Goal: Register for event/course

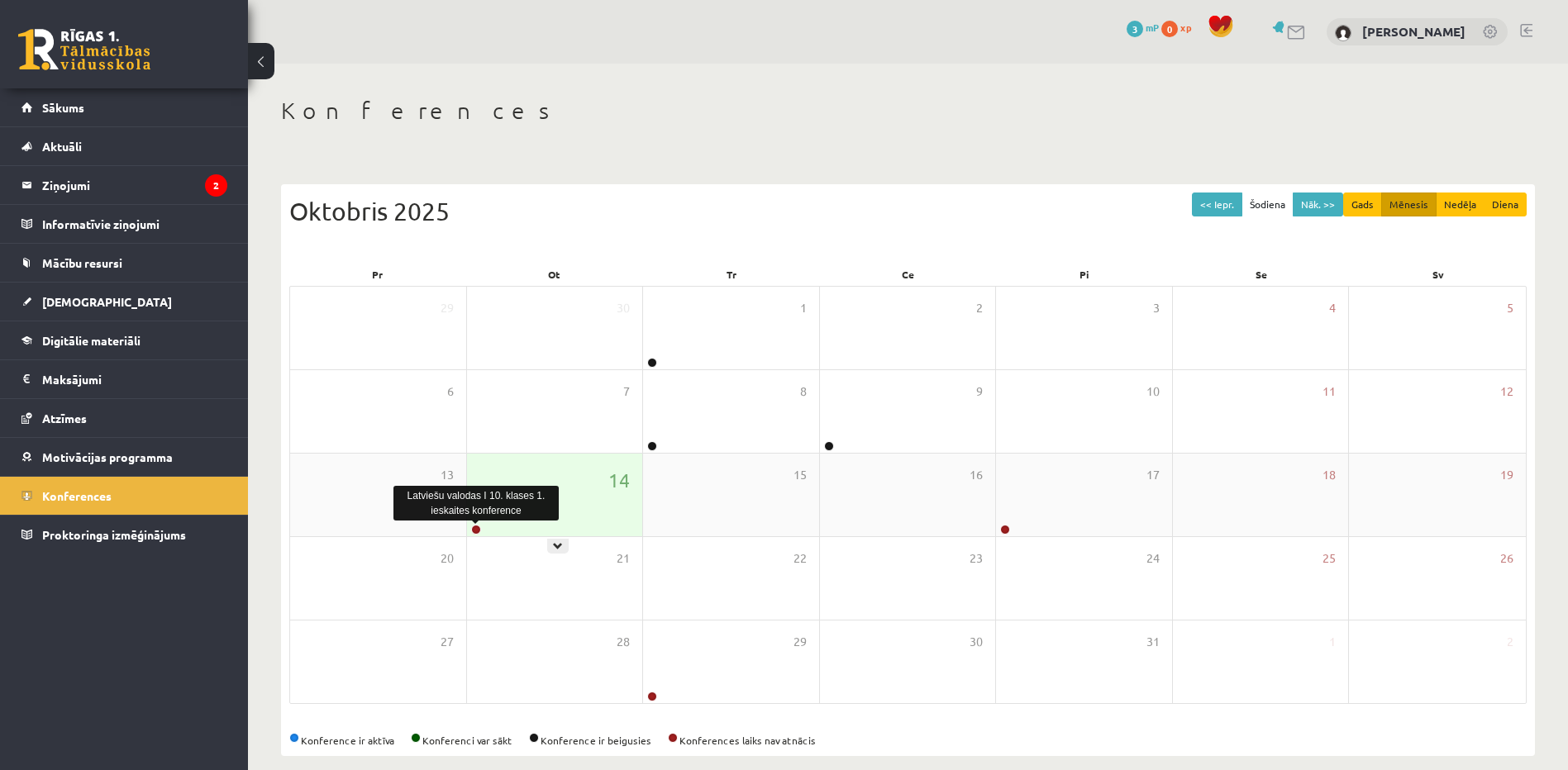
click at [473, 529] on link at bounding box center [476, 529] width 10 height 10
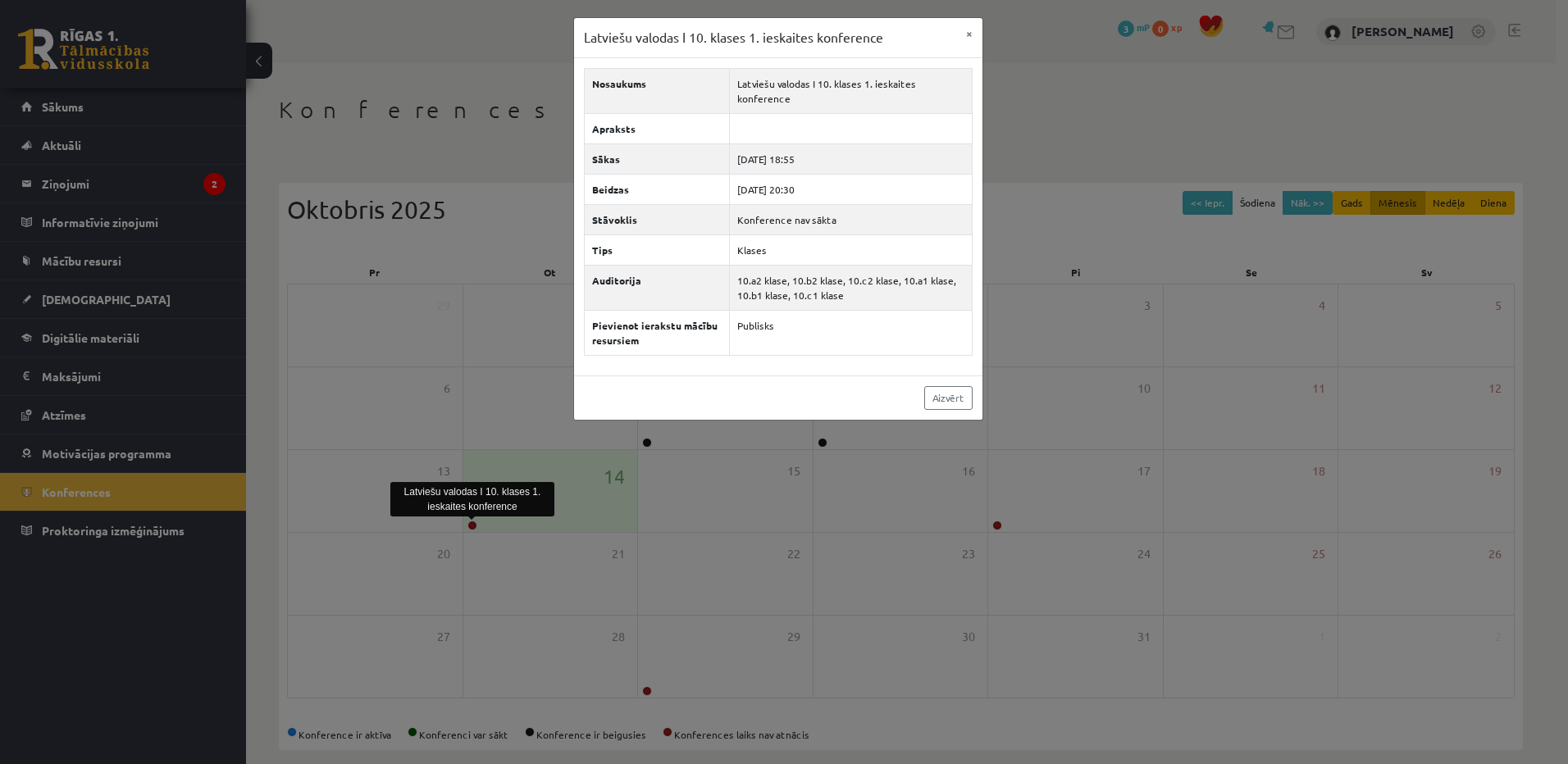
drag, startPoint x: 1224, startPoint y: 473, endPoint x: 1132, endPoint y: 478, distance: 92.1
click at [1223, 473] on div "Latviešu valodas I 10. klases 1. ieskaites konference × Nosaukums Latviešu valo…" at bounding box center [784, 382] width 1568 height 764
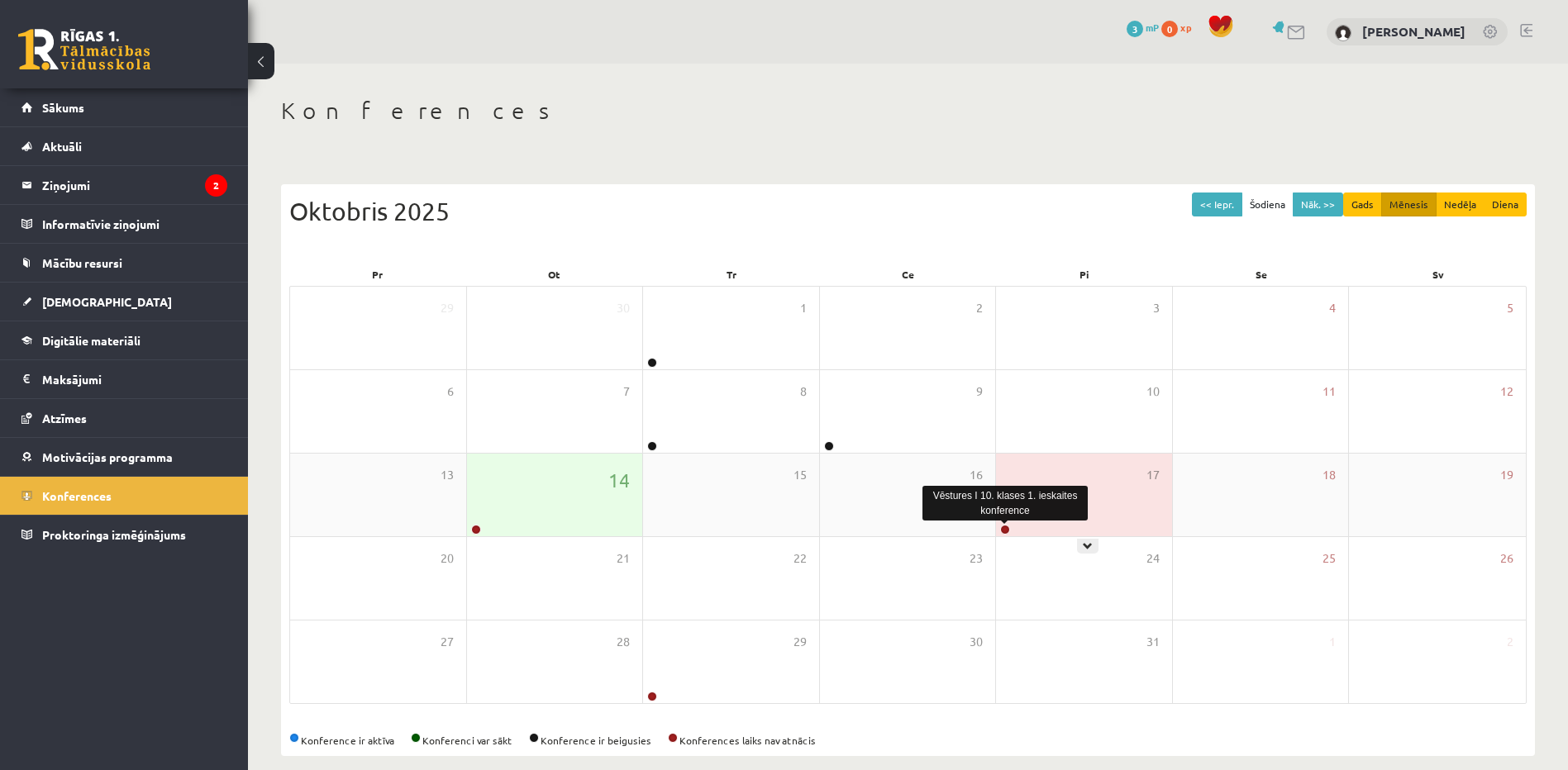
click at [1003, 528] on link at bounding box center [1005, 529] width 10 height 10
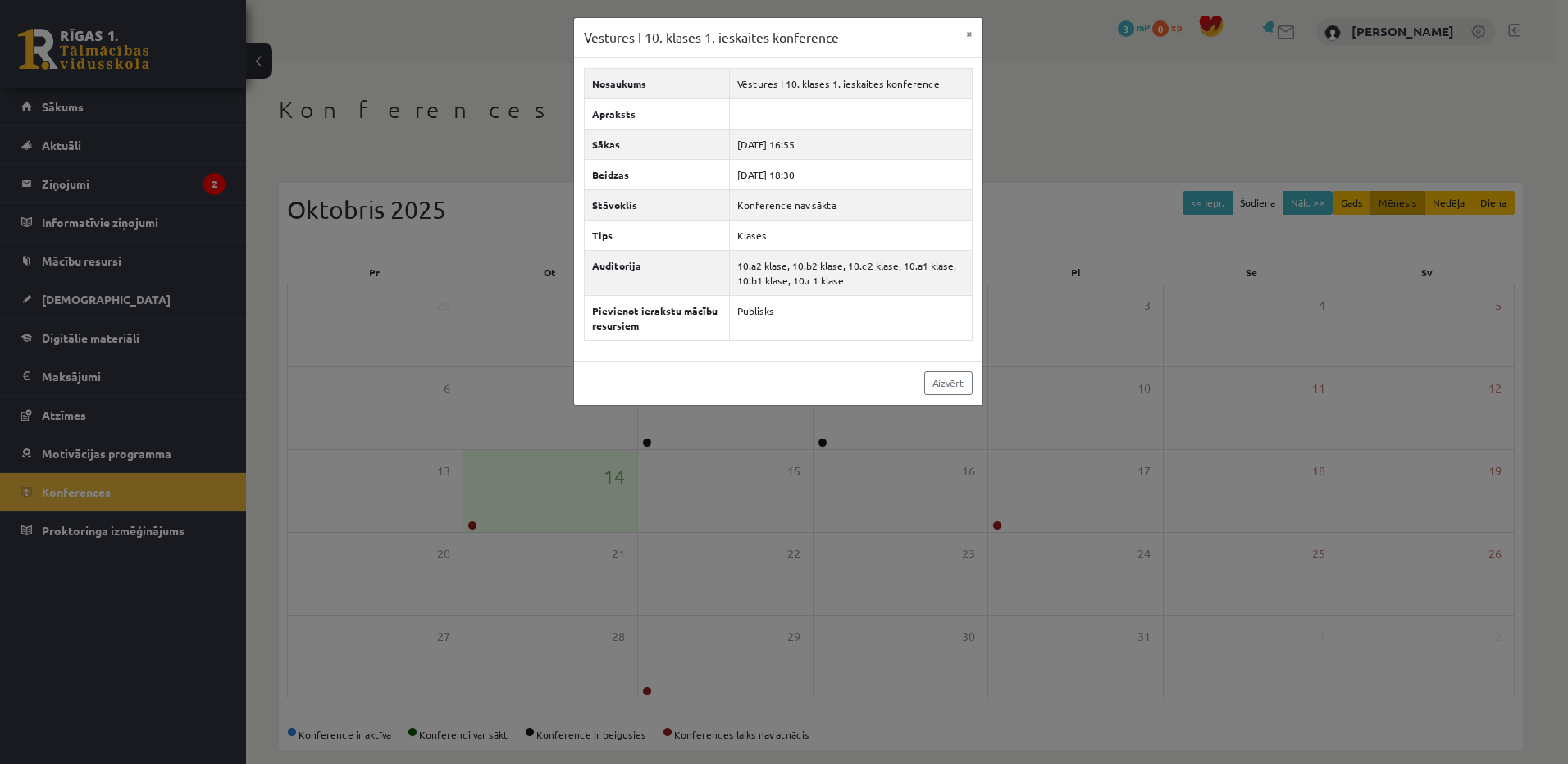
drag, startPoint x: 896, startPoint y: 570, endPoint x: 506, endPoint y: 752, distance: 430.4
click at [877, 585] on div "Vēstures I 10. klases 1. ieskaites konference × Nosaukums Vēstures I 10. klases…" at bounding box center [784, 382] width 1568 height 764
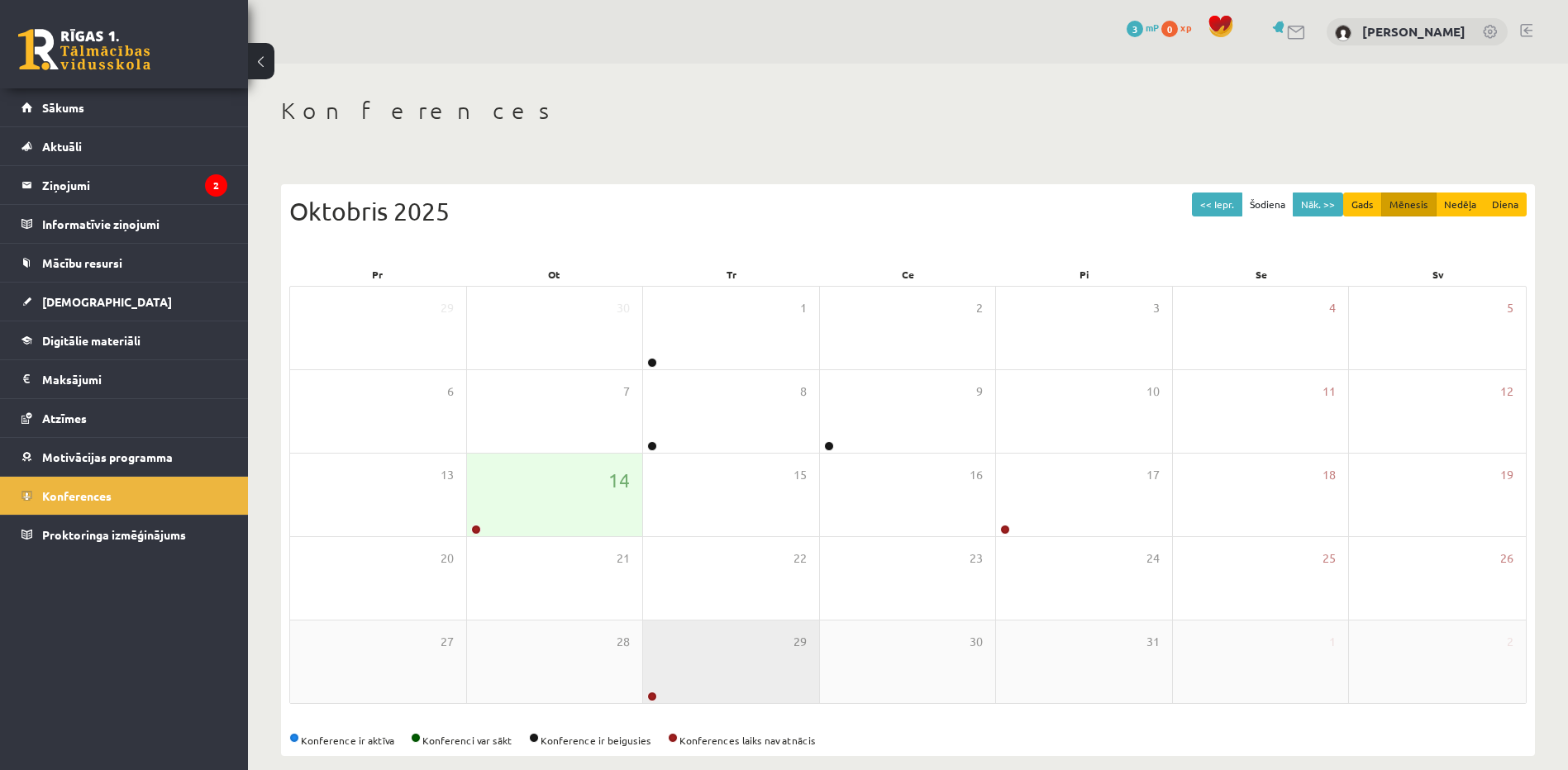
click at [643, 699] on div "27 28 29 30 31 1 2" at bounding box center [908, 662] width 1236 height 83
click at [651, 699] on link at bounding box center [652, 697] width 10 height 10
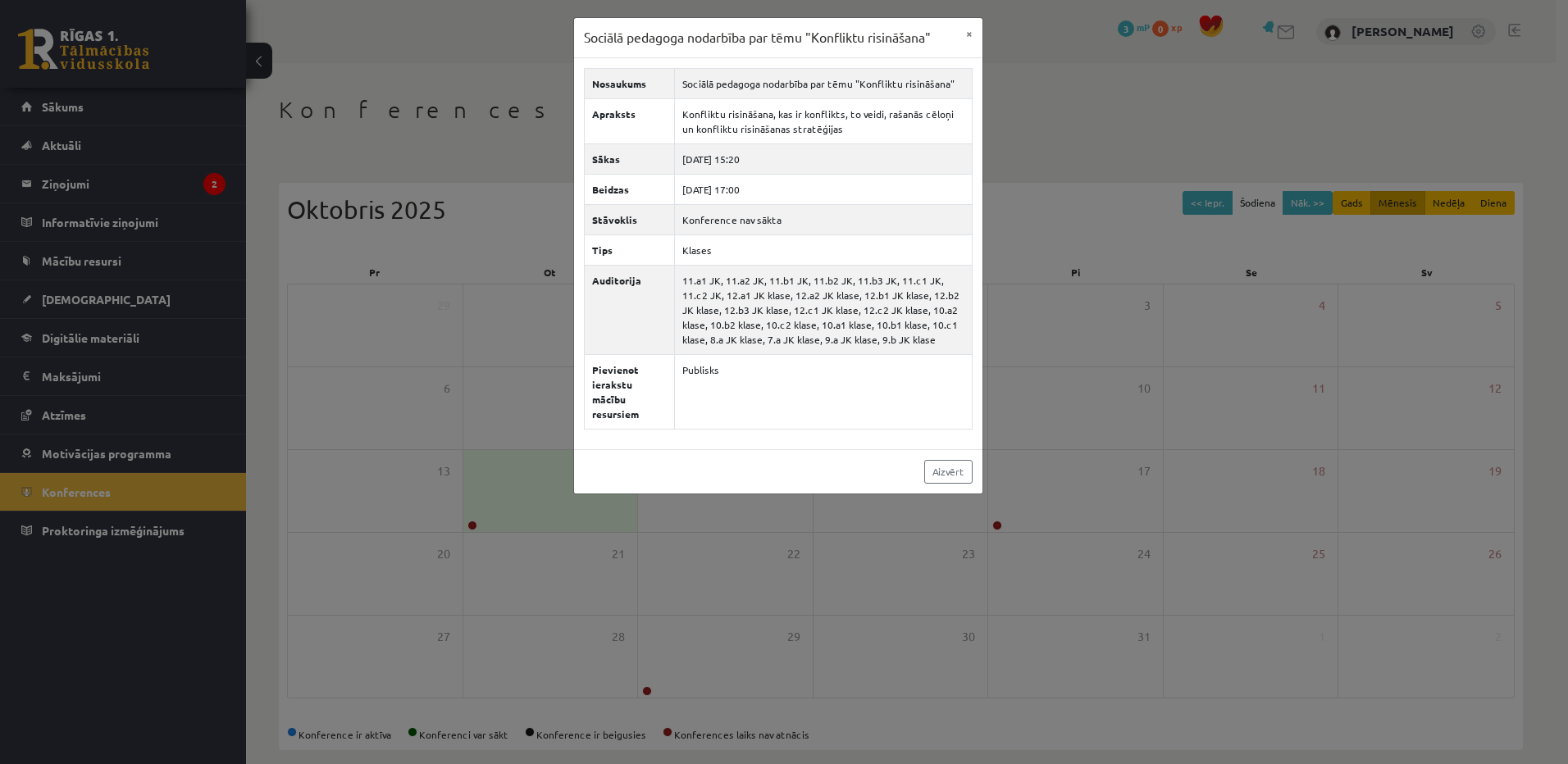
click at [995, 536] on div "Sociālā pedagoga nodarbība par tēmu "Konfliktu risināšana" × Nosaukums Sociālā …" at bounding box center [784, 382] width 1568 height 764
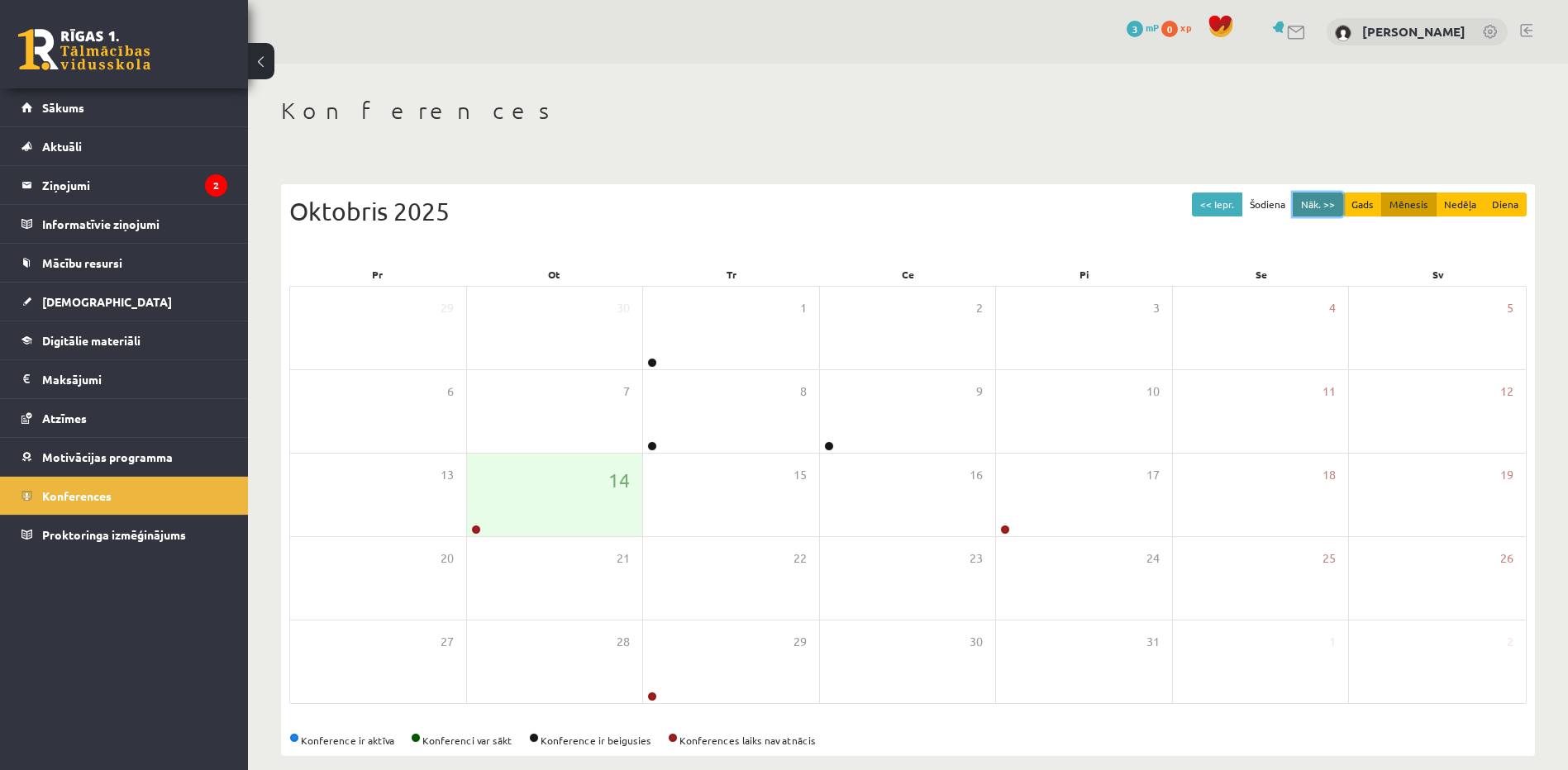
click at [1331, 207] on button "Nāk. >>" at bounding box center [1318, 204] width 51 height 24
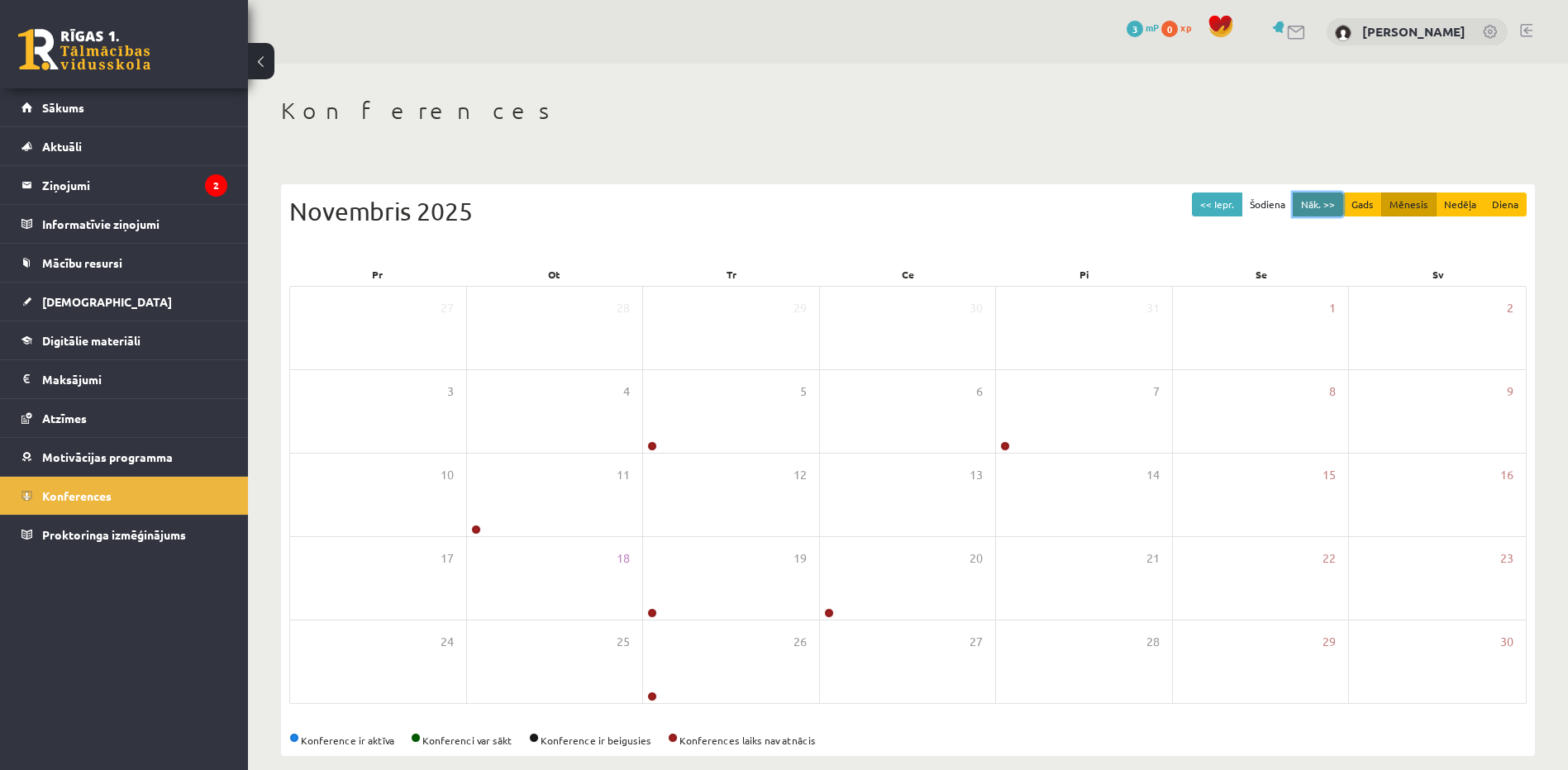
click at [1309, 205] on button "Nāk. >>" at bounding box center [1318, 204] width 51 height 24
click at [1210, 202] on button "<< Iepr." at bounding box center [1217, 204] width 51 height 24
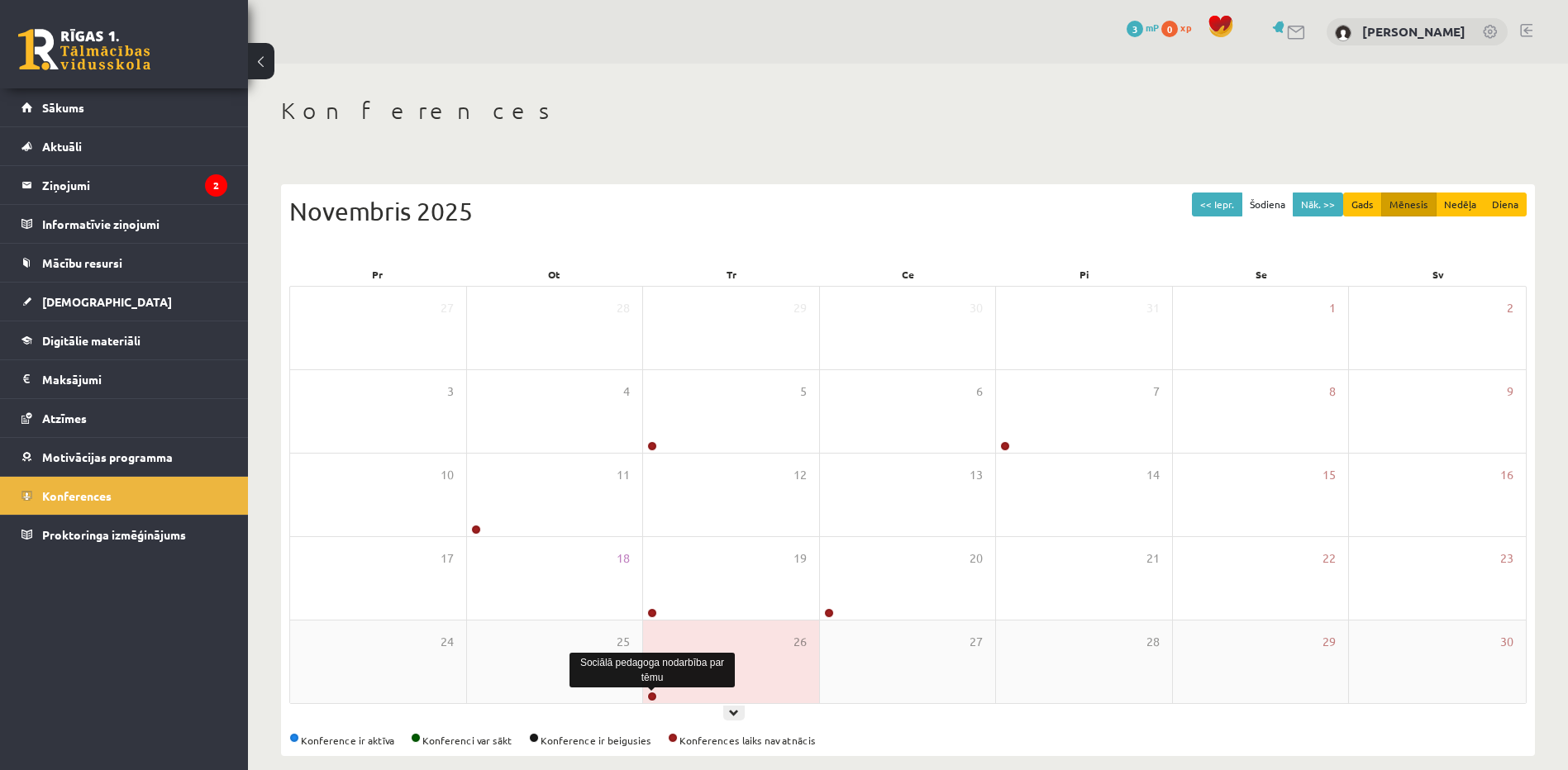
click at [653, 700] on link at bounding box center [652, 697] width 10 height 10
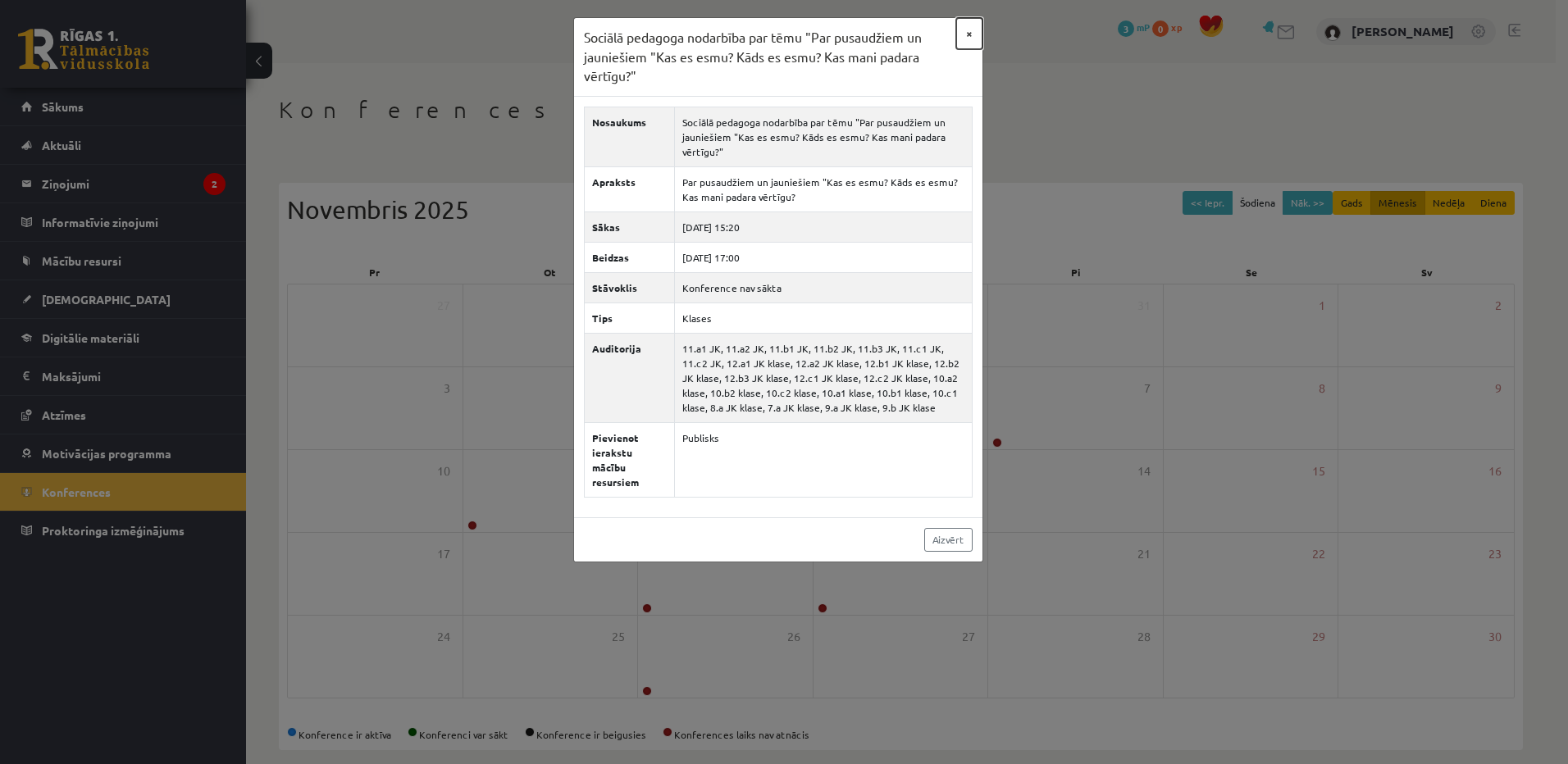
click at [969, 40] on button "×" at bounding box center [969, 34] width 26 height 31
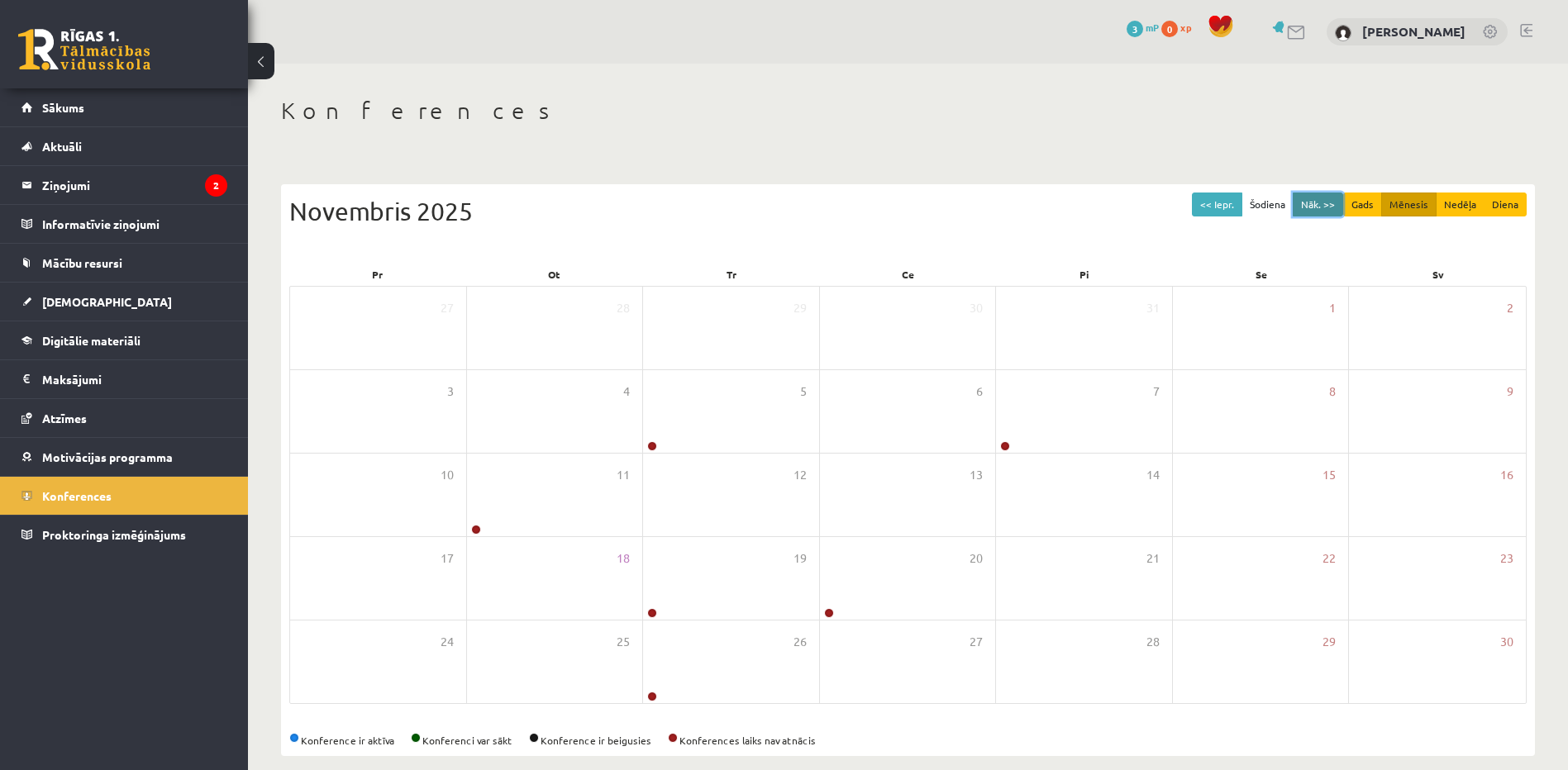
drag, startPoint x: 1326, startPoint y: 202, endPoint x: 1308, endPoint y: 203, distance: 18.0
click at [1326, 202] on button "Nāk. >>" at bounding box center [1318, 204] width 51 height 24
click at [1211, 204] on button "<< Iepr." at bounding box center [1217, 204] width 51 height 24
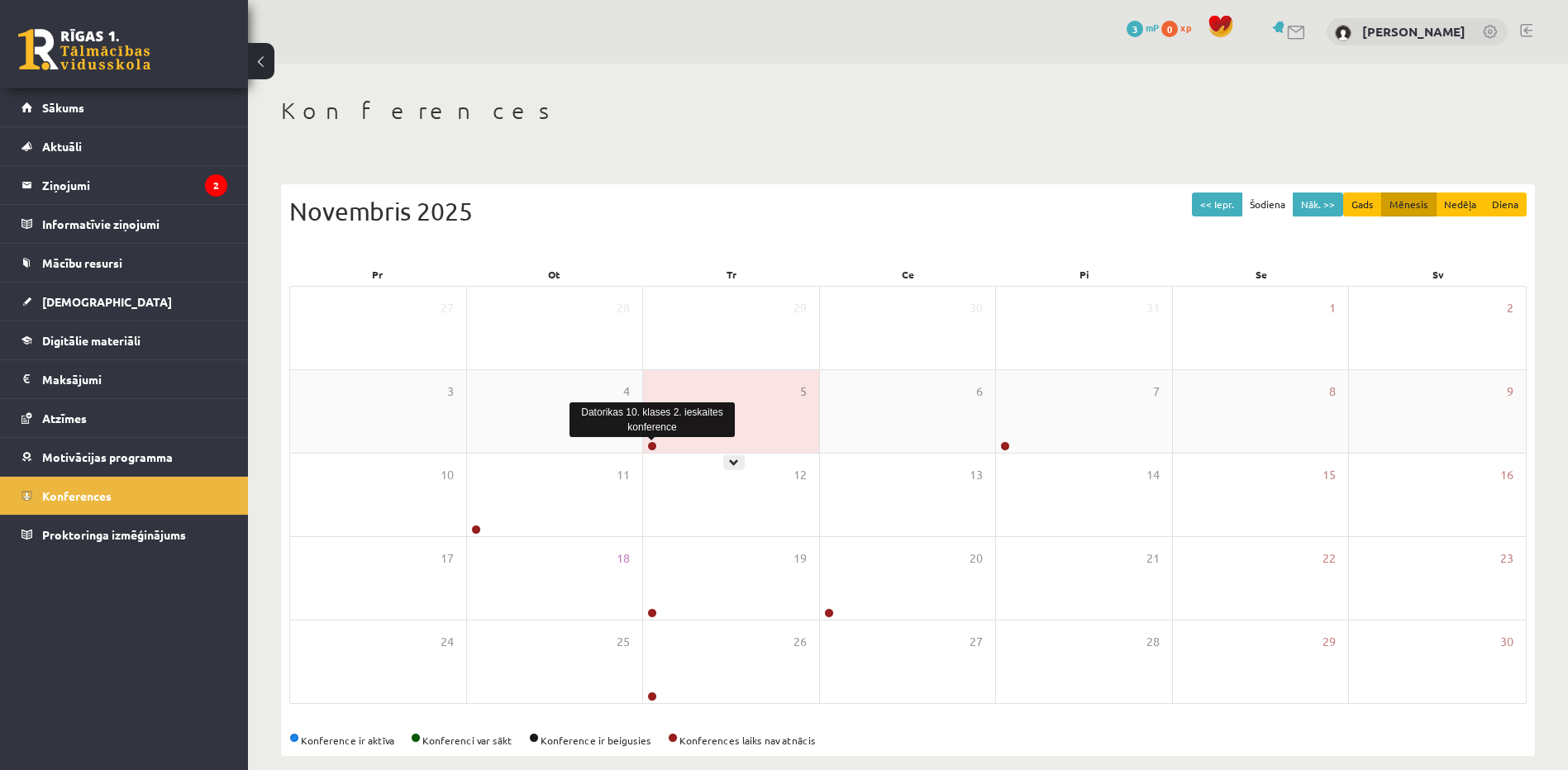
click at [650, 449] on link at bounding box center [652, 446] width 10 height 10
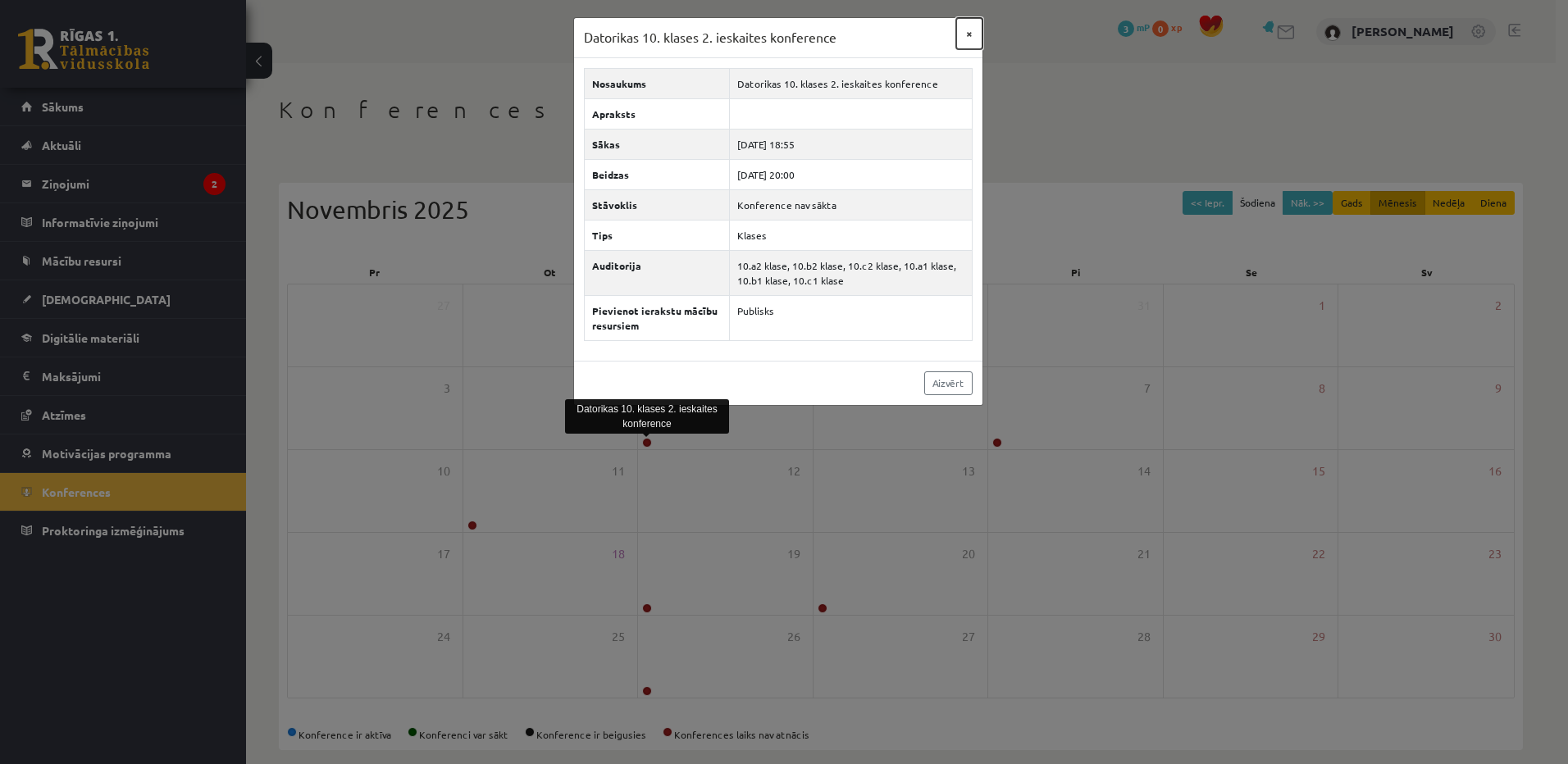
click at [968, 31] on button "×" at bounding box center [969, 34] width 26 height 31
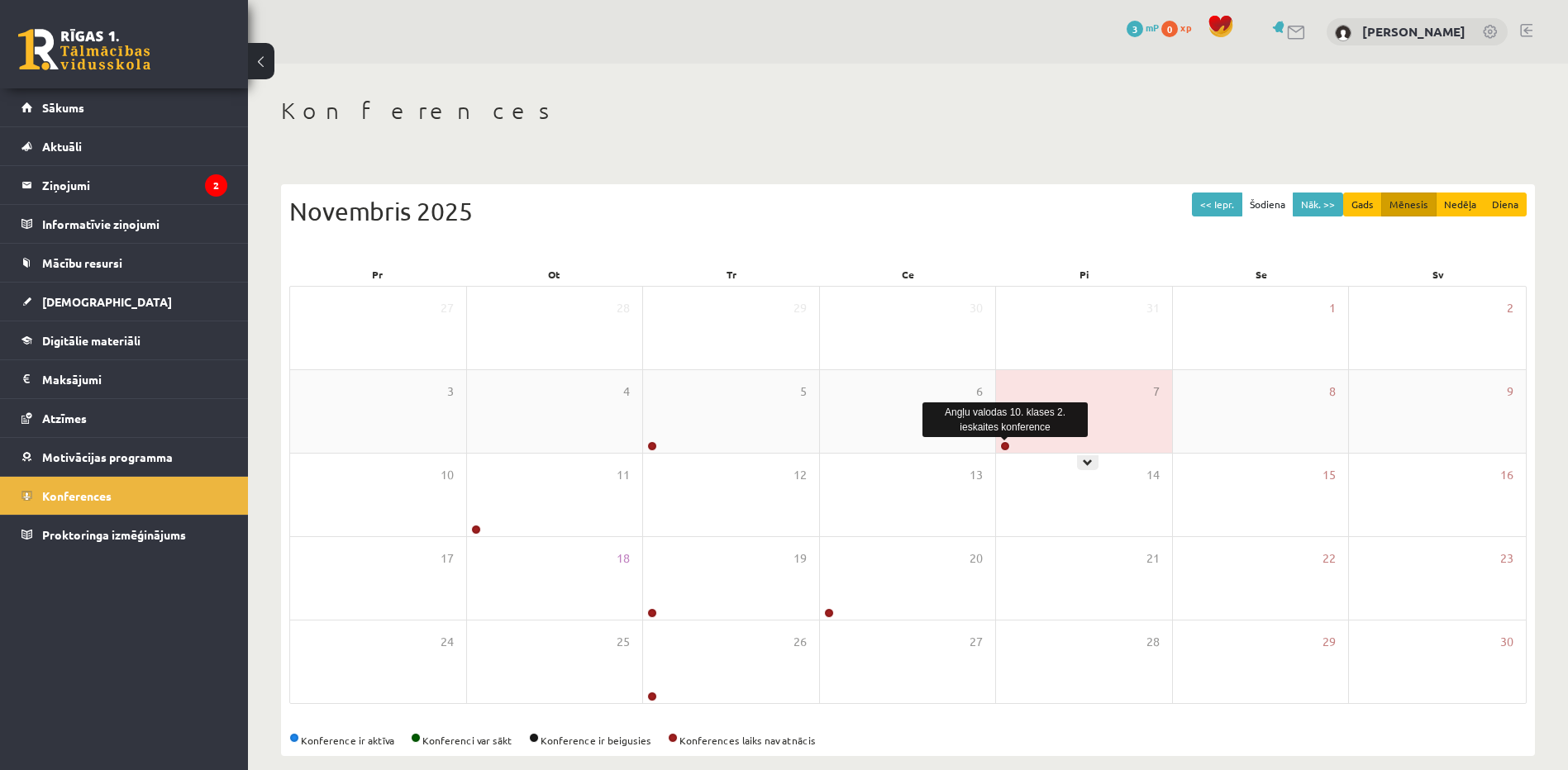
click at [1002, 444] on link at bounding box center [1005, 446] width 10 height 10
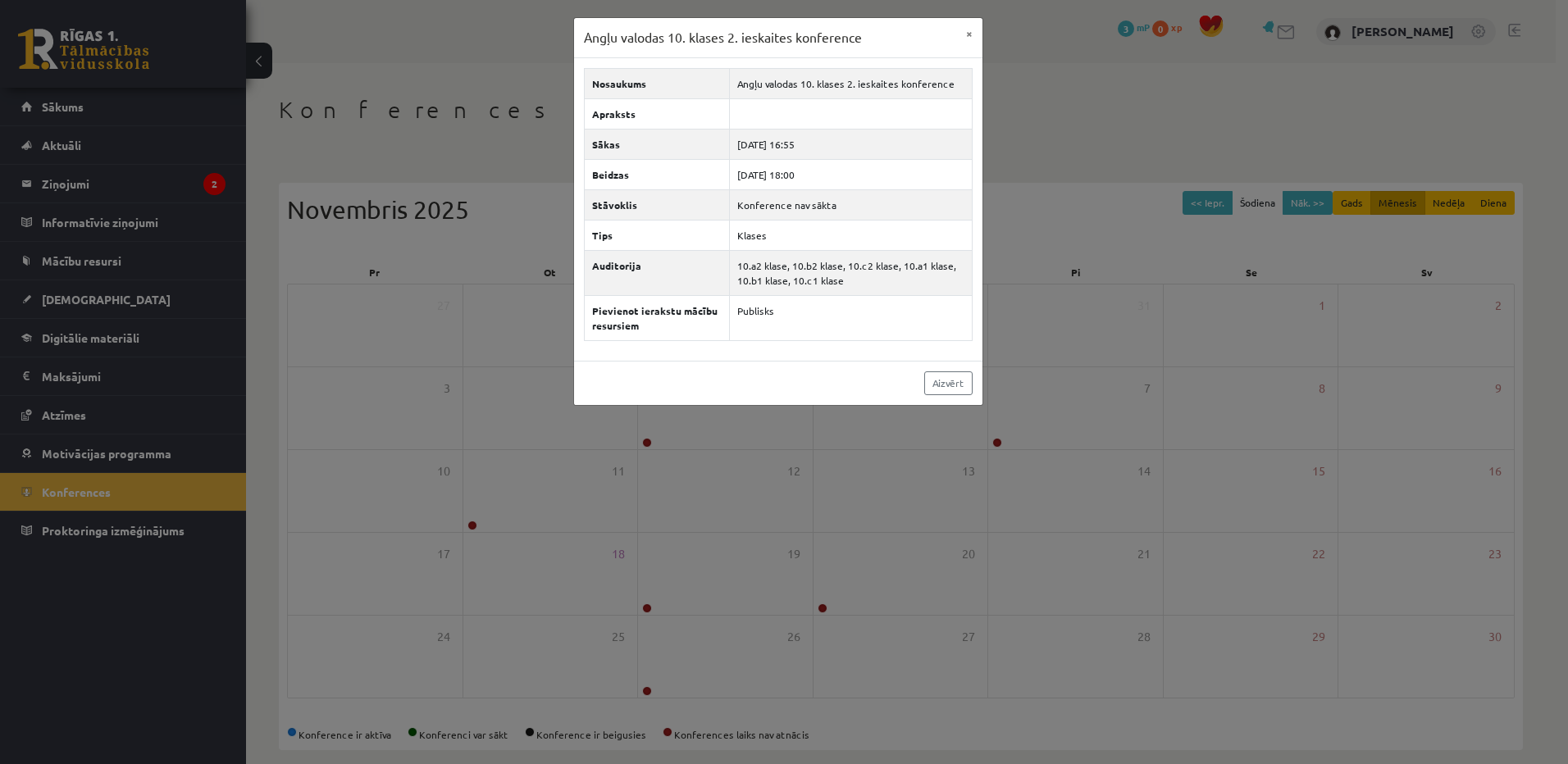
drag, startPoint x: 1439, startPoint y: 552, endPoint x: 996, endPoint y: 506, distance: 445.4
click at [1437, 551] on div "Angļu valodas 10. klases 2. ieskaites konference × Nosaukums Angļu valodas 10. …" at bounding box center [784, 382] width 1568 height 764
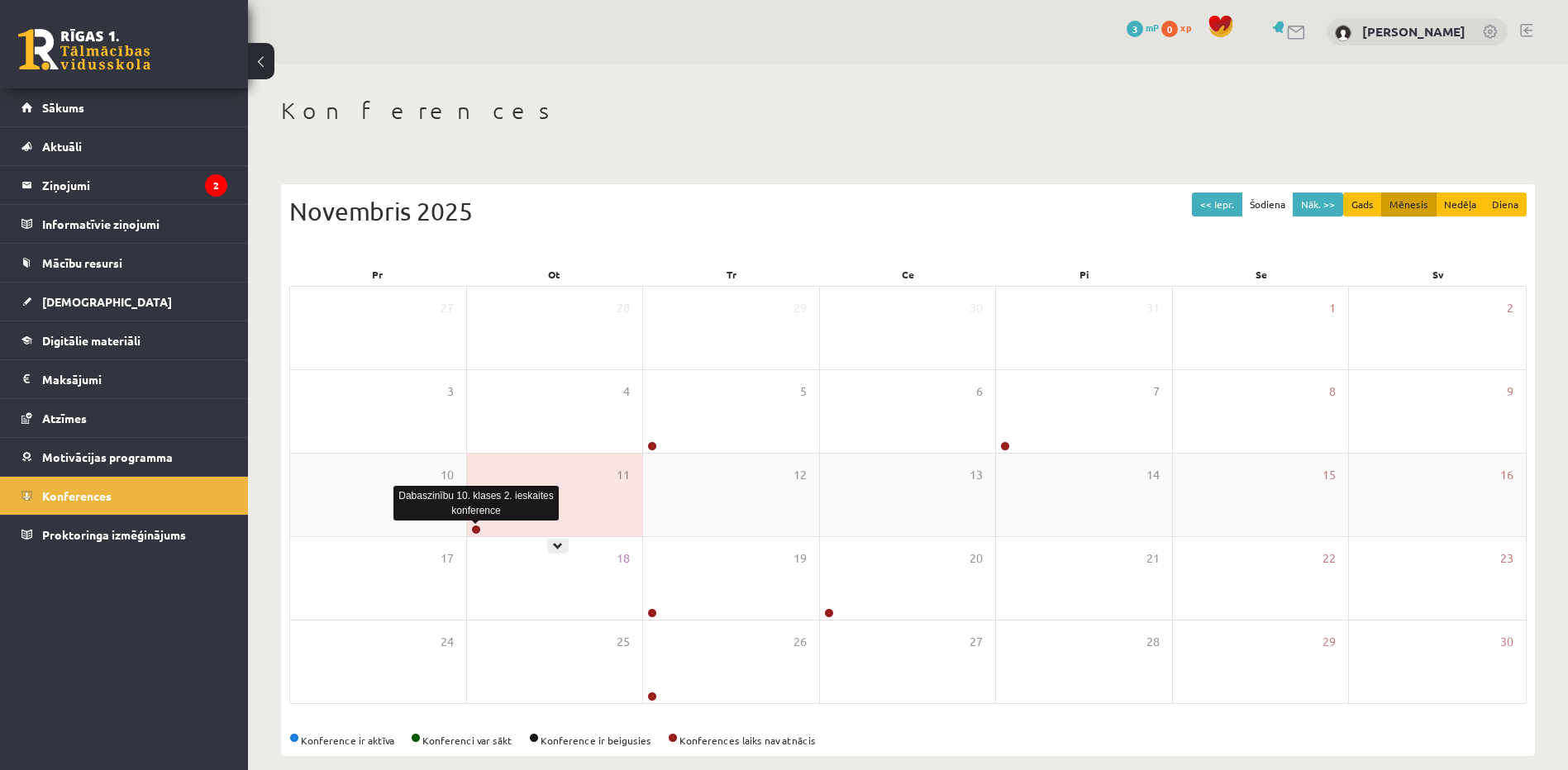
click at [479, 530] on link at bounding box center [476, 529] width 10 height 10
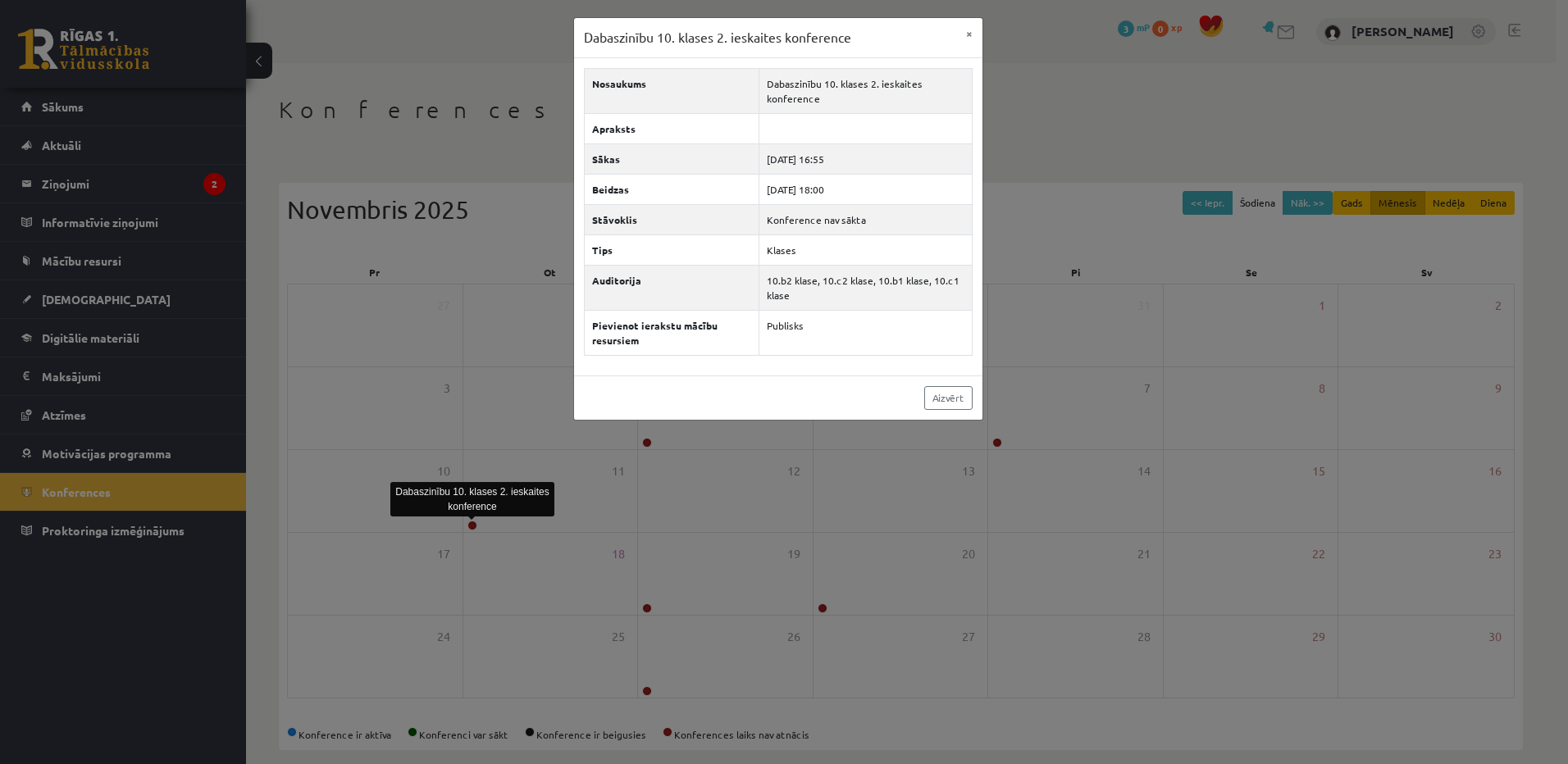
click at [978, 635] on div "Dabaszinību 10. klases 2. ieskaites konference × Nosaukums Dabaszinību 10. klas…" at bounding box center [784, 382] width 1568 height 764
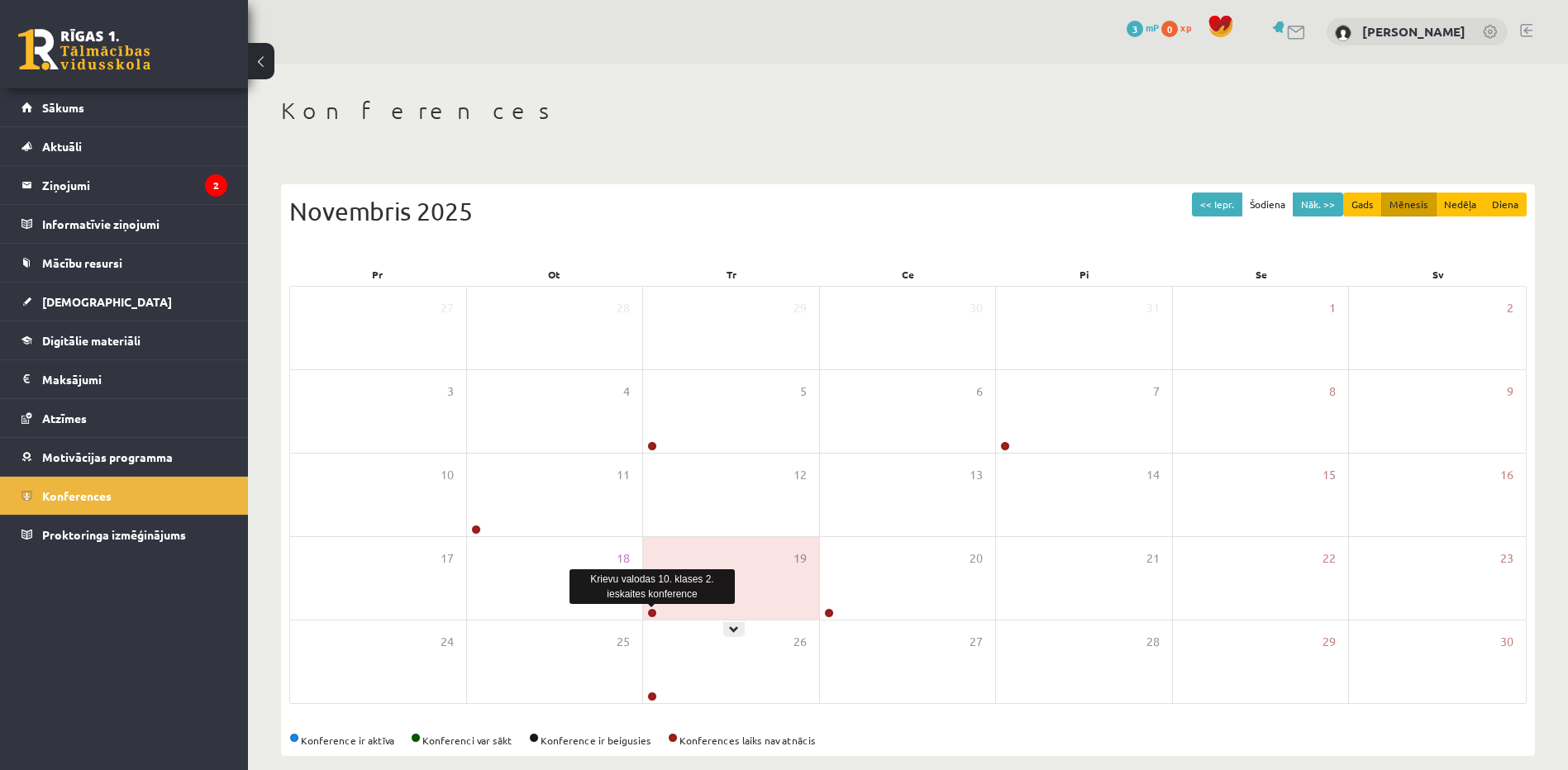
click at [652, 609] on link at bounding box center [652, 613] width 10 height 10
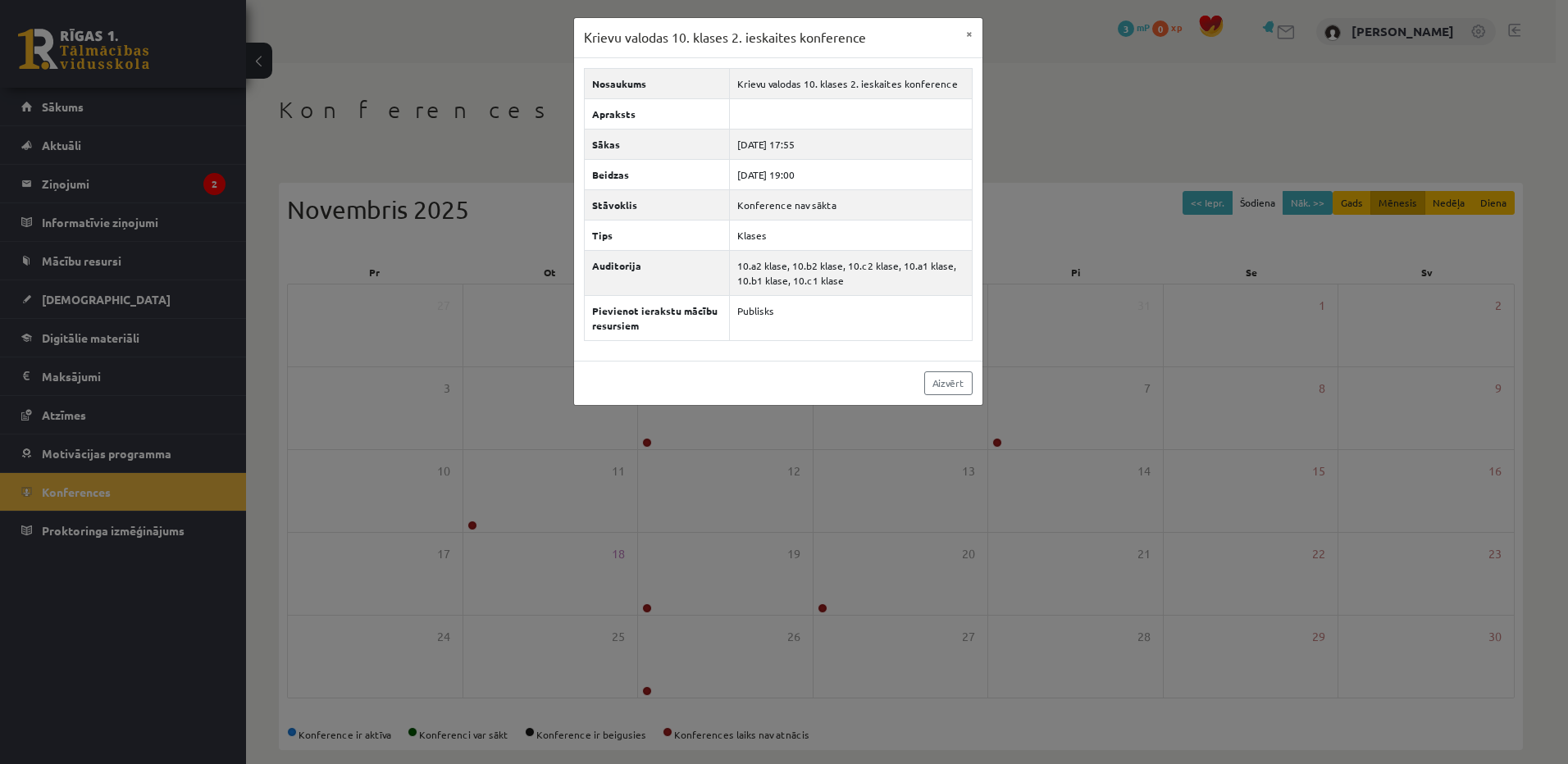
drag, startPoint x: 999, startPoint y: 470, endPoint x: 983, endPoint y: 513, distance: 45.9
click at [1001, 477] on div "Krievu valodas 10. klases 2. ieskaites konference × Nosaukums Krievu valodas 10…" at bounding box center [784, 382] width 1568 height 764
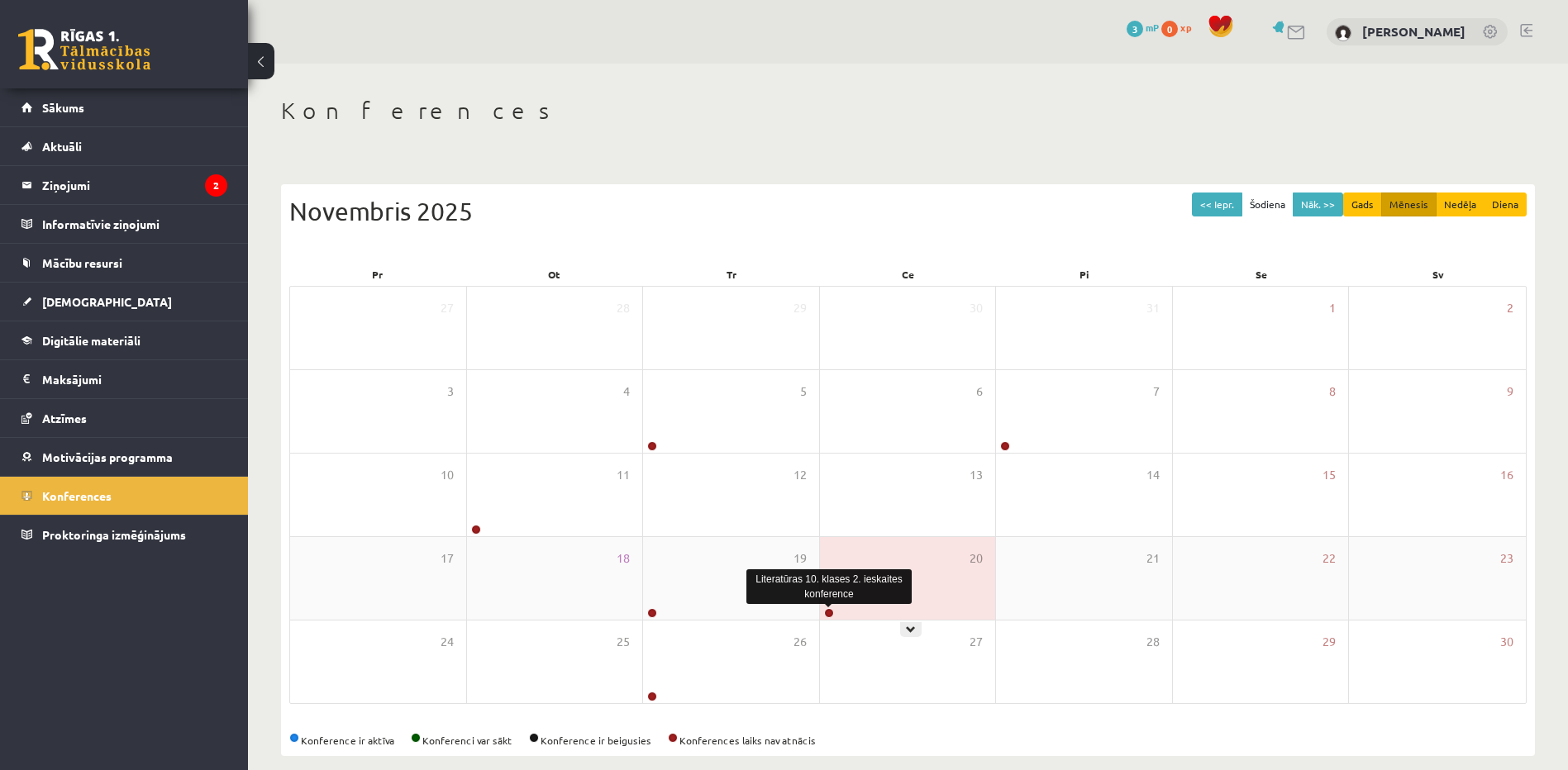
click at [831, 611] on link at bounding box center [829, 613] width 10 height 10
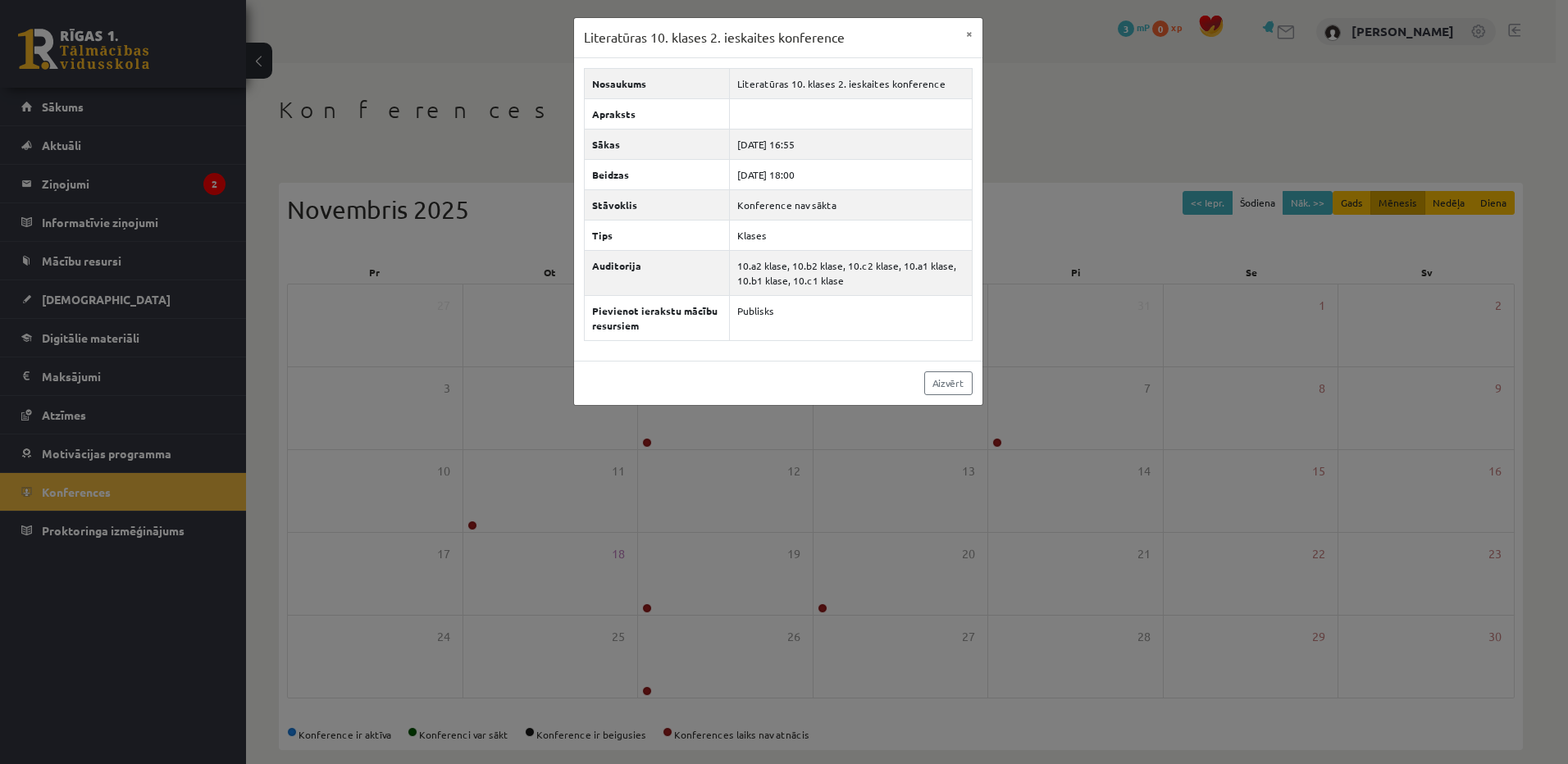
click at [1022, 561] on div "Literatūras 10. klases 2. ieskaites konference × Nosaukums Literatūras 10. klas…" at bounding box center [784, 382] width 1568 height 764
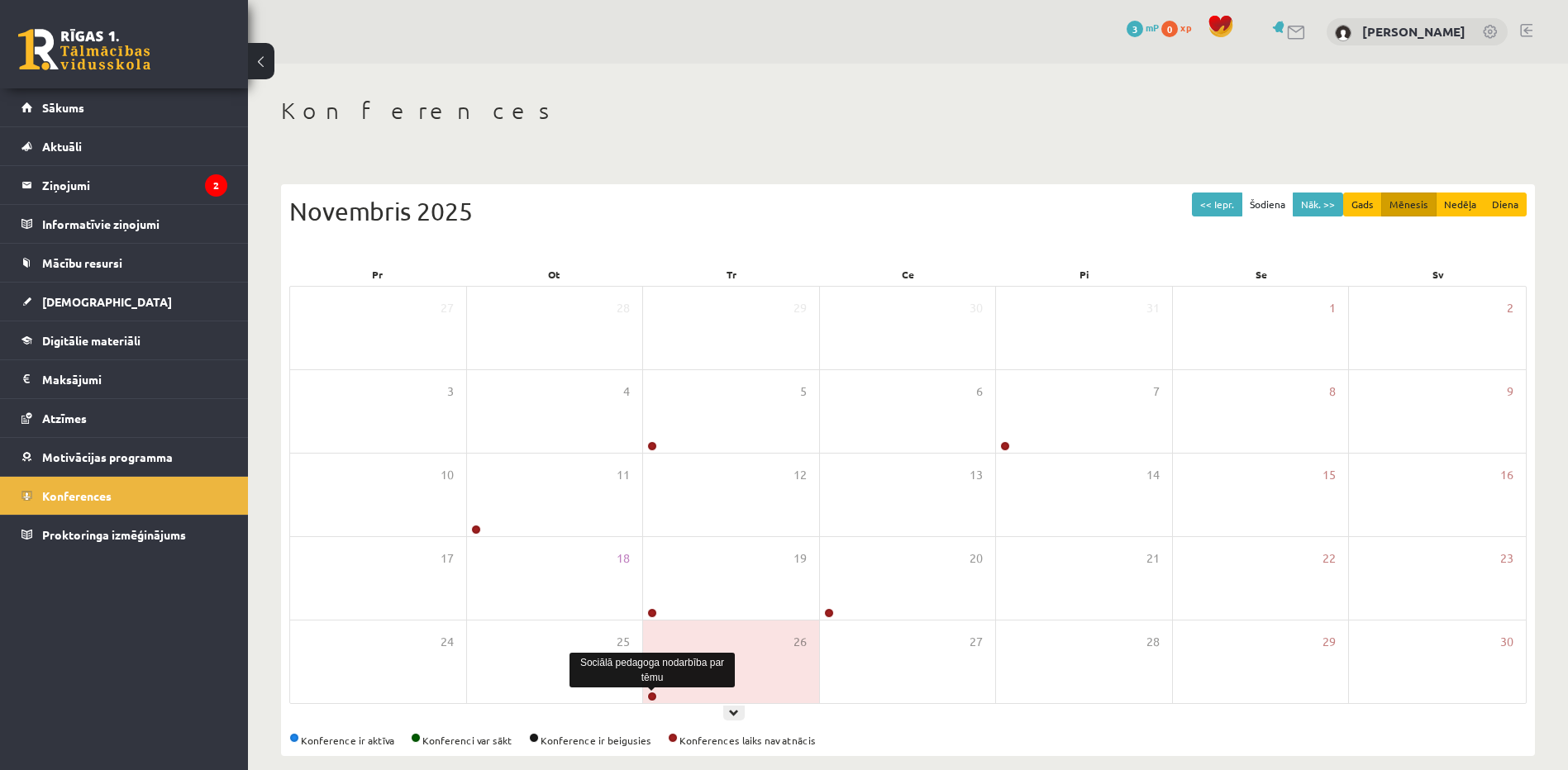
drag, startPoint x: 648, startPoint y: 698, endPoint x: 651, endPoint y: 689, distance: 9.5
click at [648, 698] on link at bounding box center [652, 697] width 10 height 10
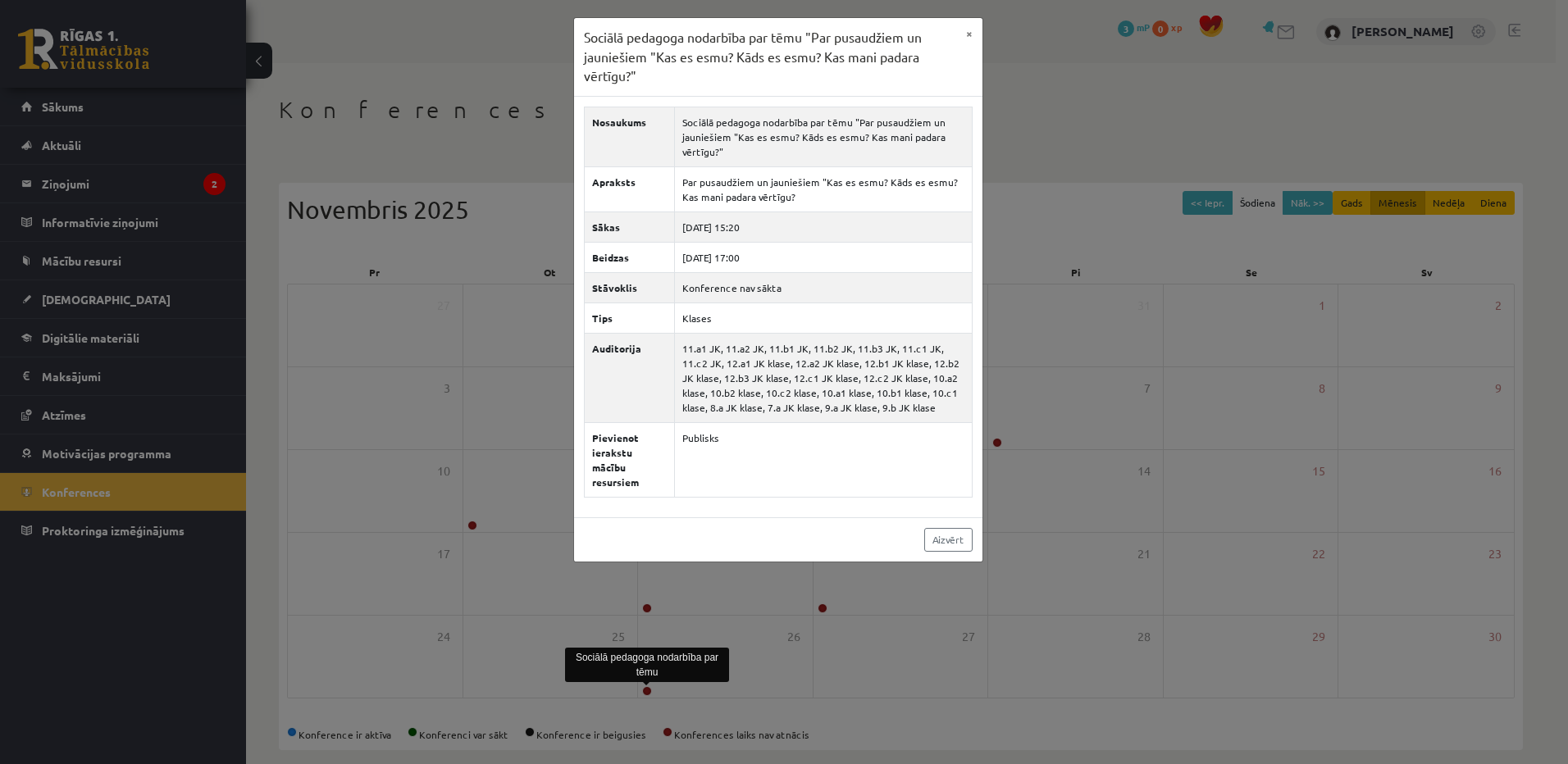
click at [1544, 612] on div "Sociālā pedagoga nodarbība par tēmu "Par pusaudžiem un jauniešiem "Kas es esmu?…" at bounding box center [784, 382] width 1568 height 764
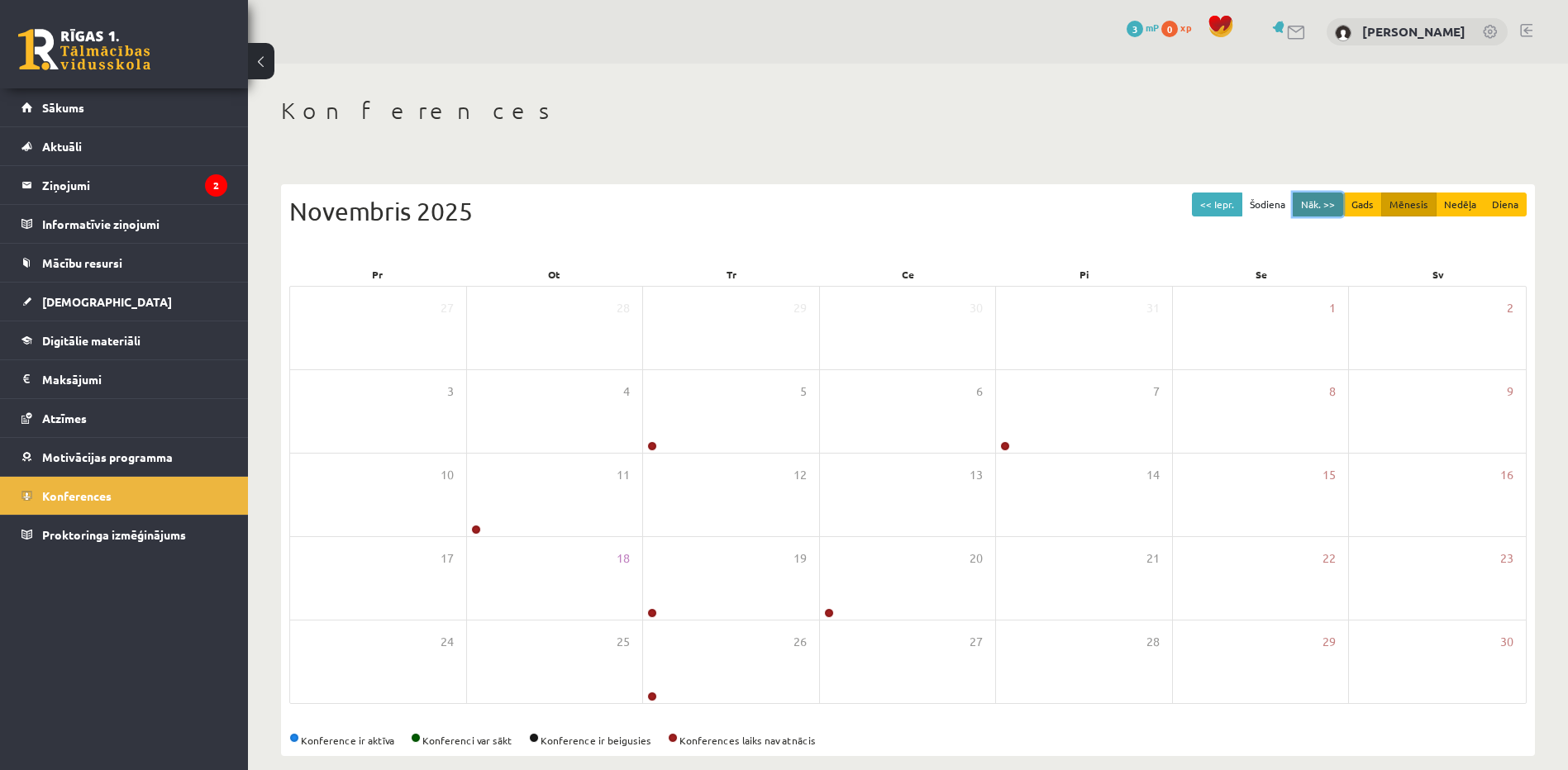
click at [1317, 207] on button "Nāk. >>" at bounding box center [1318, 204] width 51 height 24
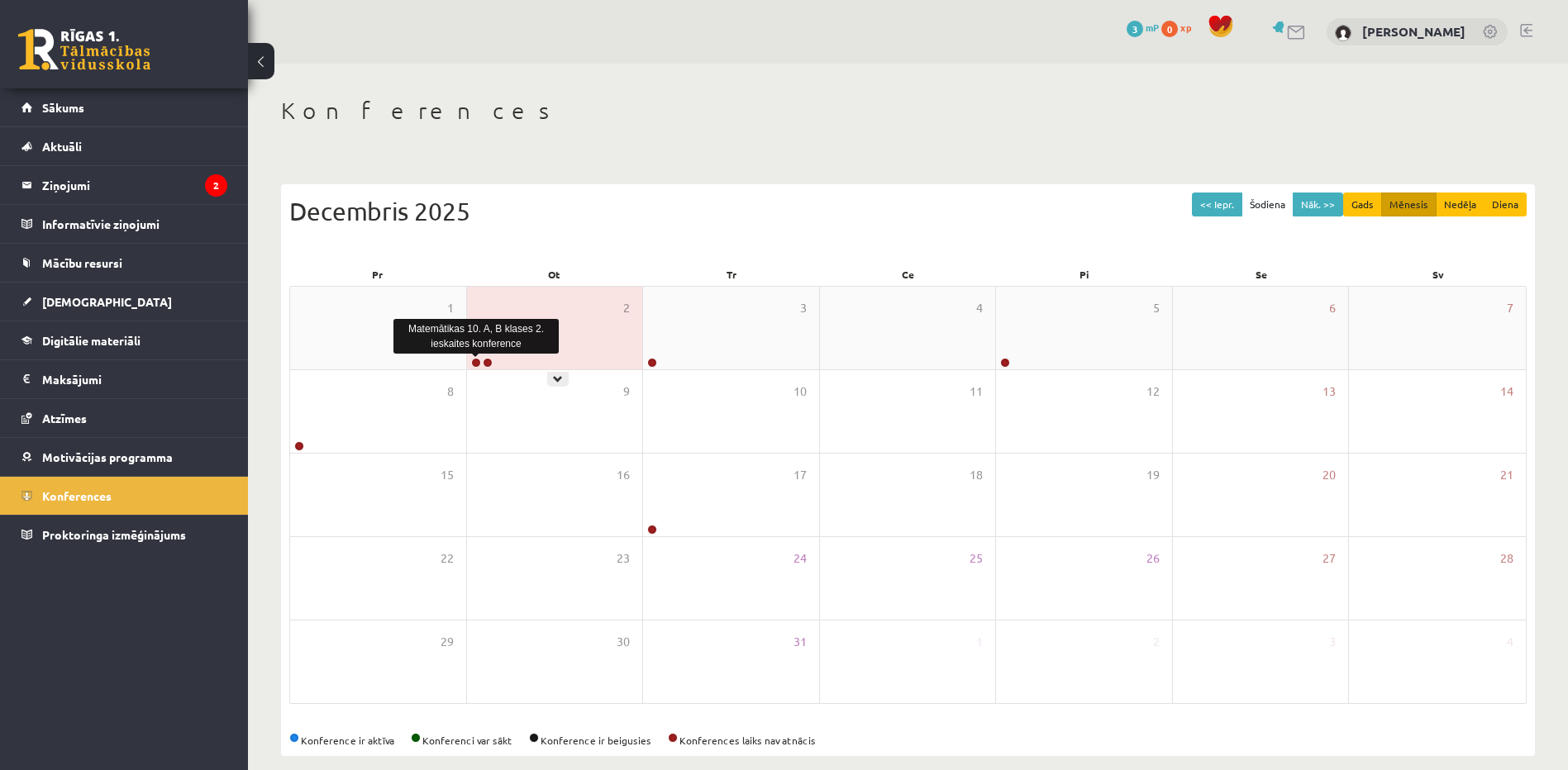
click at [479, 359] on link at bounding box center [476, 363] width 10 height 10
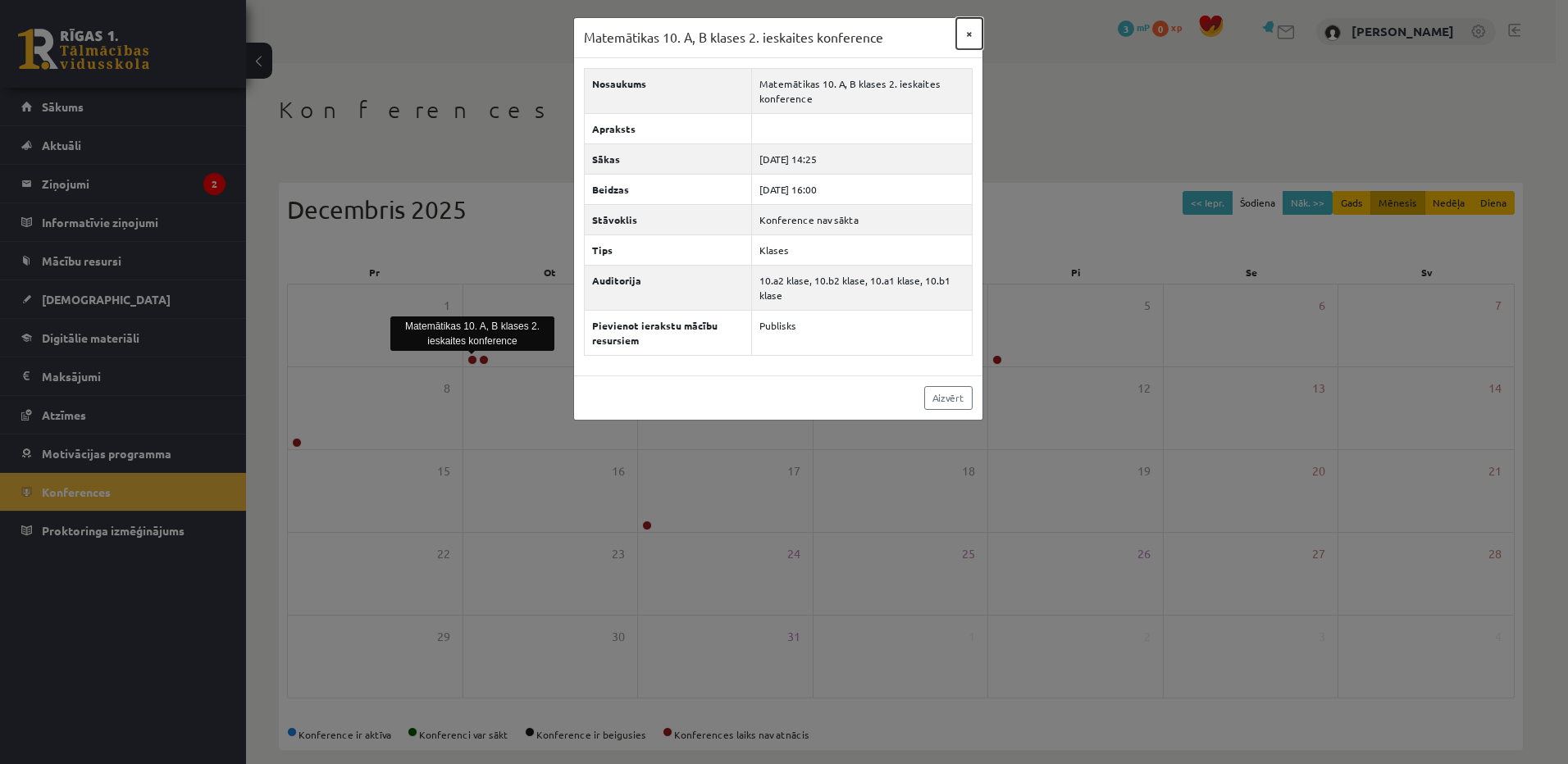
click at [967, 30] on button "×" at bounding box center [969, 34] width 26 height 31
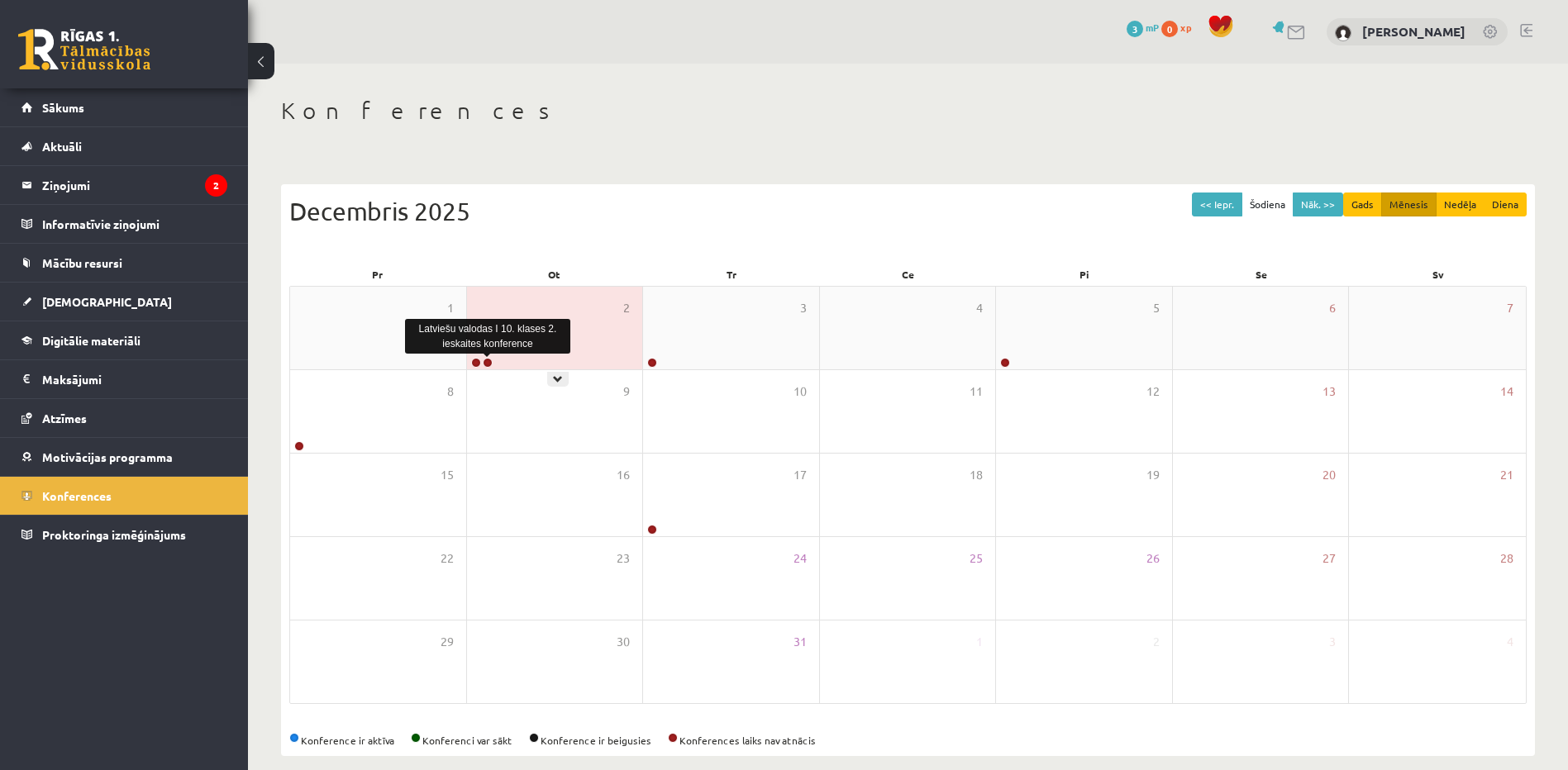
click at [490, 363] on link at bounding box center [488, 363] width 10 height 10
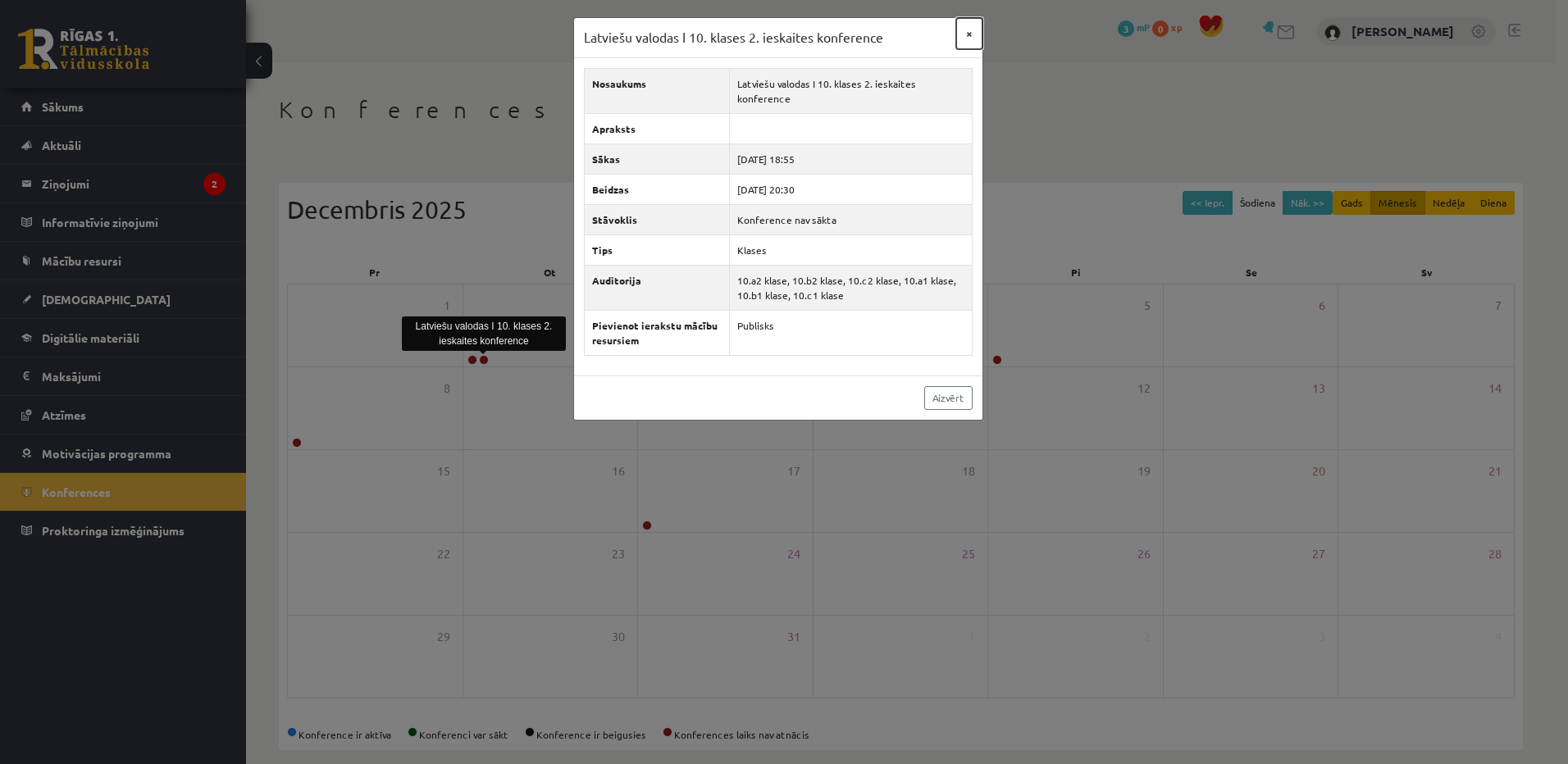
click at [960, 39] on button "×" at bounding box center [969, 34] width 26 height 31
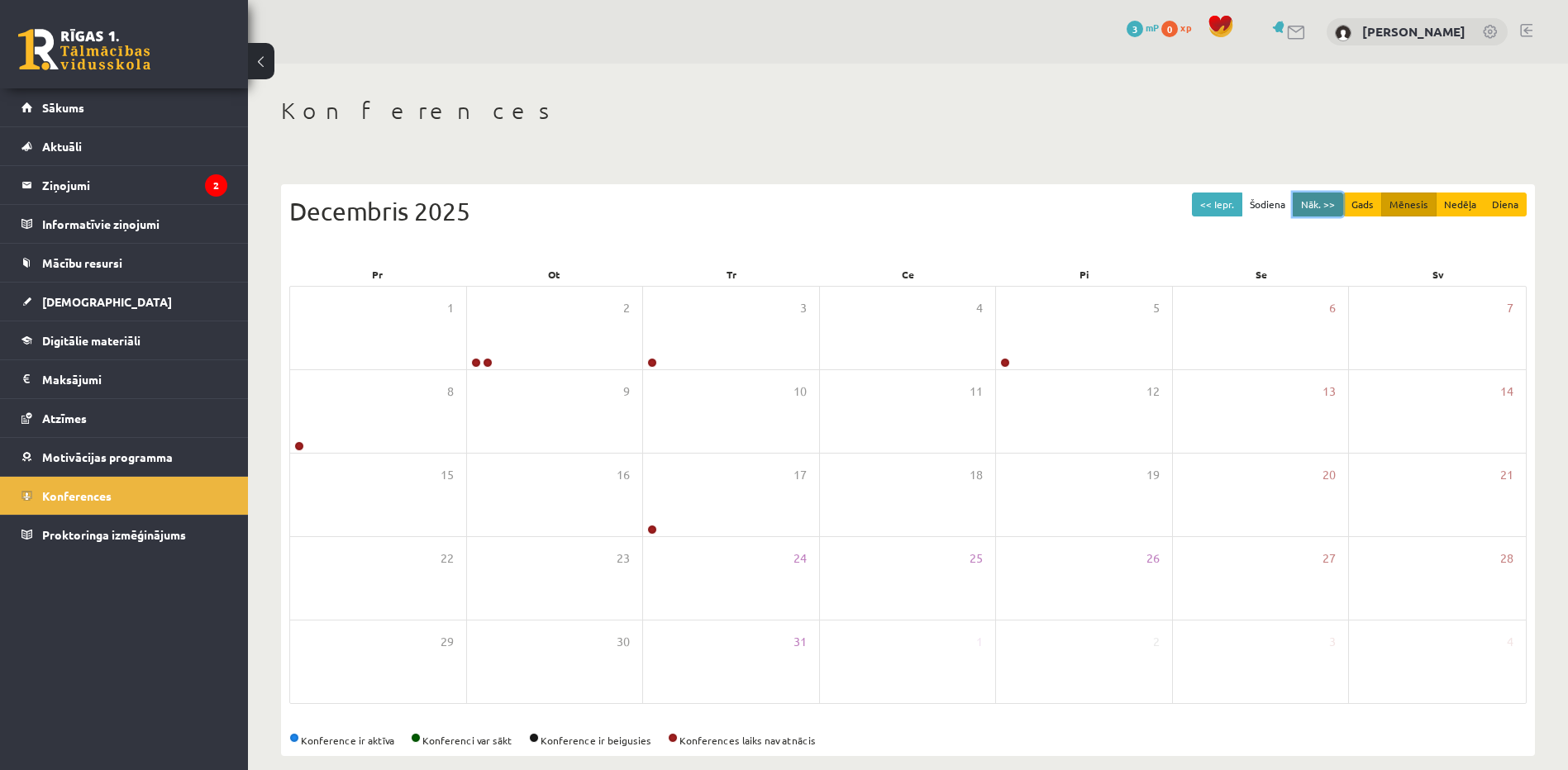
click at [1322, 211] on button "Nāk. >>" at bounding box center [1318, 204] width 51 height 24
click at [1323, 207] on button "Nāk. >>" at bounding box center [1318, 204] width 51 height 24
click at [1222, 199] on button "<< Iepr." at bounding box center [1217, 204] width 51 height 24
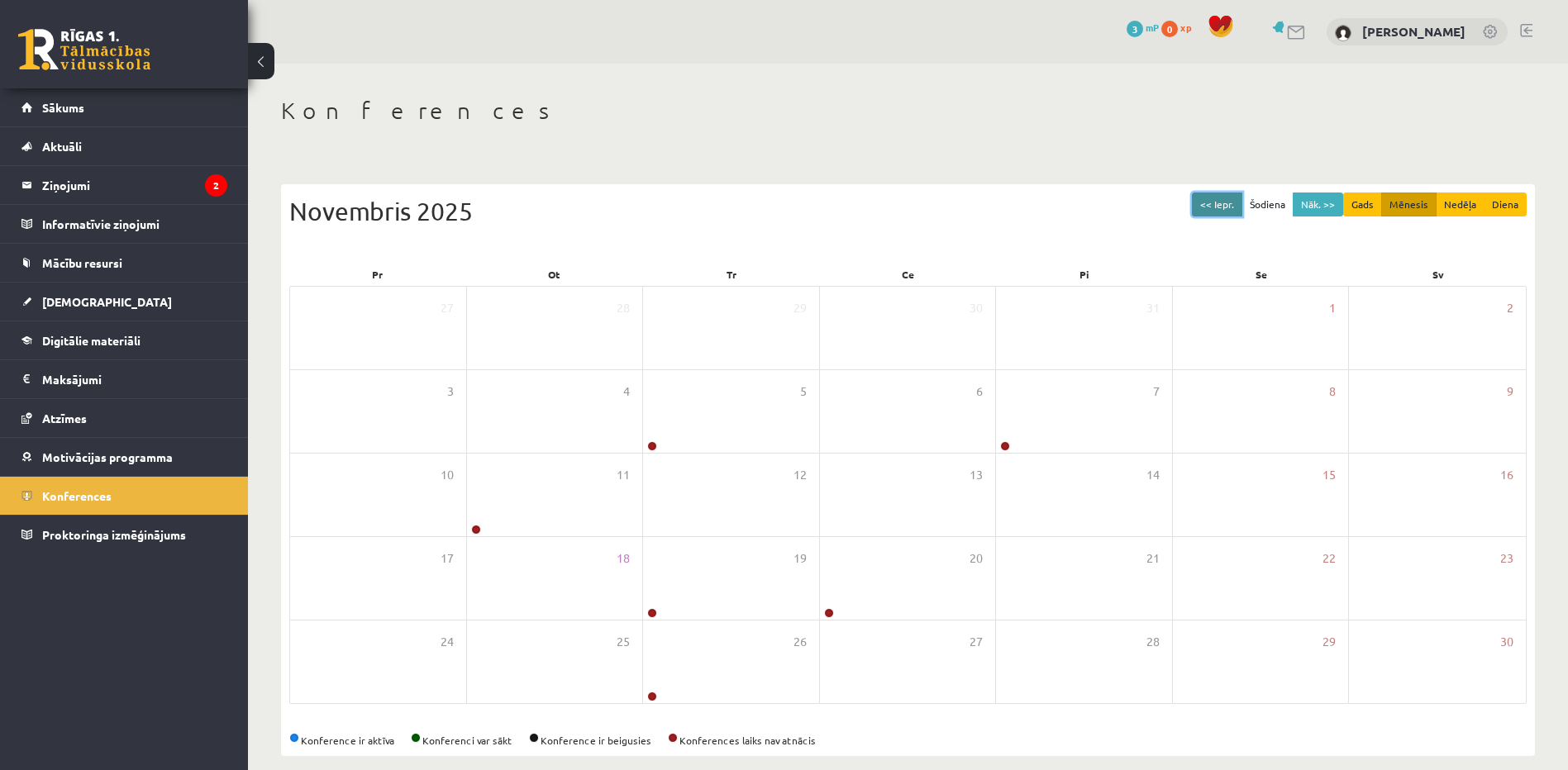
click at [1222, 199] on button "<< Iepr." at bounding box center [1217, 204] width 51 height 24
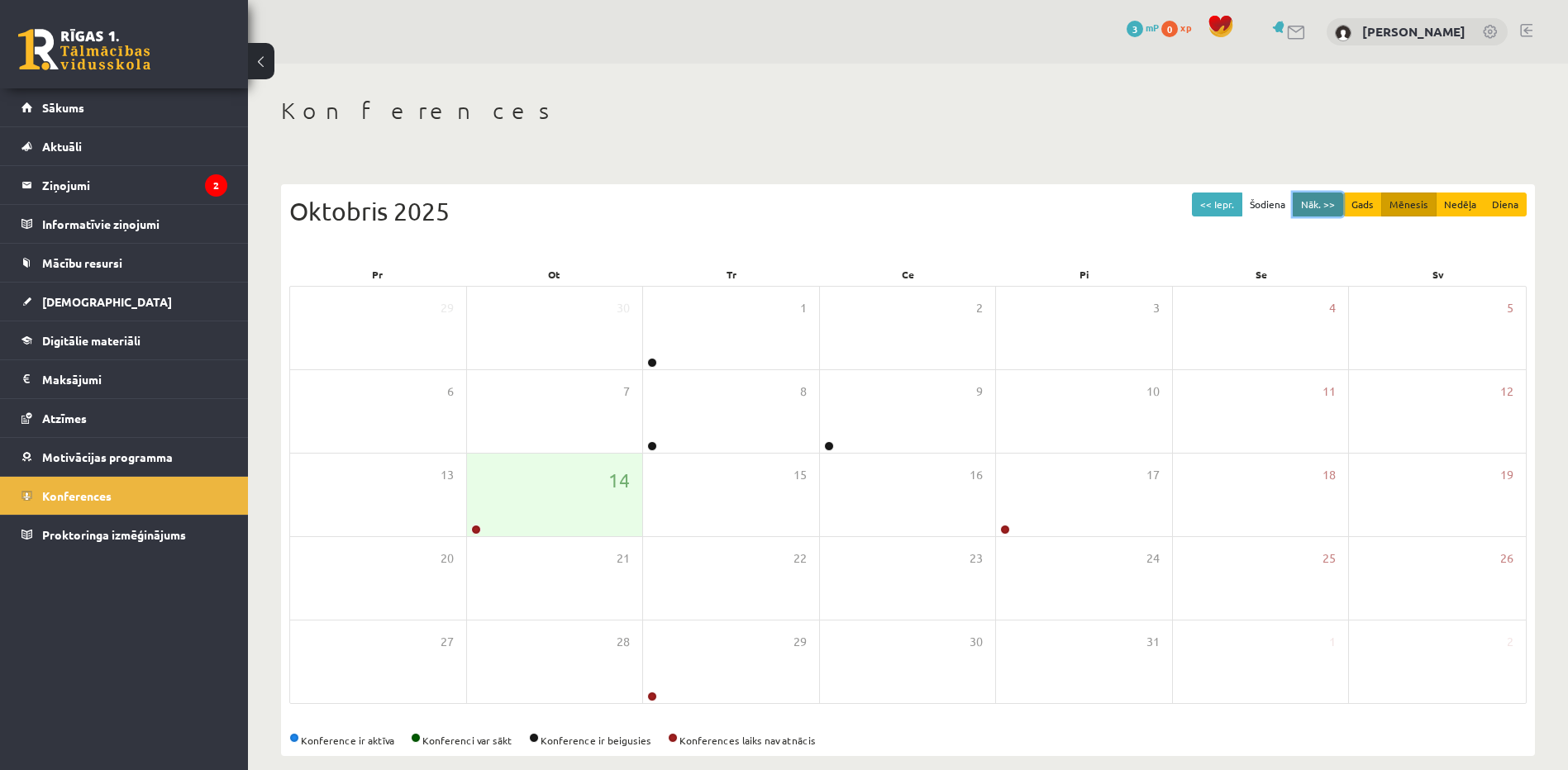
click at [1307, 212] on button "Nāk. >>" at bounding box center [1318, 204] width 51 height 24
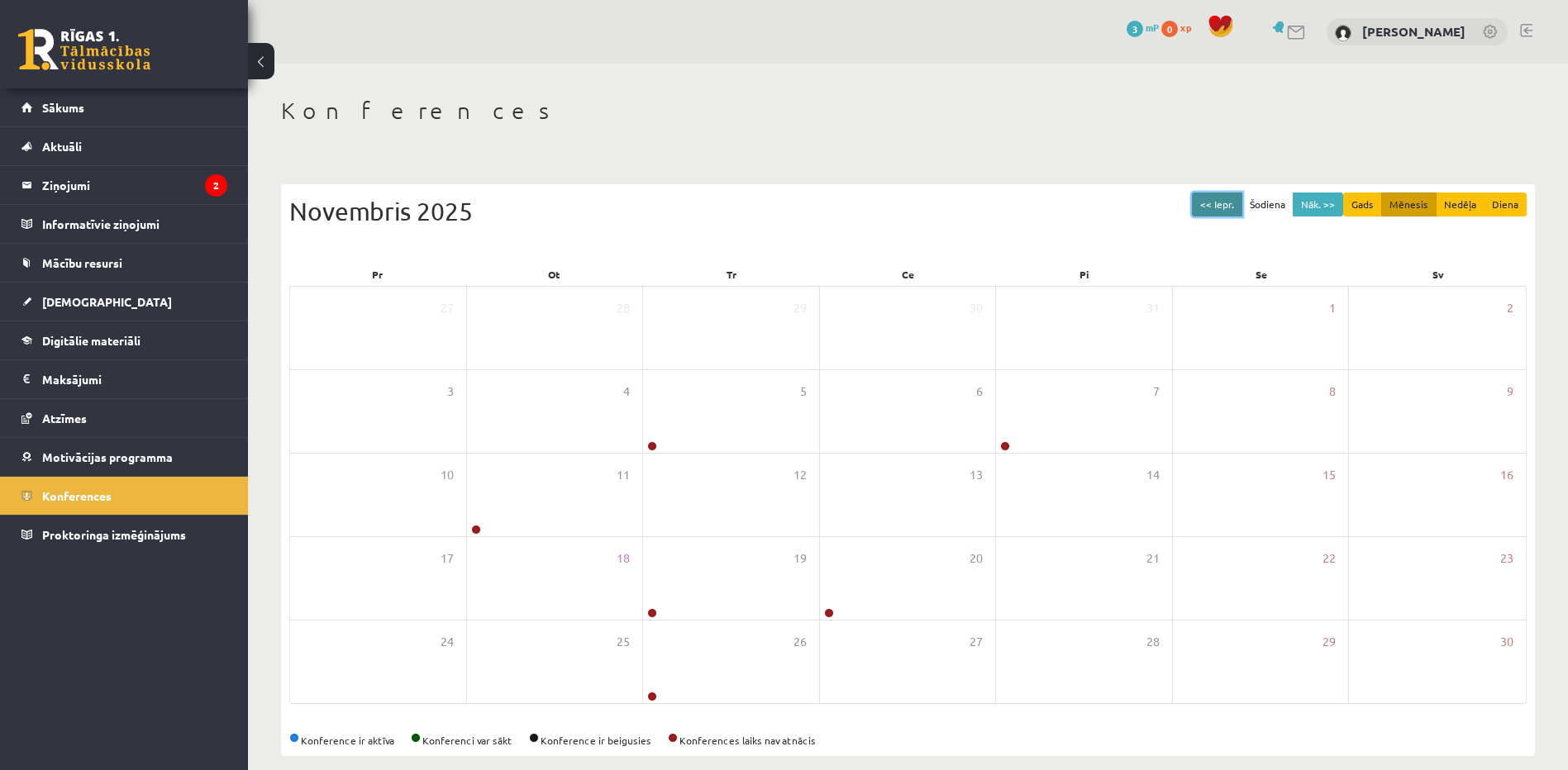
click at [1216, 207] on button "<< Iepr." at bounding box center [1217, 204] width 51 height 24
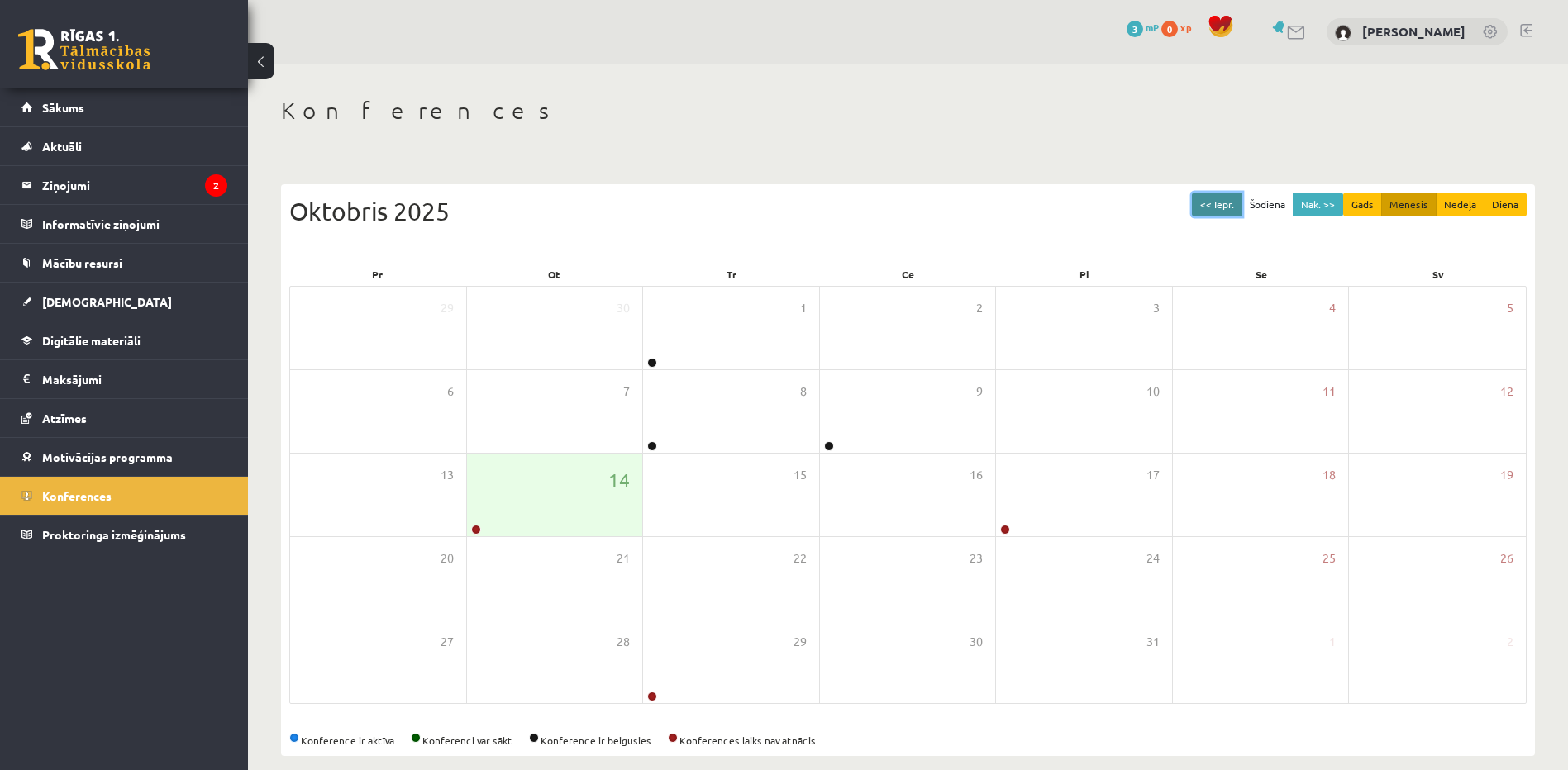
click at [1226, 209] on button "<< Iepr." at bounding box center [1217, 204] width 51 height 24
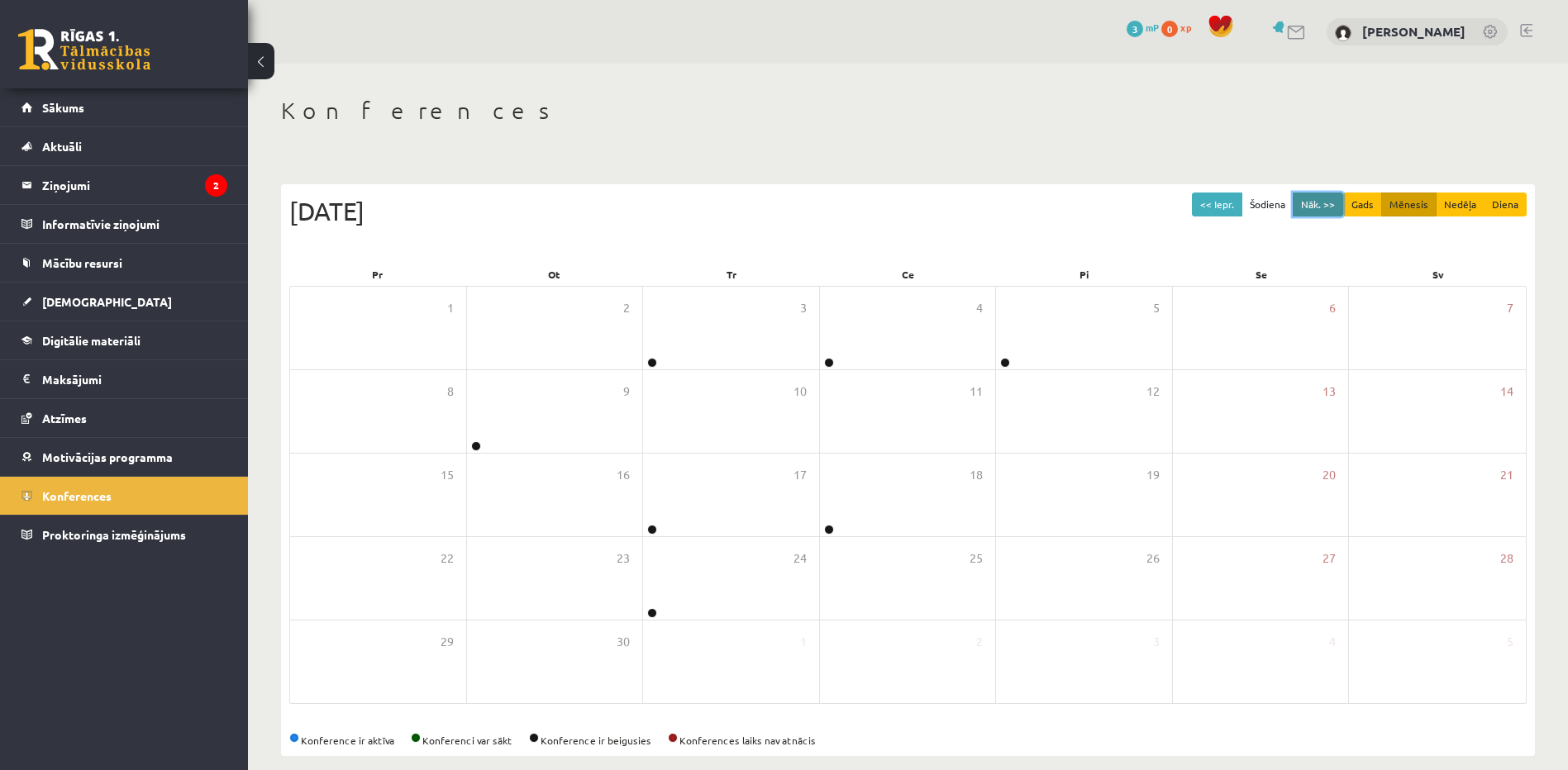
click at [1302, 206] on button "Nāk. >>" at bounding box center [1318, 204] width 51 height 24
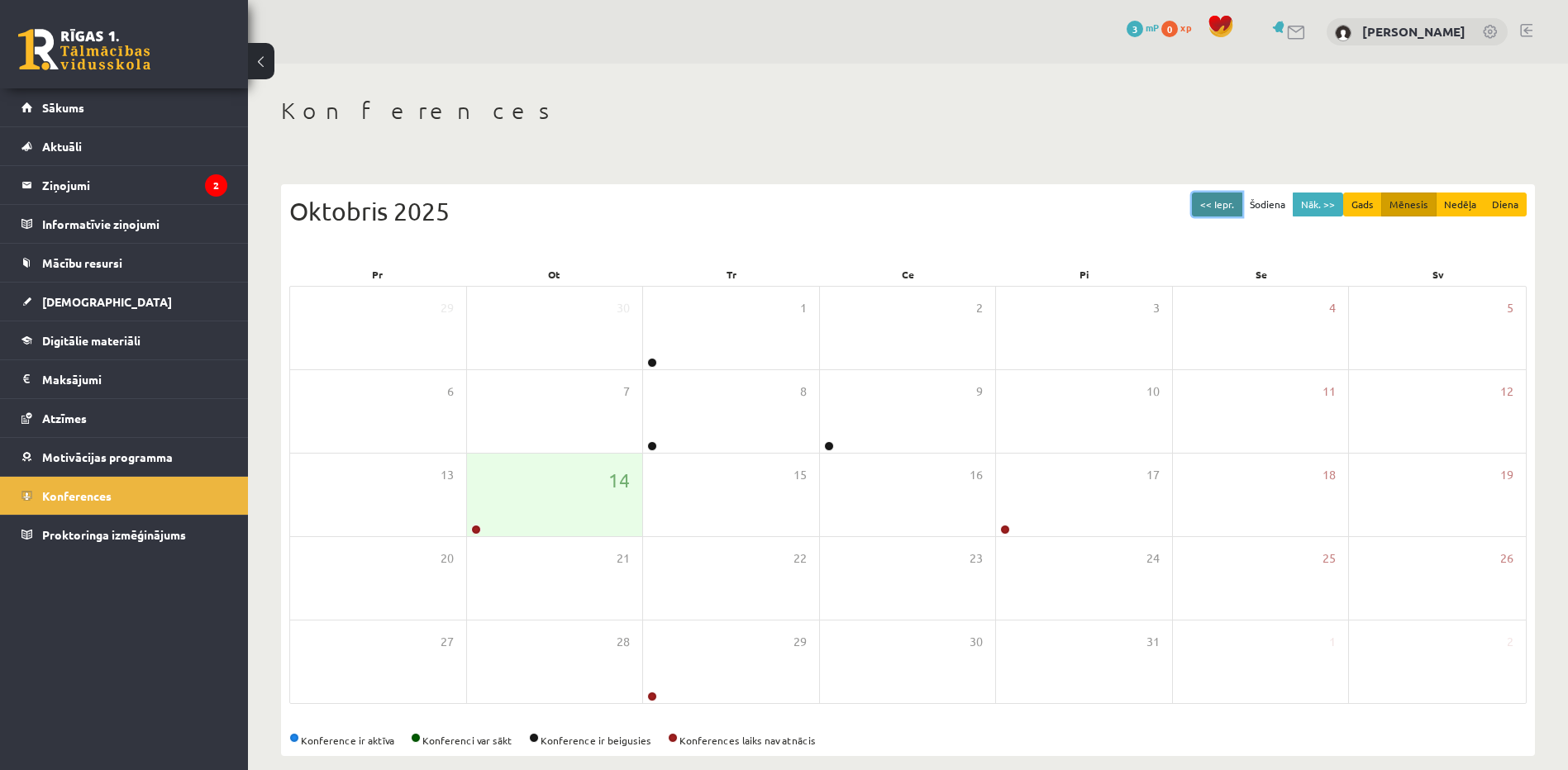
click at [1224, 206] on button "<< Iepr." at bounding box center [1217, 204] width 51 height 24
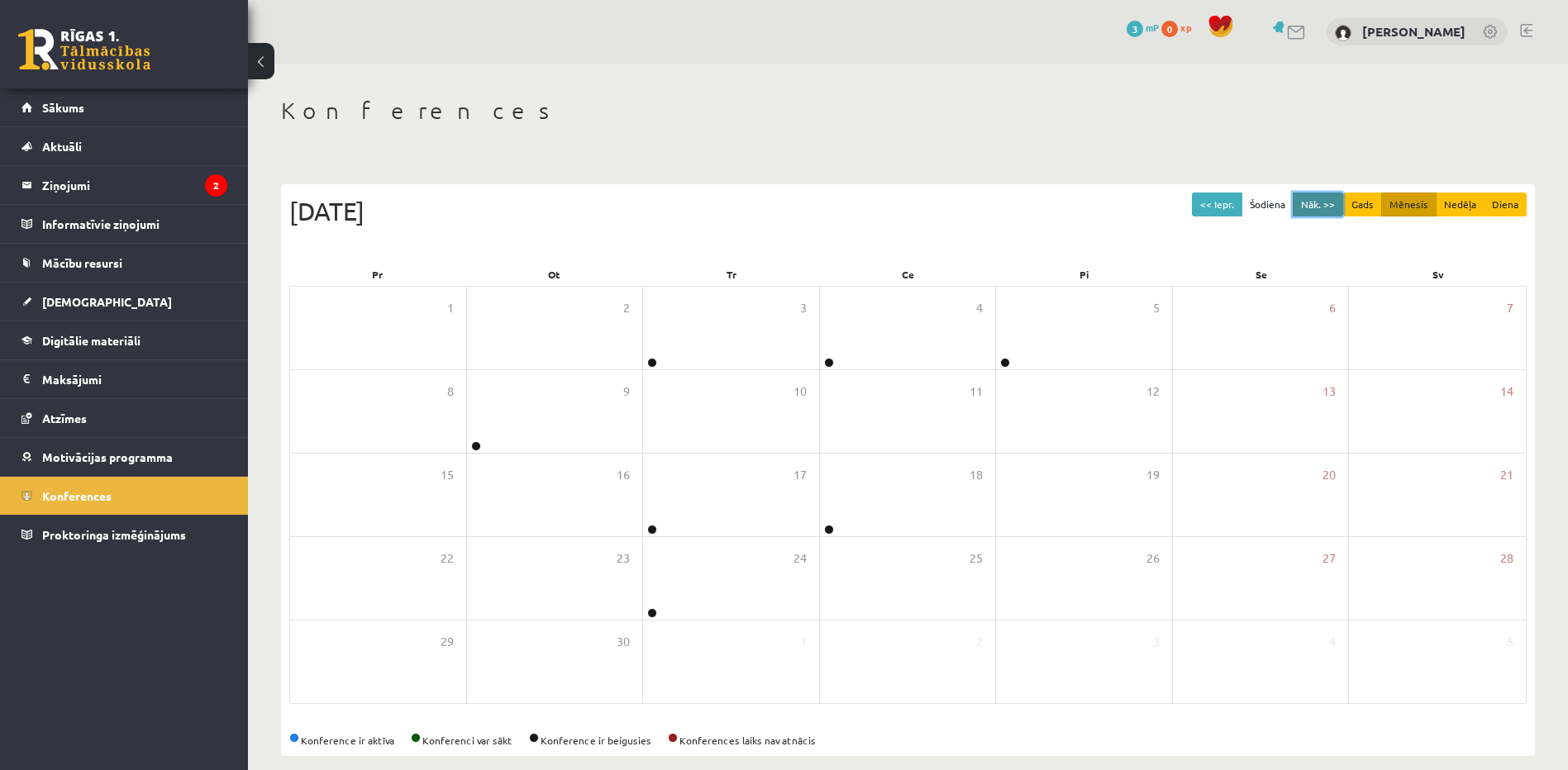
click at [1333, 206] on button "Nāk. >>" at bounding box center [1318, 204] width 51 height 24
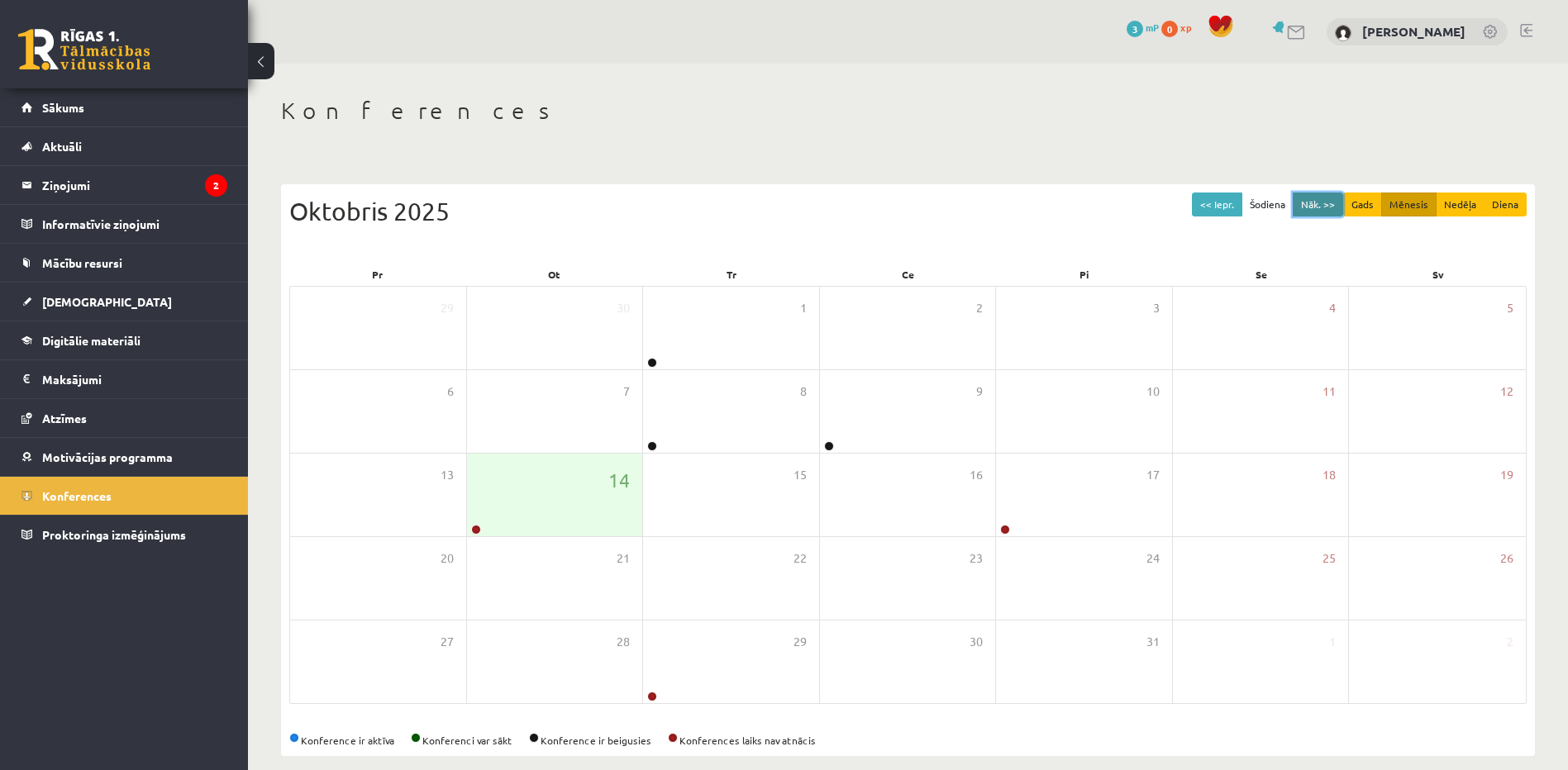
drag, startPoint x: 1314, startPoint y: 214, endPoint x: 1013, endPoint y: 236, distance: 301.8
click at [1314, 214] on button "Nāk. >>" at bounding box center [1318, 204] width 51 height 24
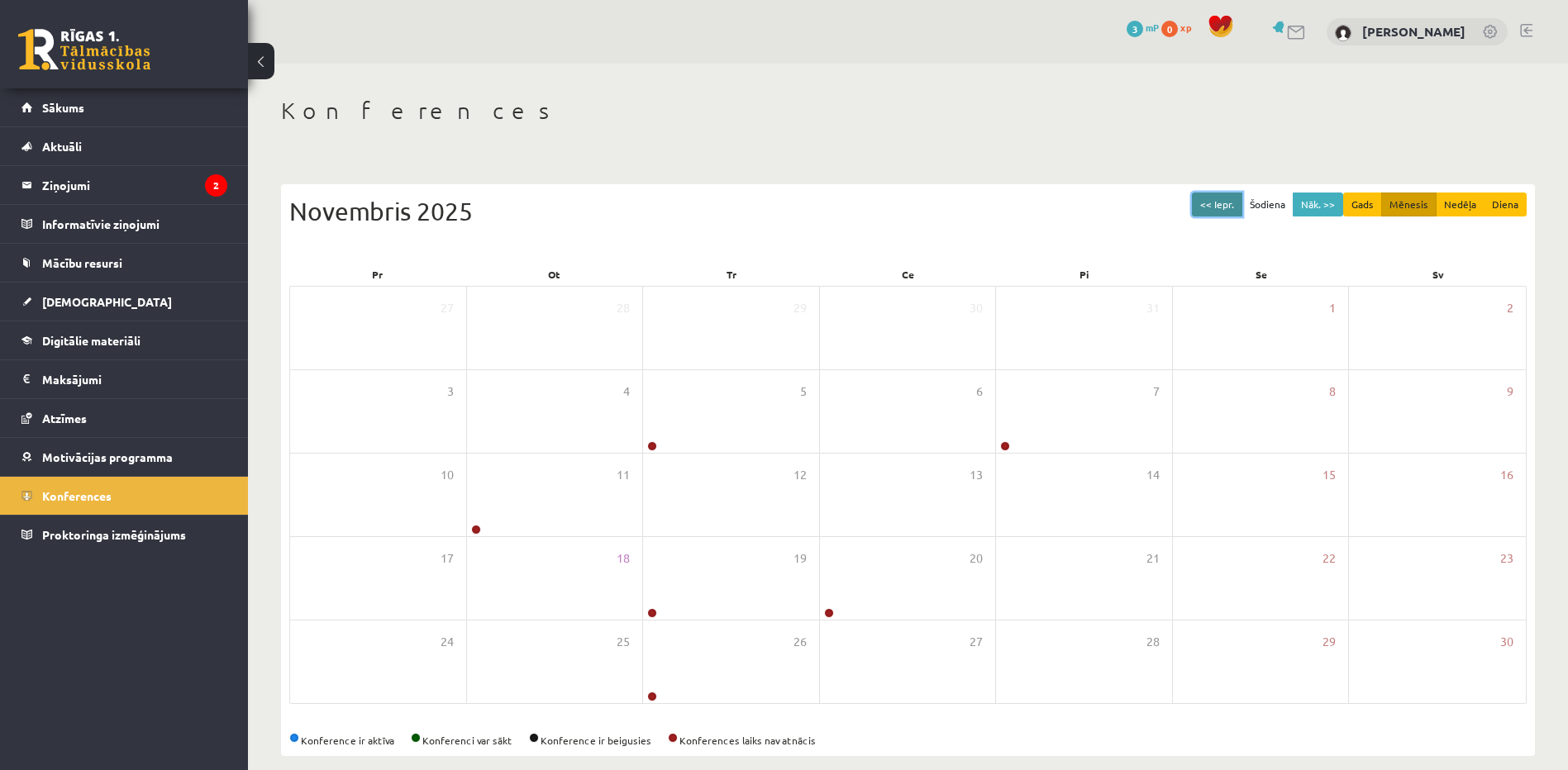
click at [1212, 202] on button "<< Iepr." at bounding box center [1217, 204] width 51 height 24
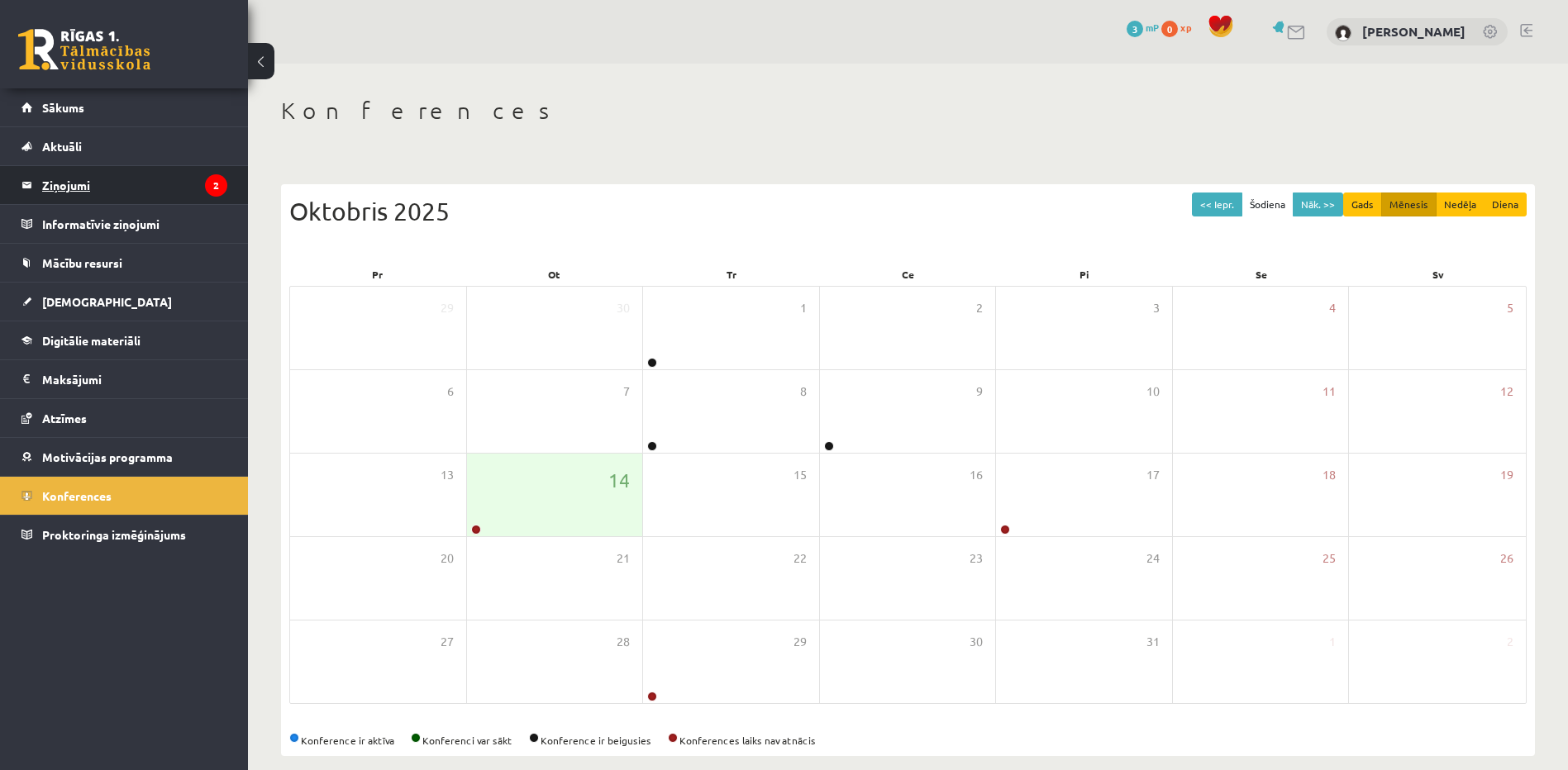
click at [84, 181] on legend "Ziņojumi 2" at bounding box center [134, 185] width 185 height 38
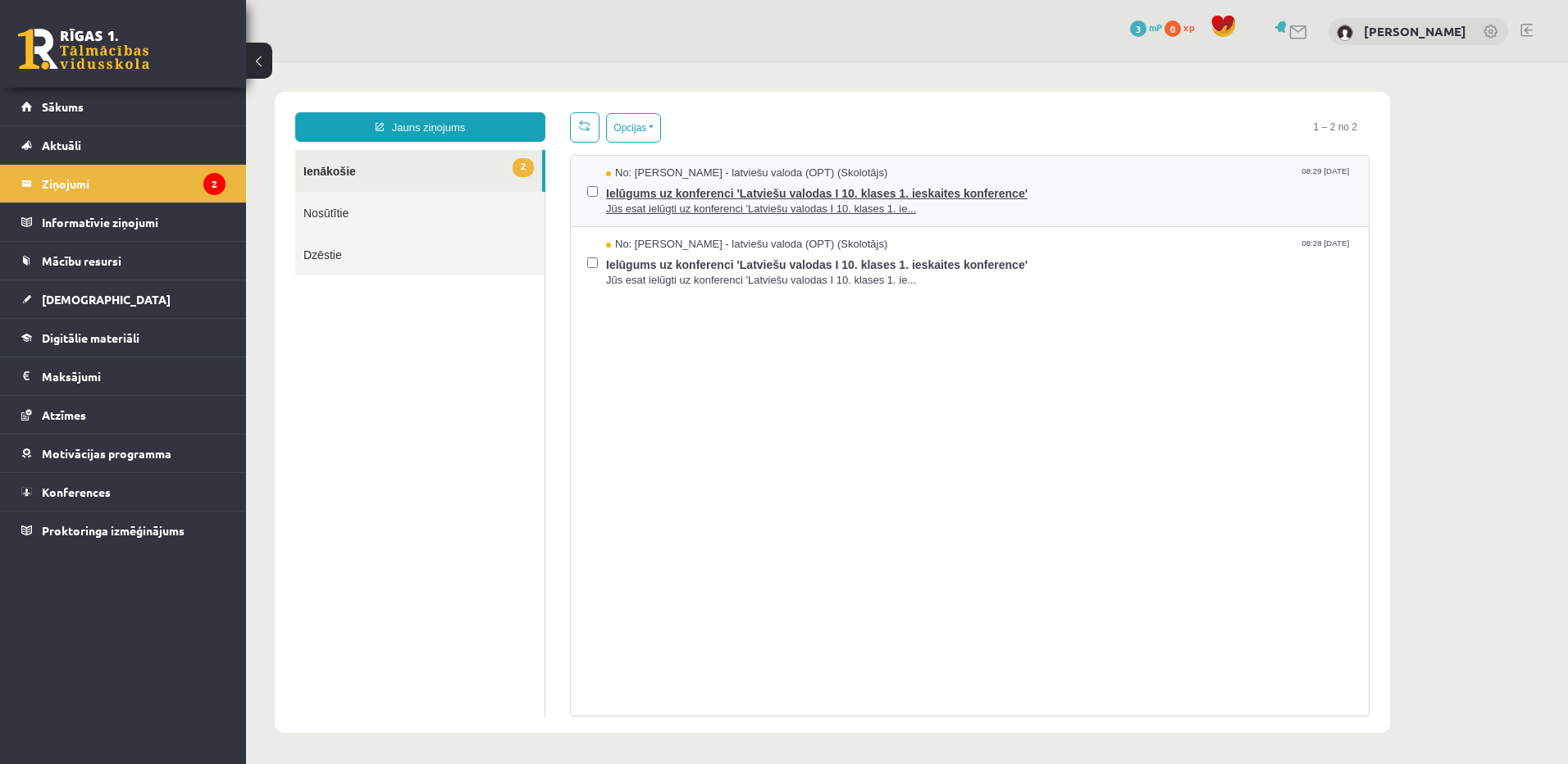
click at [669, 205] on span "Jūs esat ielūgti uz konferenci 'Latviešu valodas I 10. klases 1. ie..." at bounding box center [979, 209] width 746 height 16
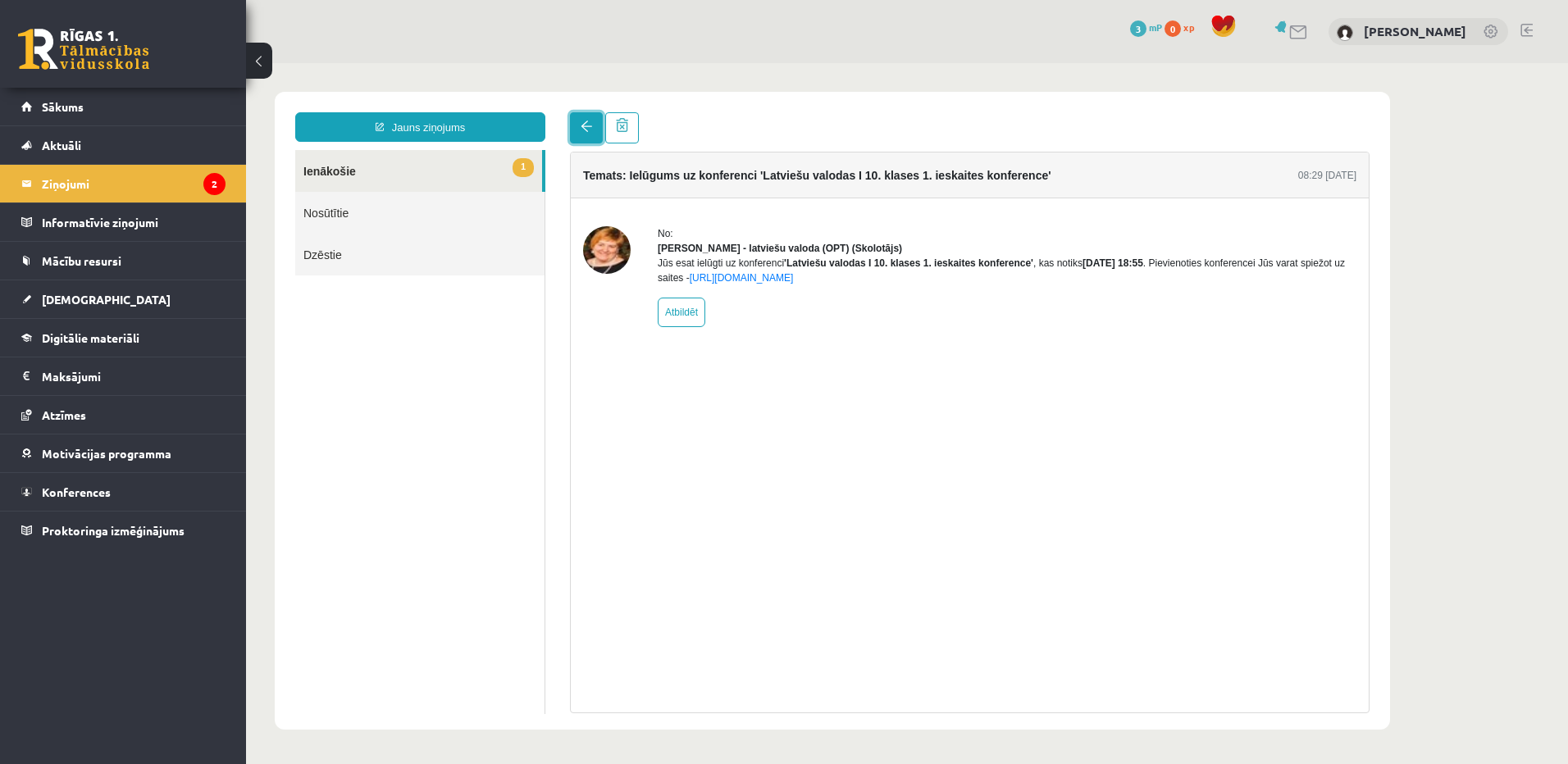
click at [582, 134] on link at bounding box center [586, 128] width 33 height 31
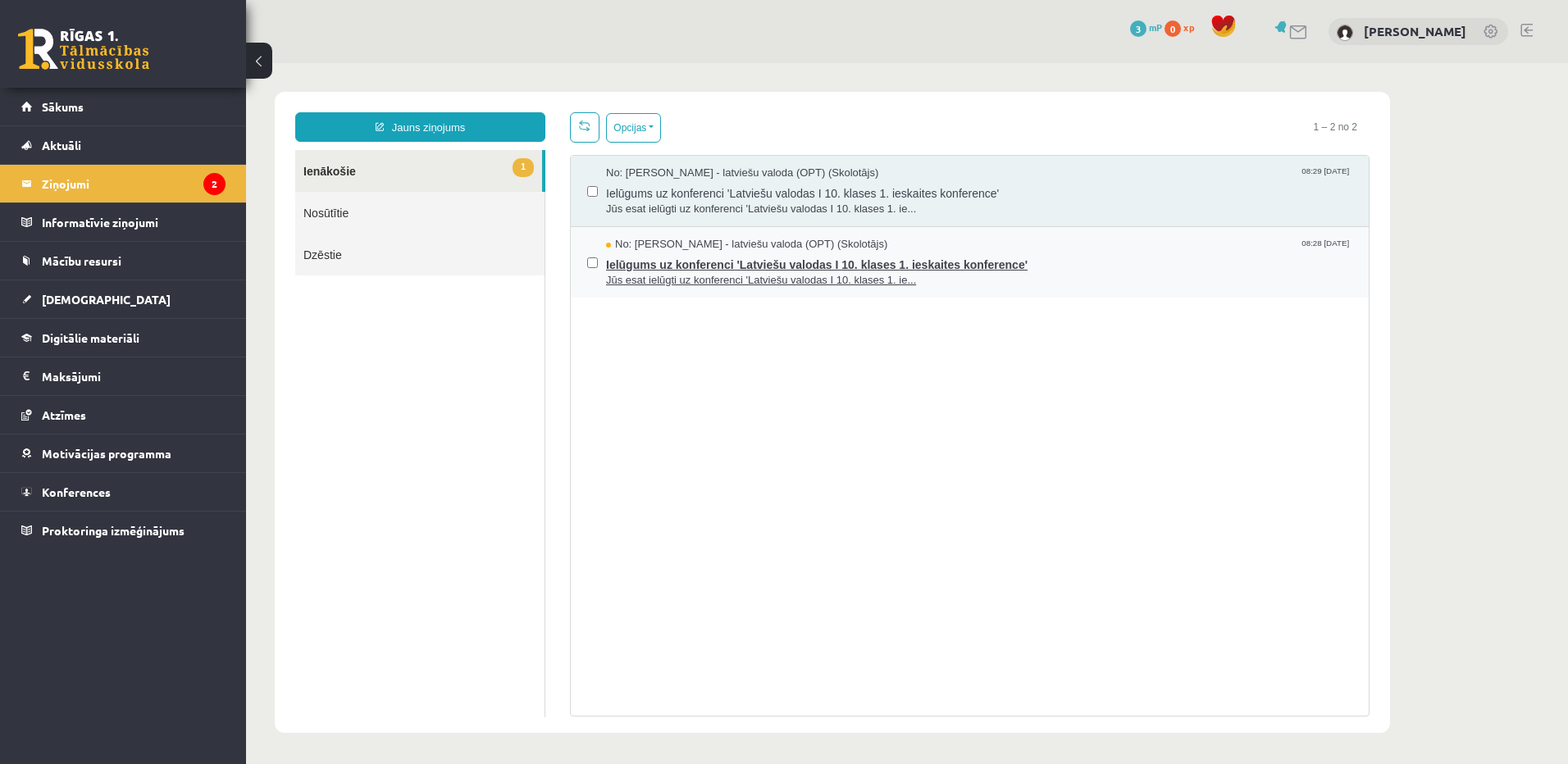
click at [1104, 262] on span "Ielūgums uz konferenci 'Latviešu valodas I 10. klases 1. ieskaites konference'" at bounding box center [979, 263] width 746 height 21
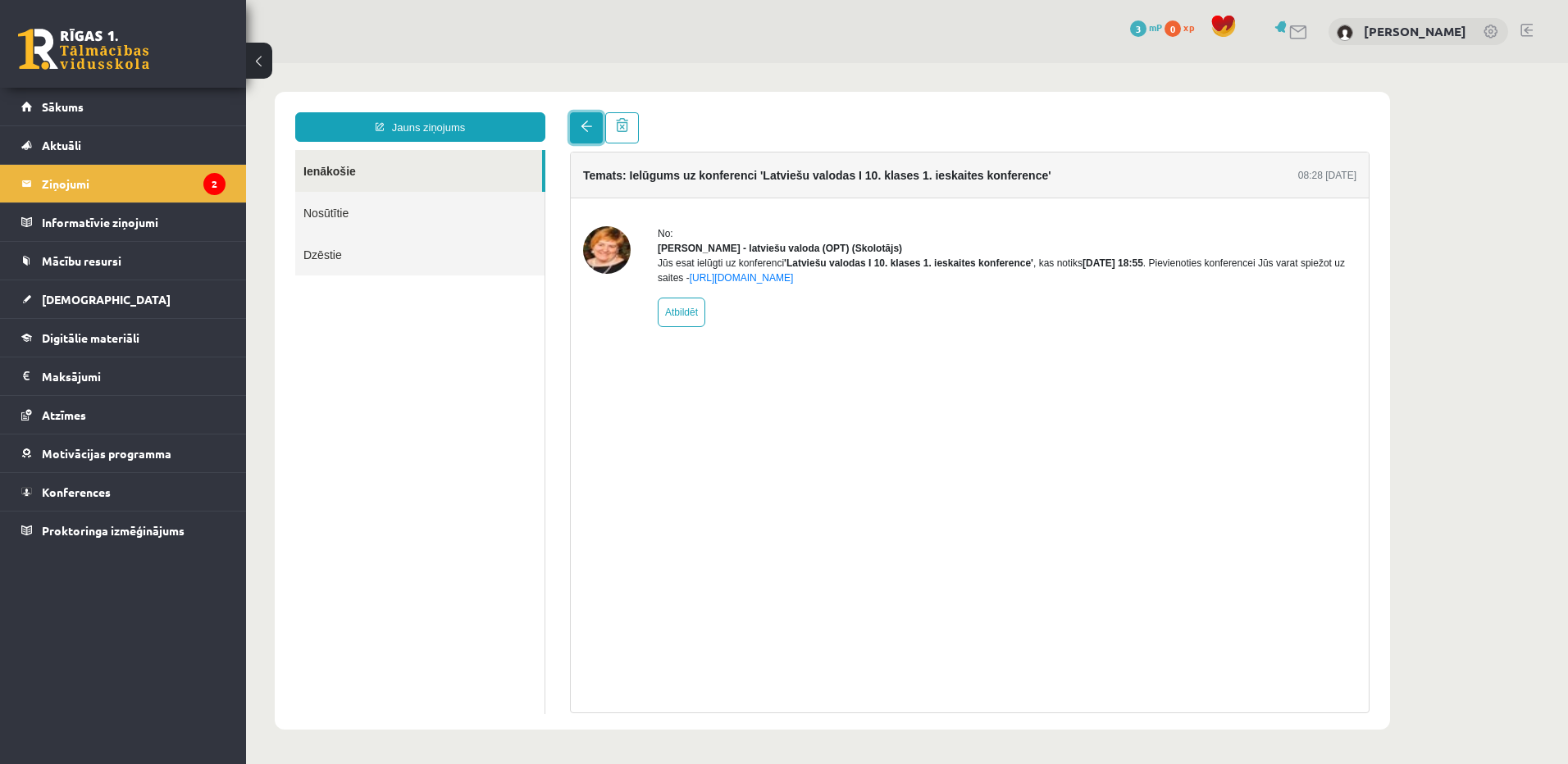
click at [588, 131] on span at bounding box center [586, 126] width 12 height 12
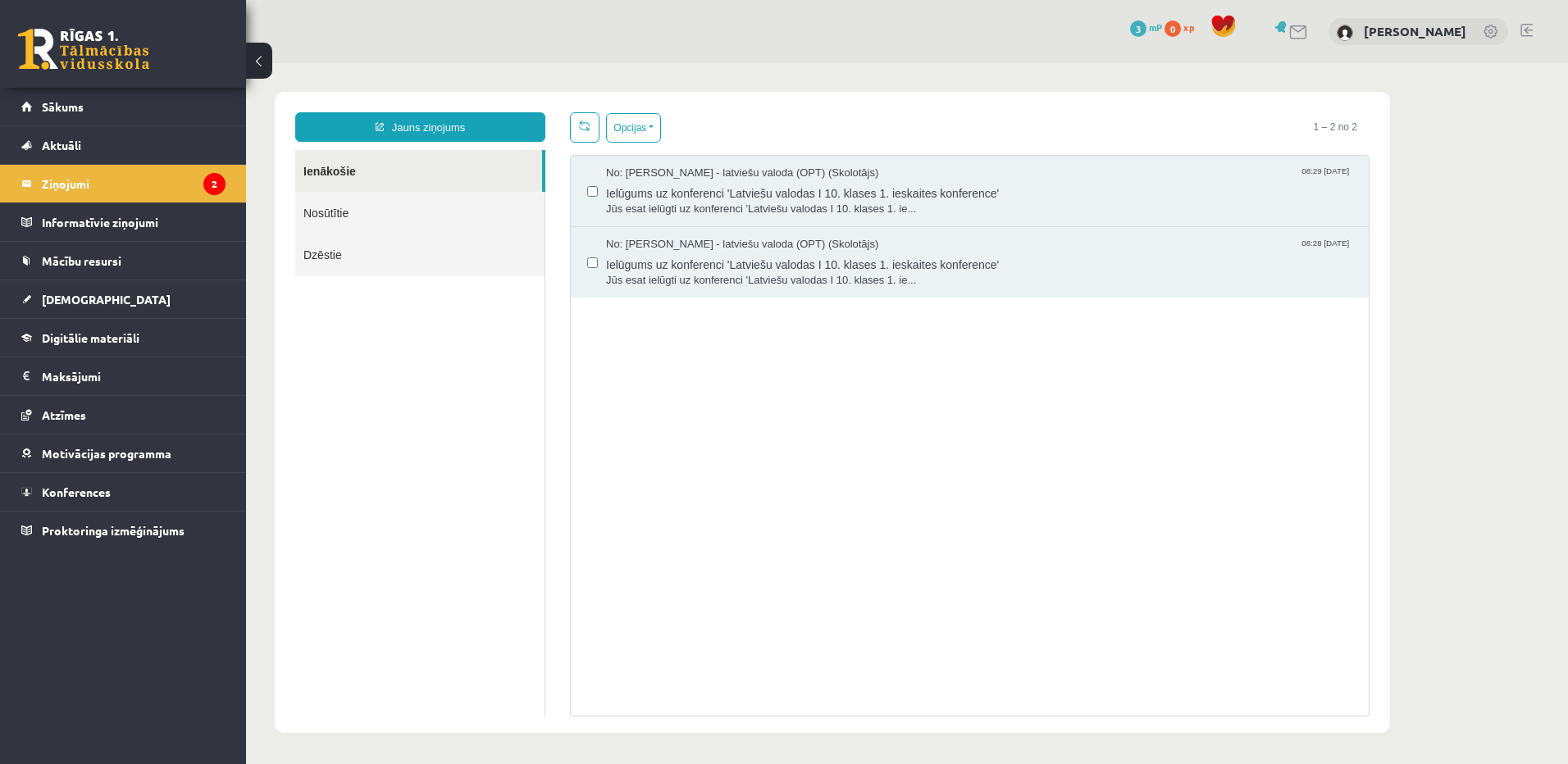
click at [362, 209] on link "Nosūtītie" at bounding box center [420, 212] width 250 height 42
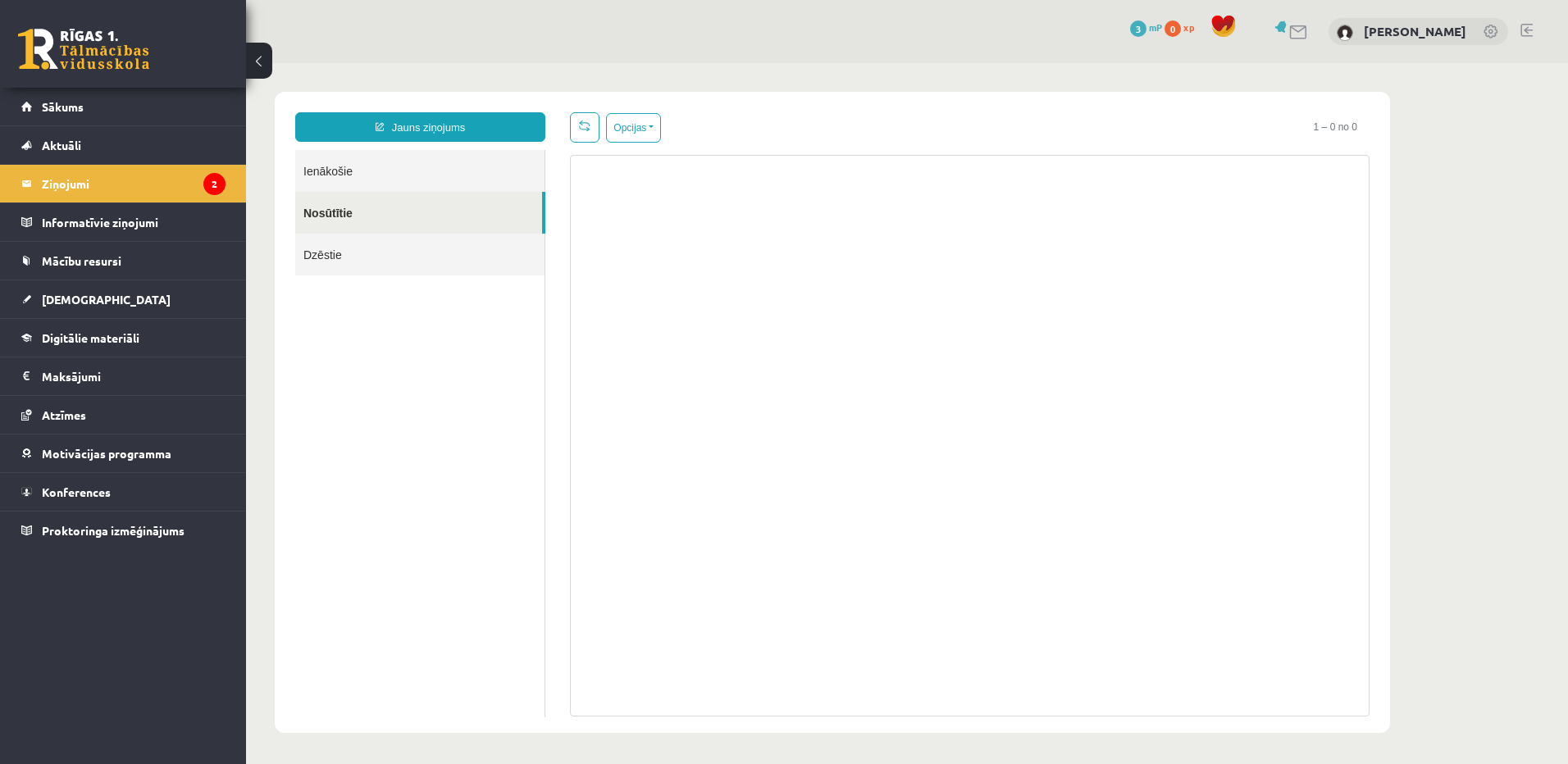
click at [356, 247] on link "Dzēstie" at bounding box center [420, 254] width 250 height 42
click at [405, 217] on link "Nosūtītie" at bounding box center [420, 212] width 250 height 42
click at [455, 120] on link "Jauns ziņojums" at bounding box center [421, 127] width 250 height 30
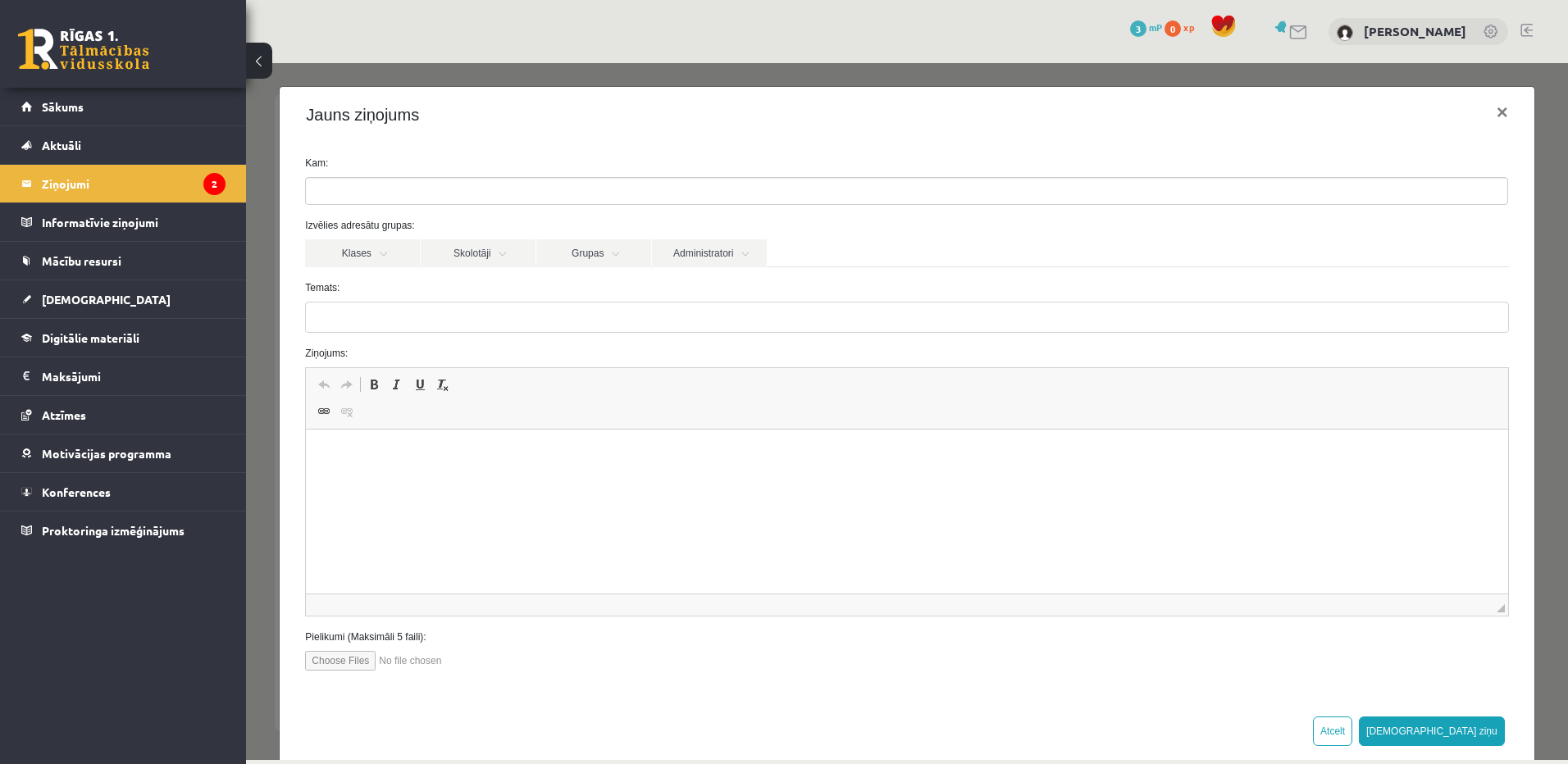
click at [545, 49] on div "0 Dāvanas 3 mP 0 xp Aleksandra Piščenkova" at bounding box center [908, 31] width 1323 height 63
click at [1484, 119] on button "×" at bounding box center [1503, 113] width 38 height 46
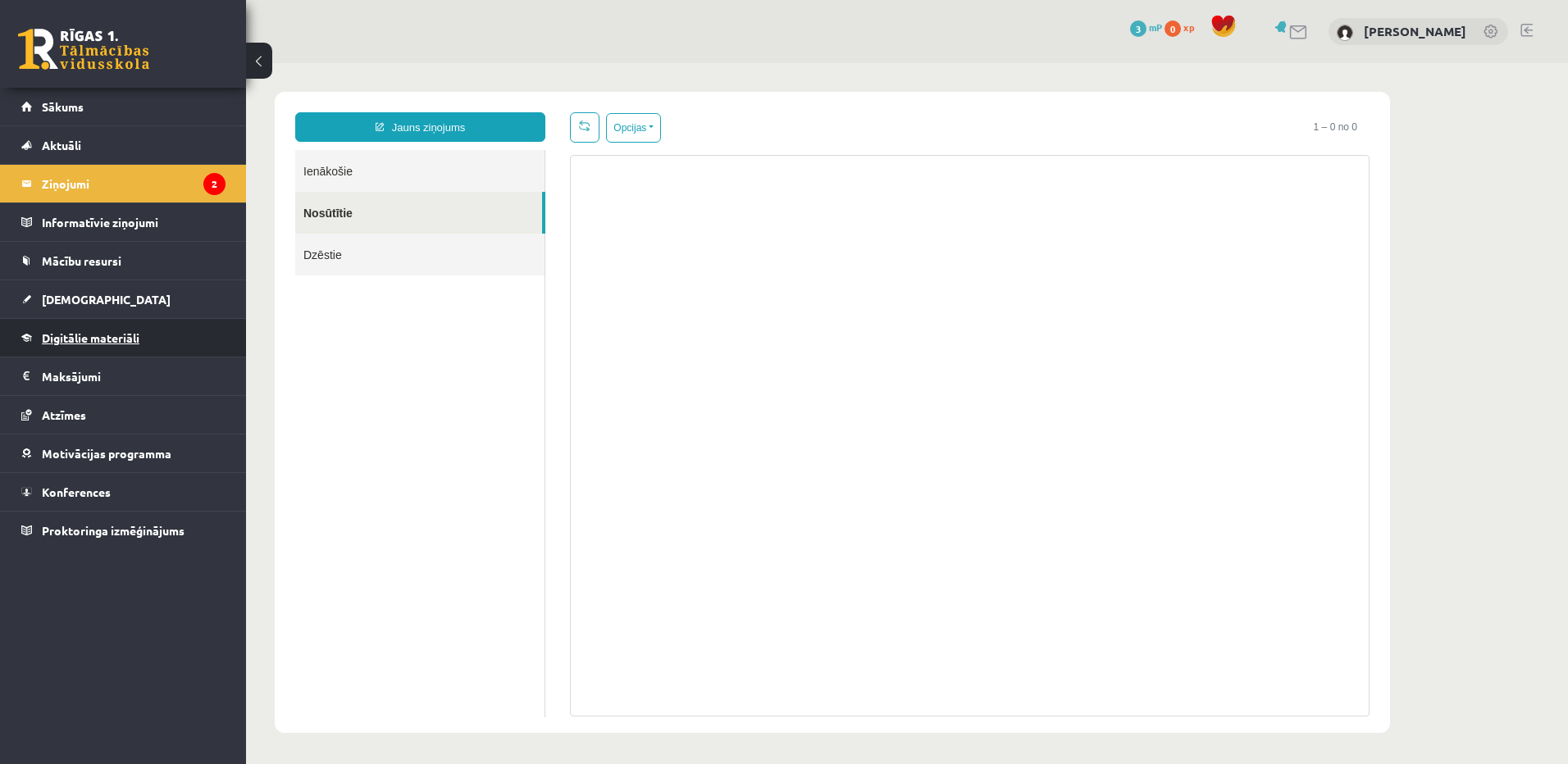
click at [102, 333] on span "Digitālie materiāli" at bounding box center [91, 338] width 98 height 15
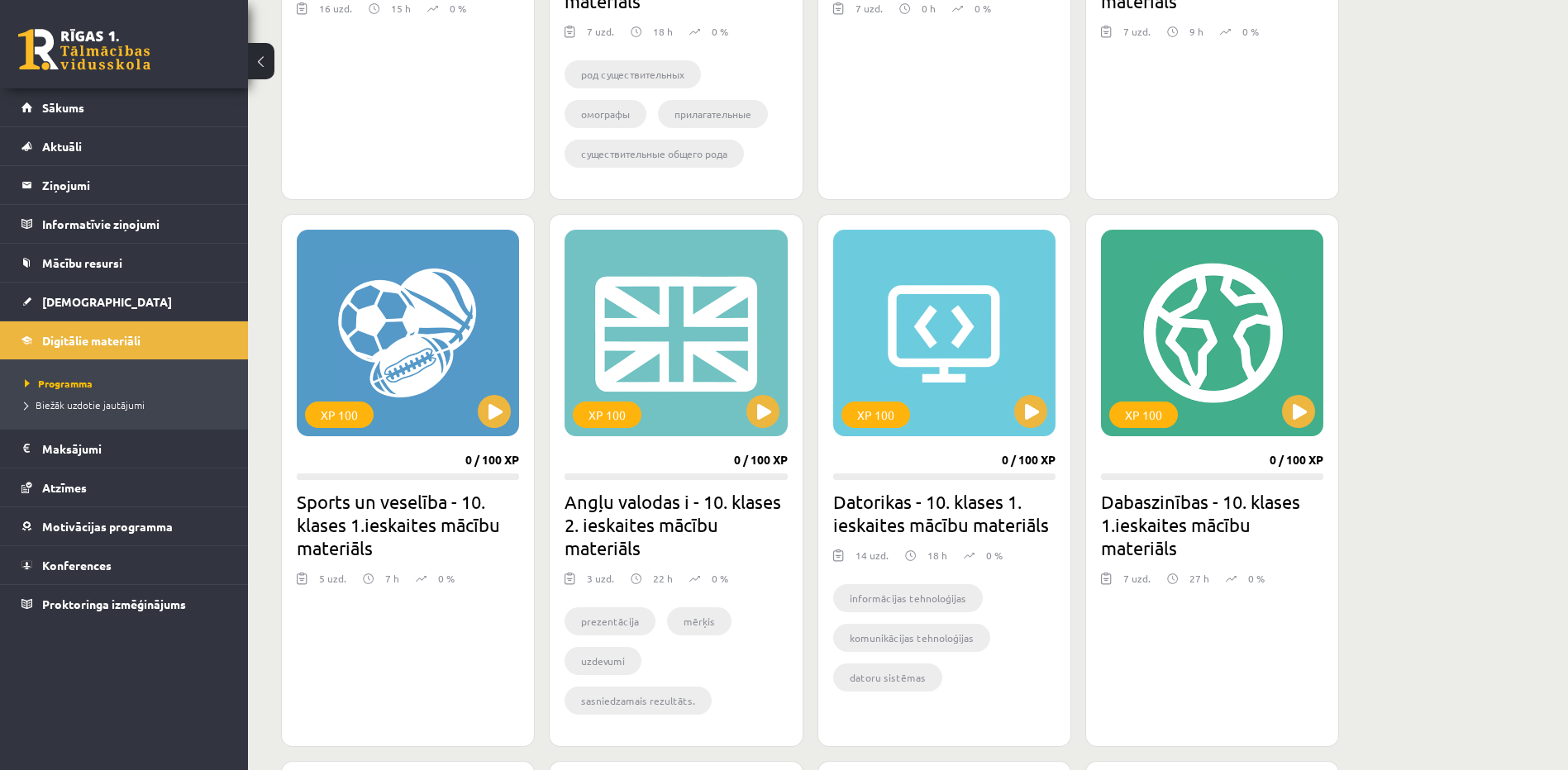
scroll to position [811, 0]
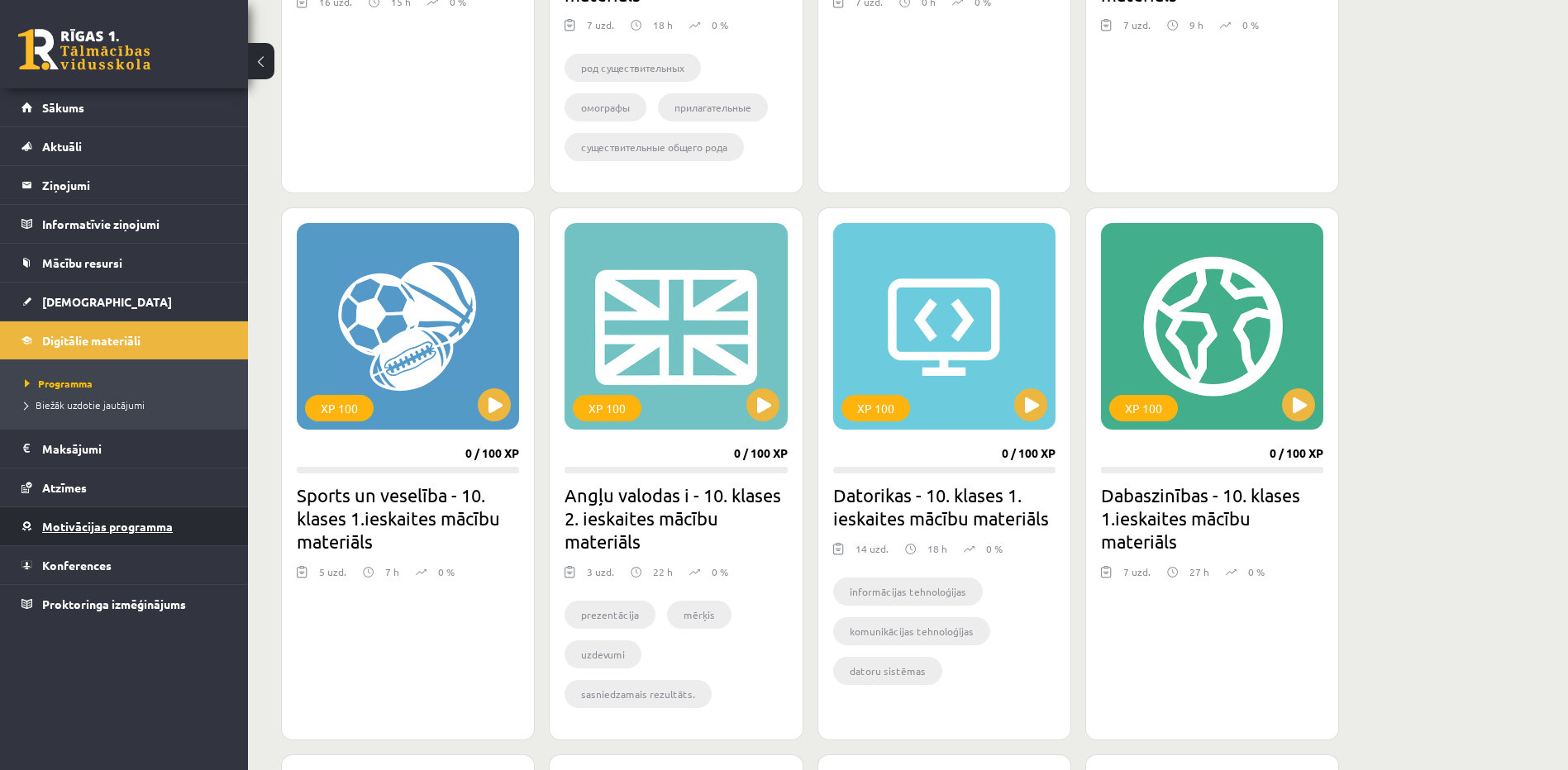
click at [112, 526] on span "Motivācijas programma" at bounding box center [107, 526] width 130 height 15
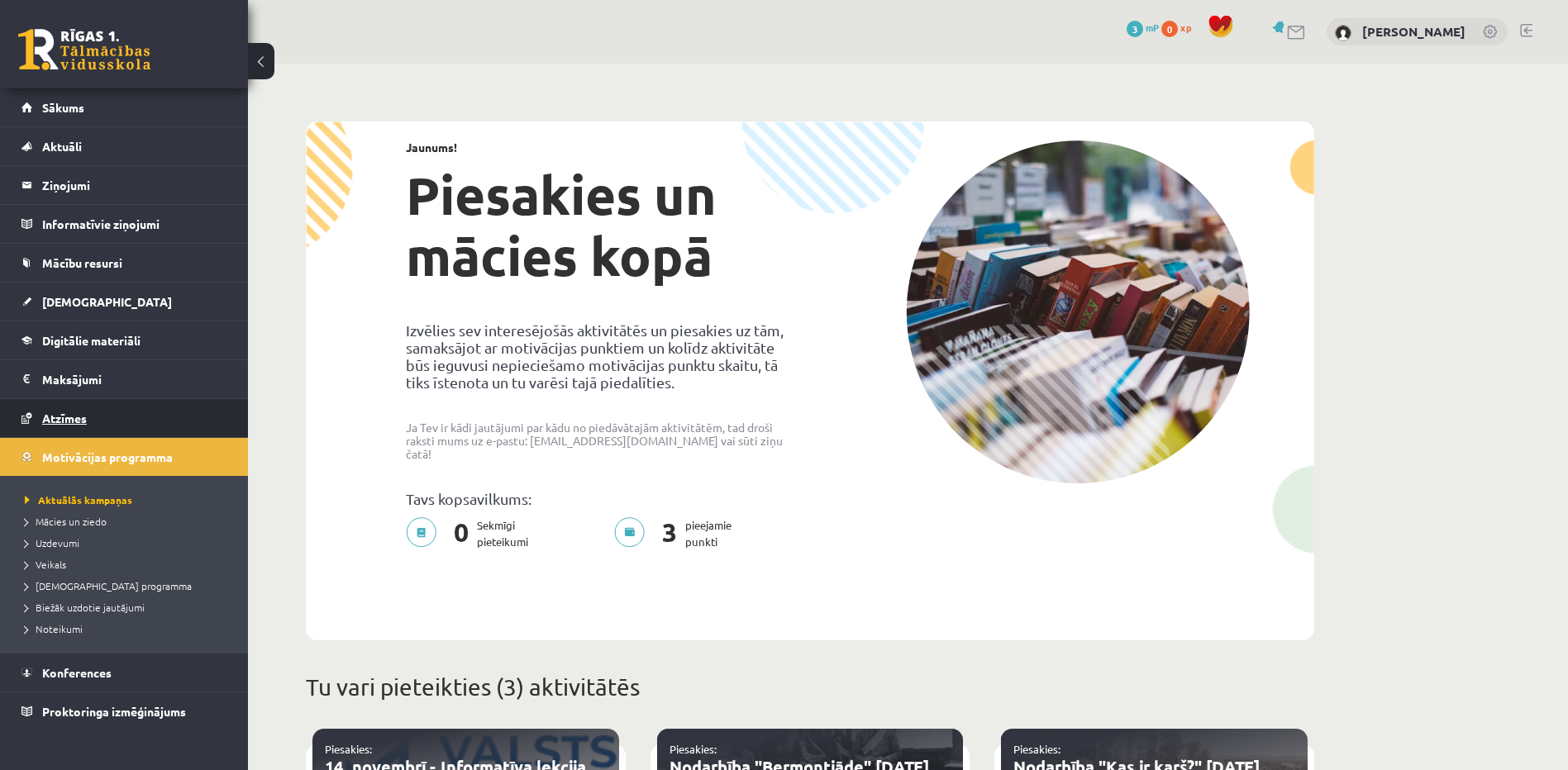
click at [89, 424] on link "Atzīmes" at bounding box center [125, 418] width 206 height 38
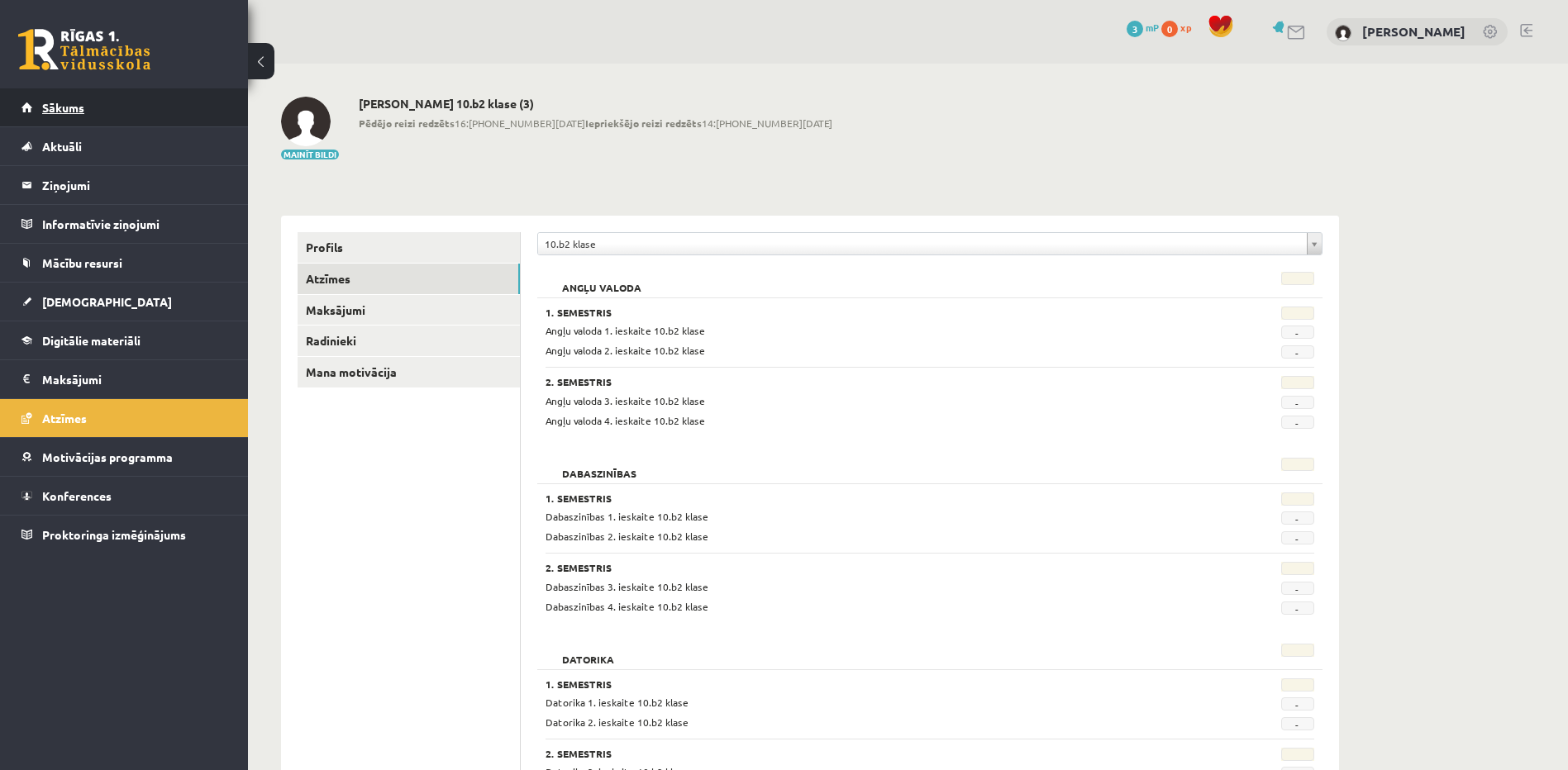
click at [63, 105] on span "Sākums" at bounding box center [63, 108] width 42 height 15
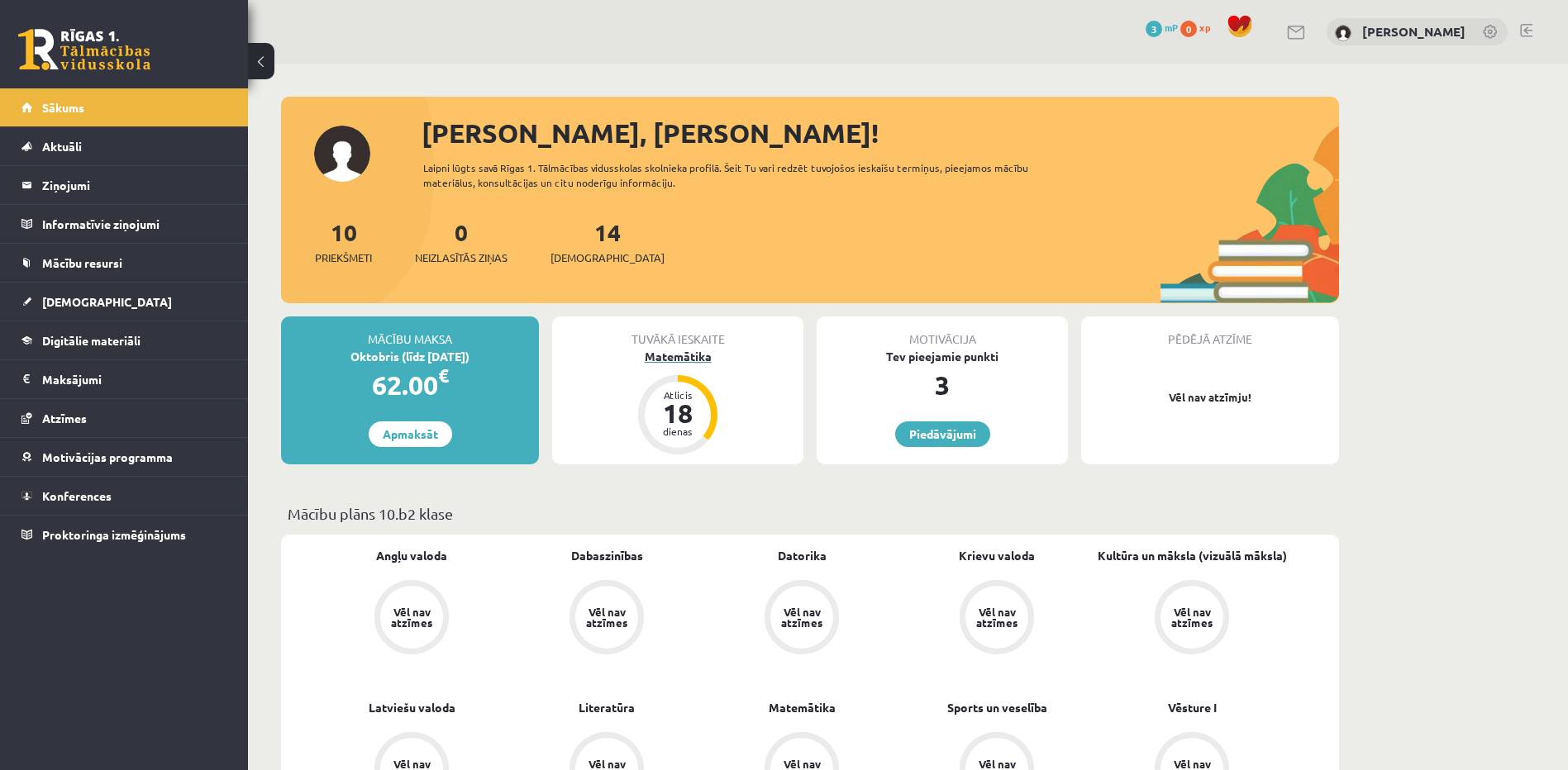
click at [672, 356] on div "Matemātika" at bounding box center [677, 356] width 252 height 17
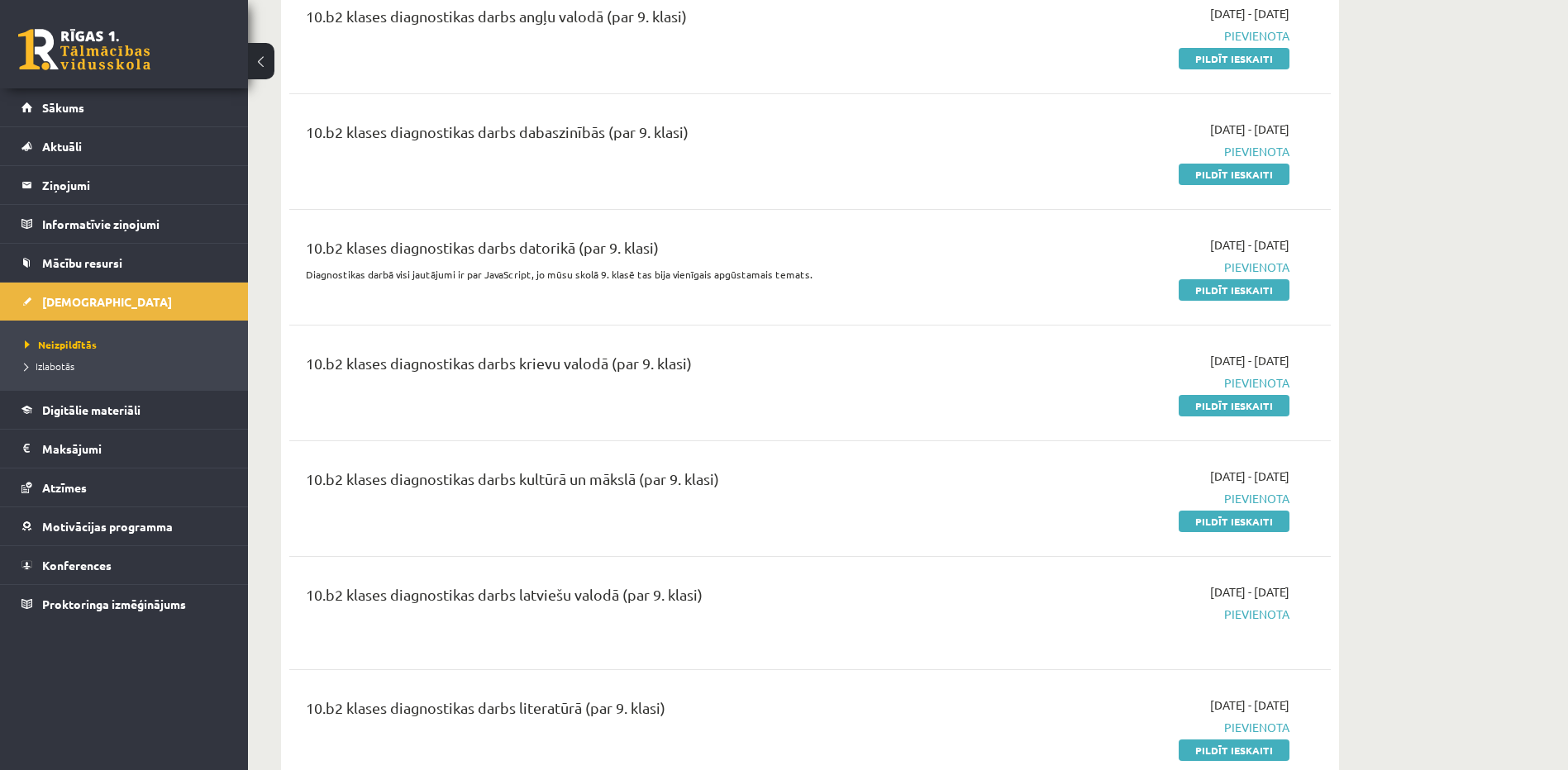
scroll to position [15, 0]
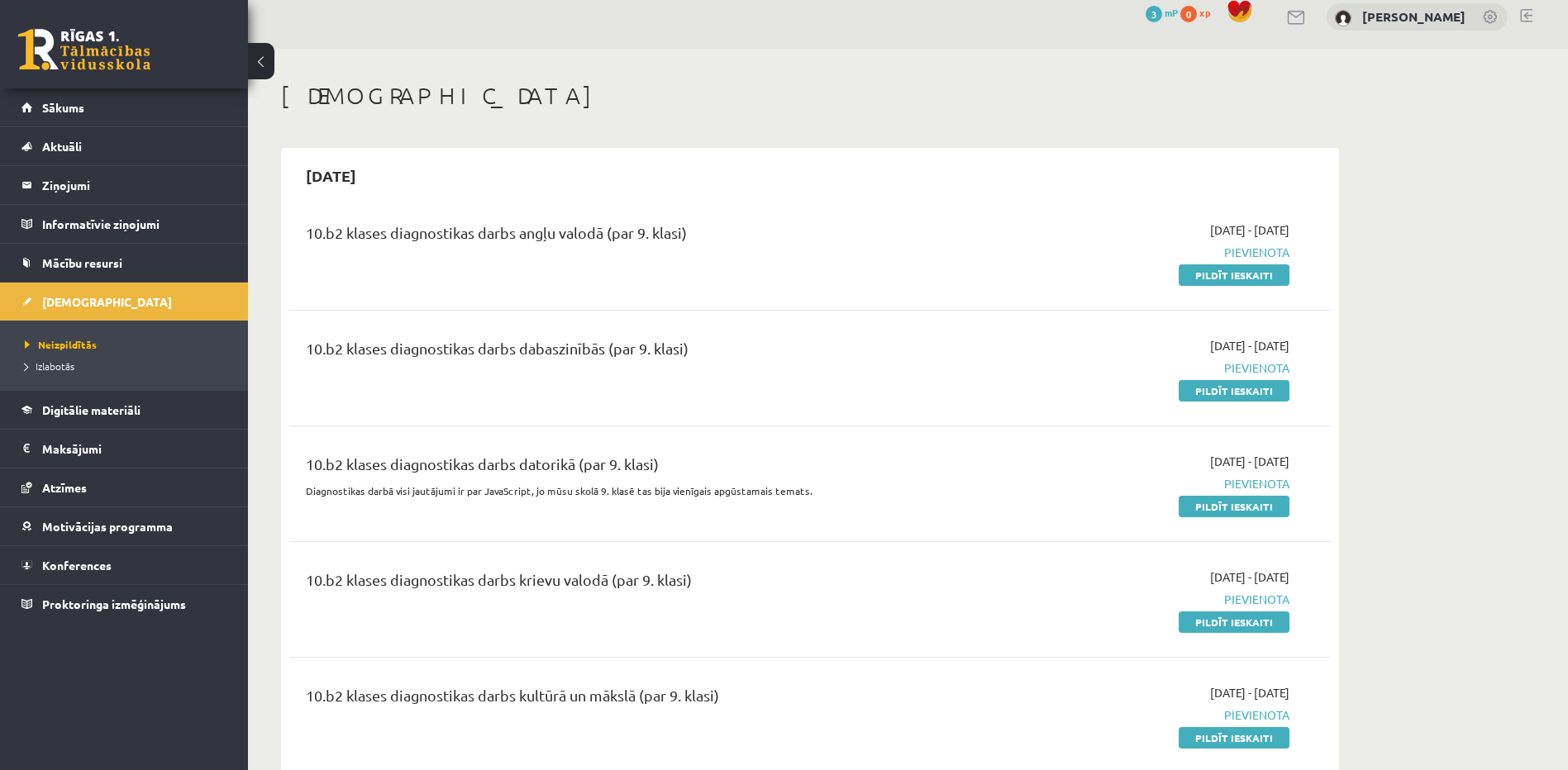
click at [81, 519] on span "Motivācijas programma" at bounding box center [107, 526] width 130 height 15
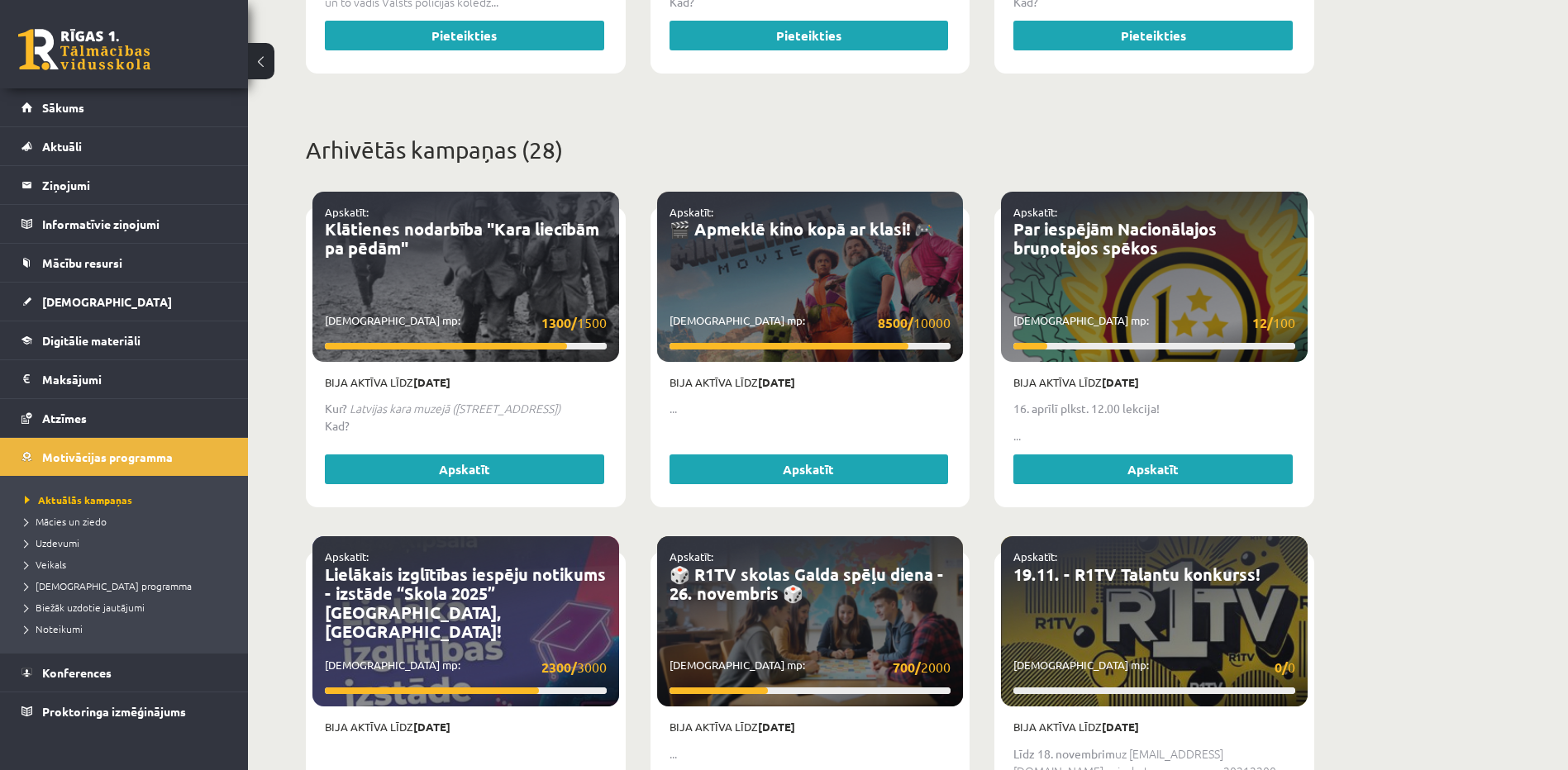
scroll to position [967, 0]
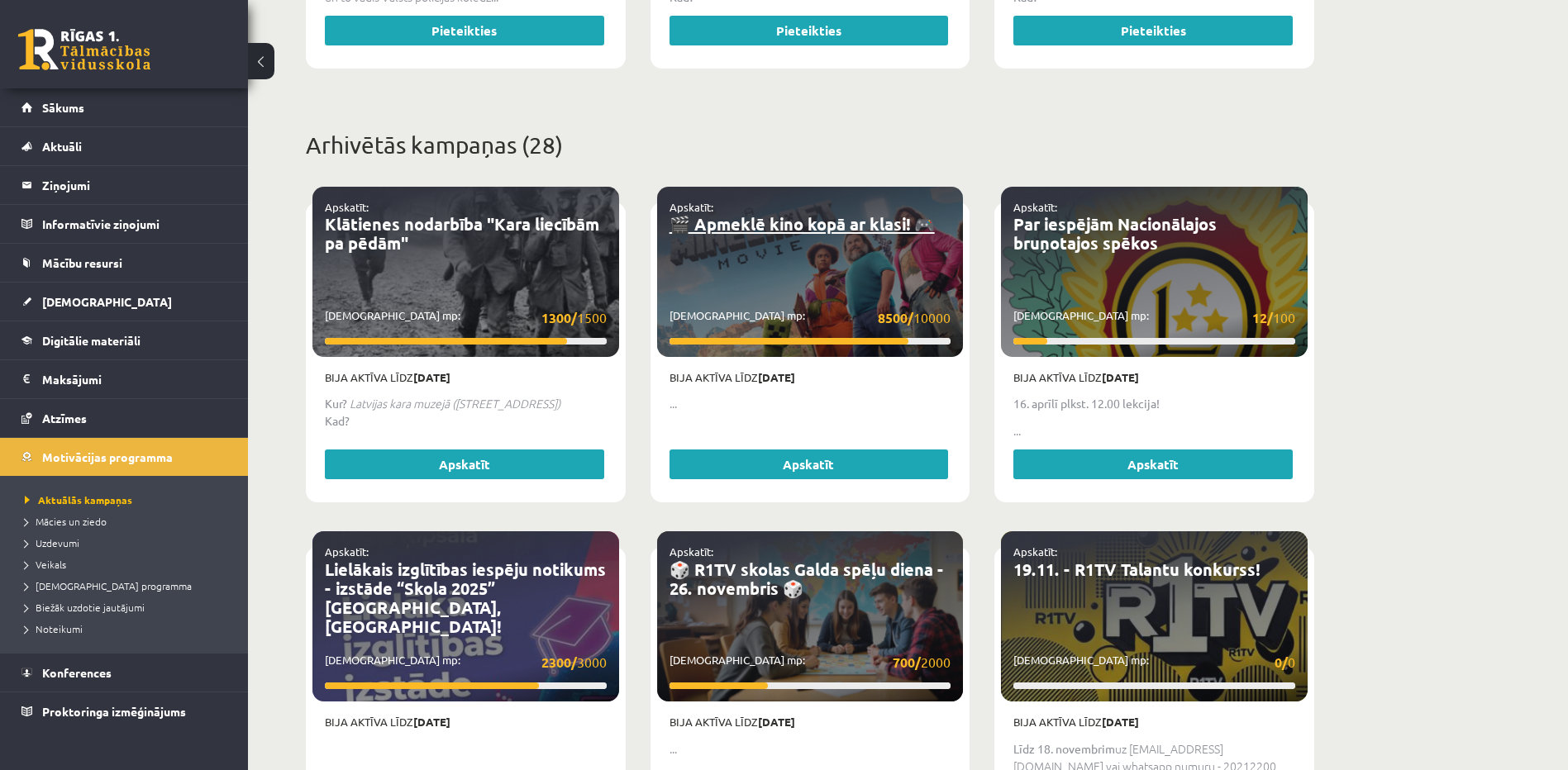
click at [792, 215] on link "🎬 Apmeklē kino kopā ar klasi! 🎮" at bounding box center [803, 224] width 266 height 22
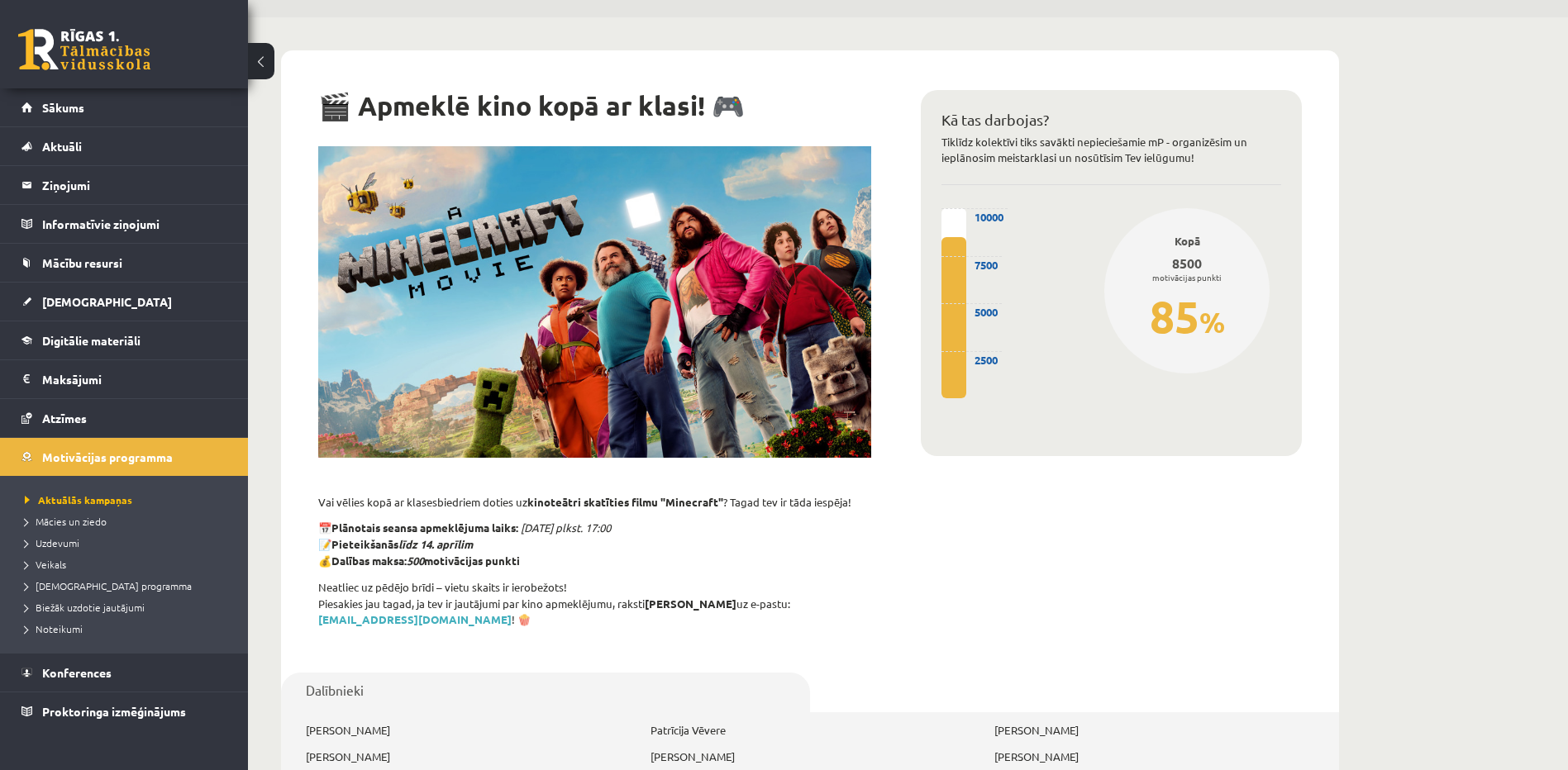
scroll to position [51, 0]
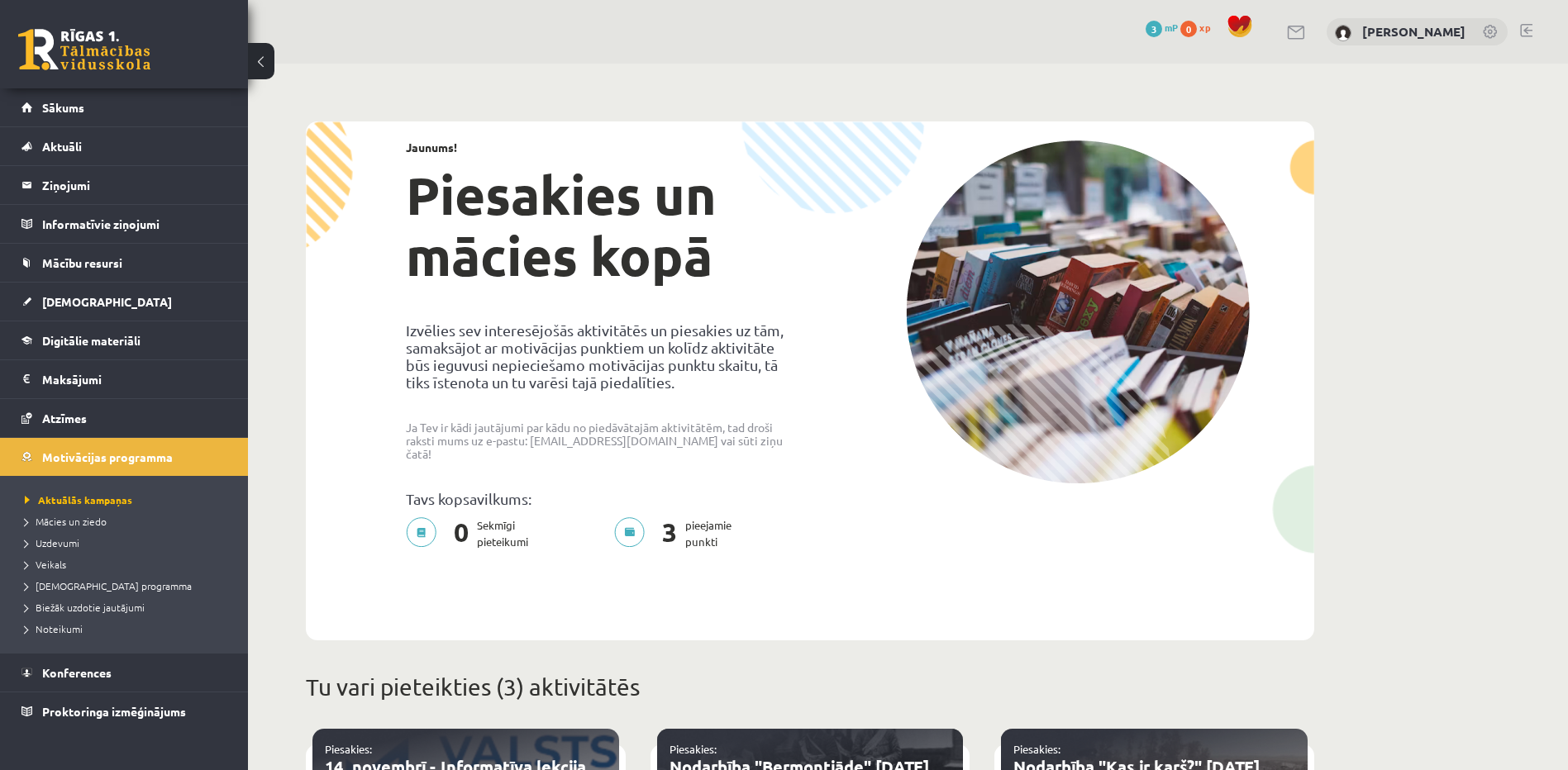
scroll to position [967, 0]
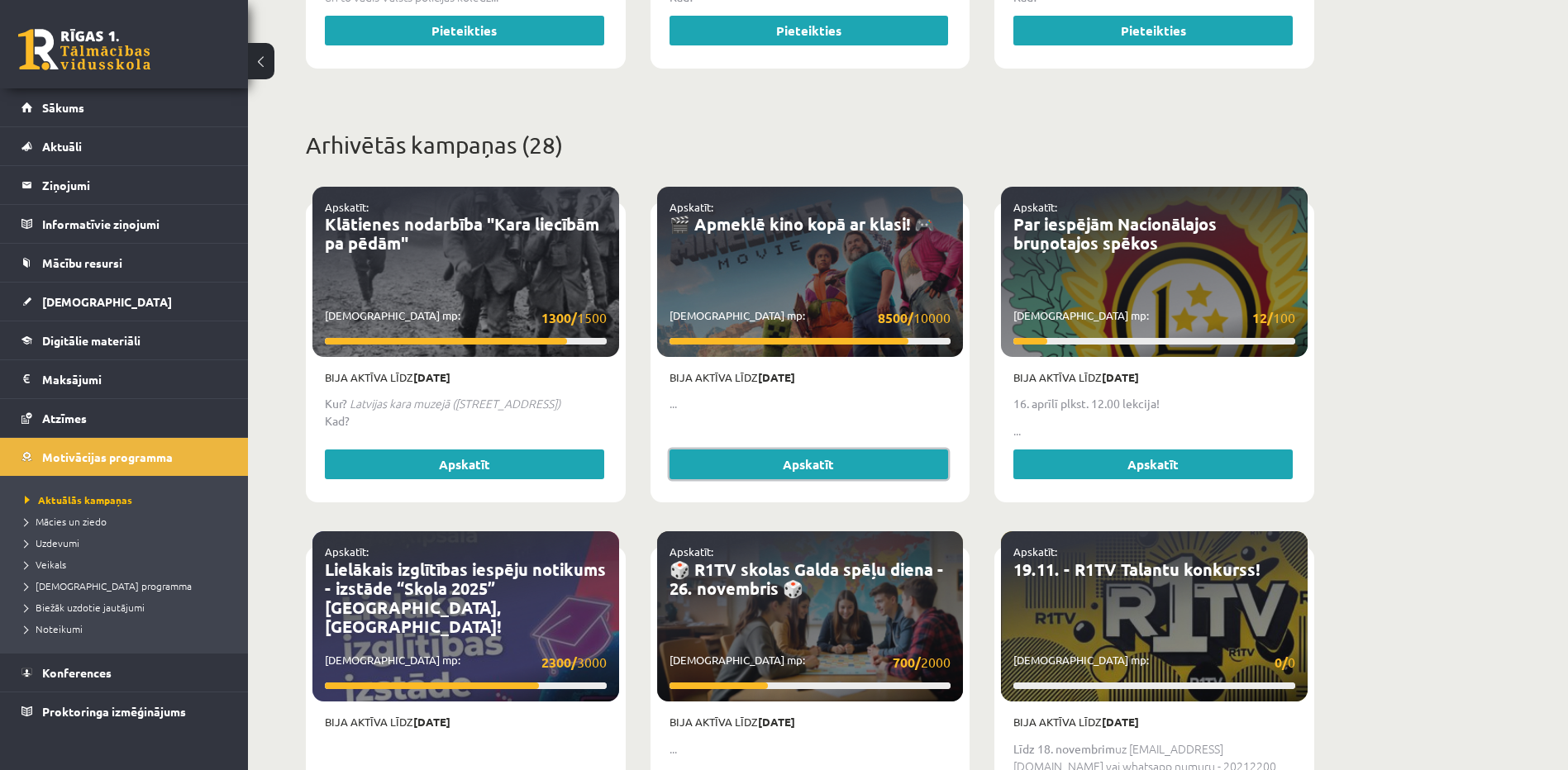
click at [796, 456] on link "Apskatīt" at bounding box center [809, 465] width 280 height 30
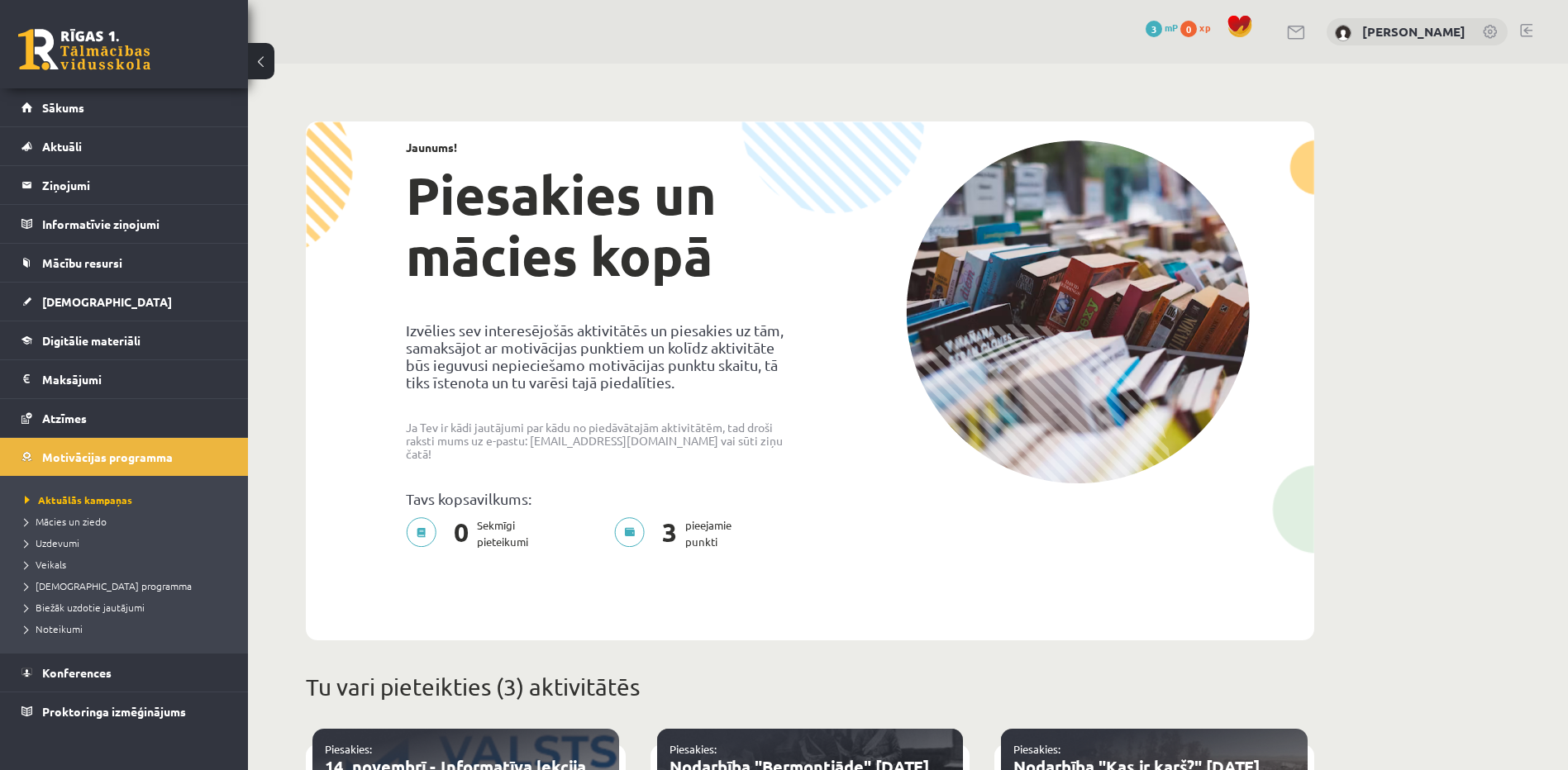
scroll to position [967, 0]
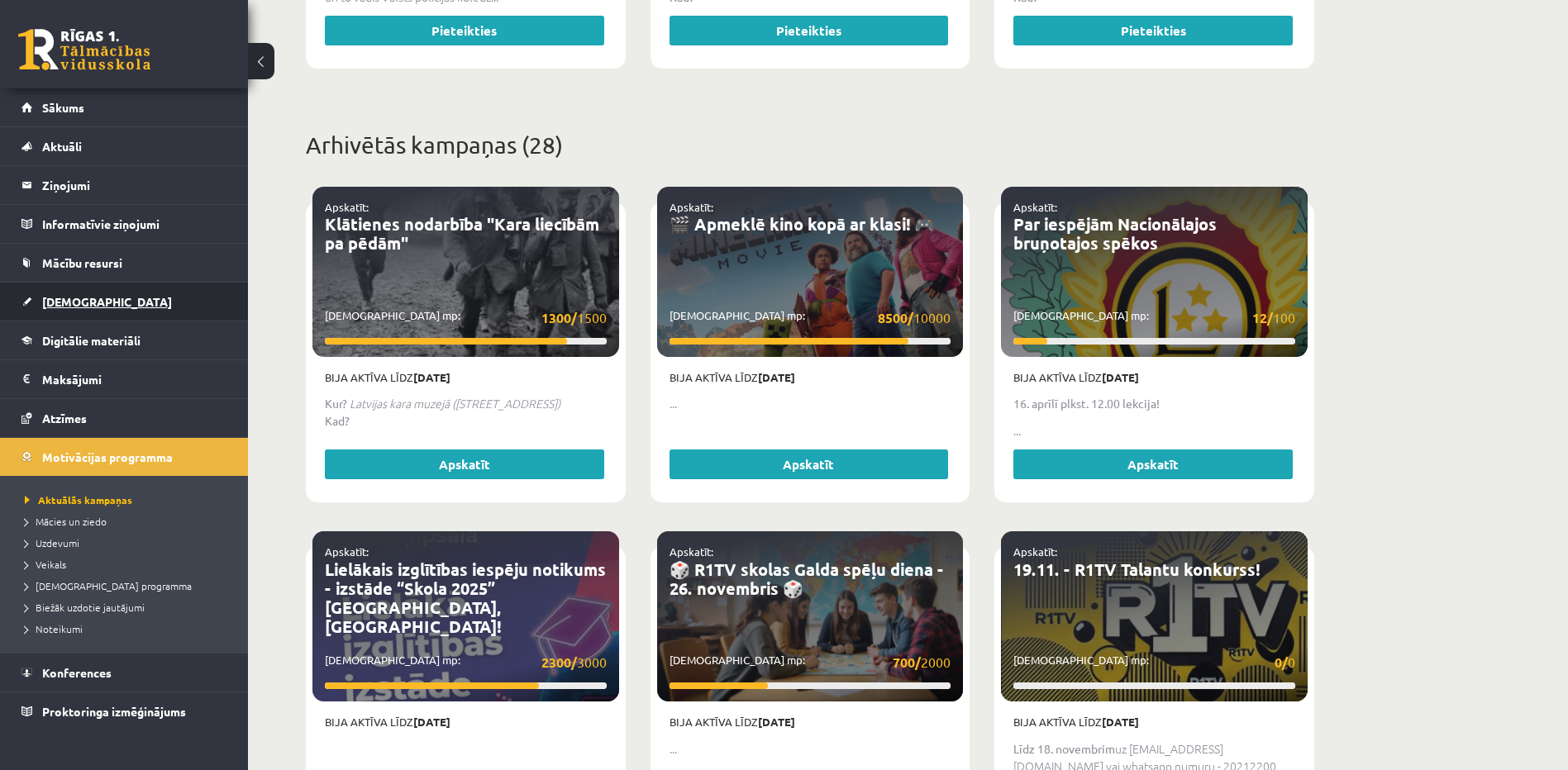
click at [78, 296] on span "[DEMOGRAPHIC_DATA]" at bounding box center [107, 302] width 129 height 15
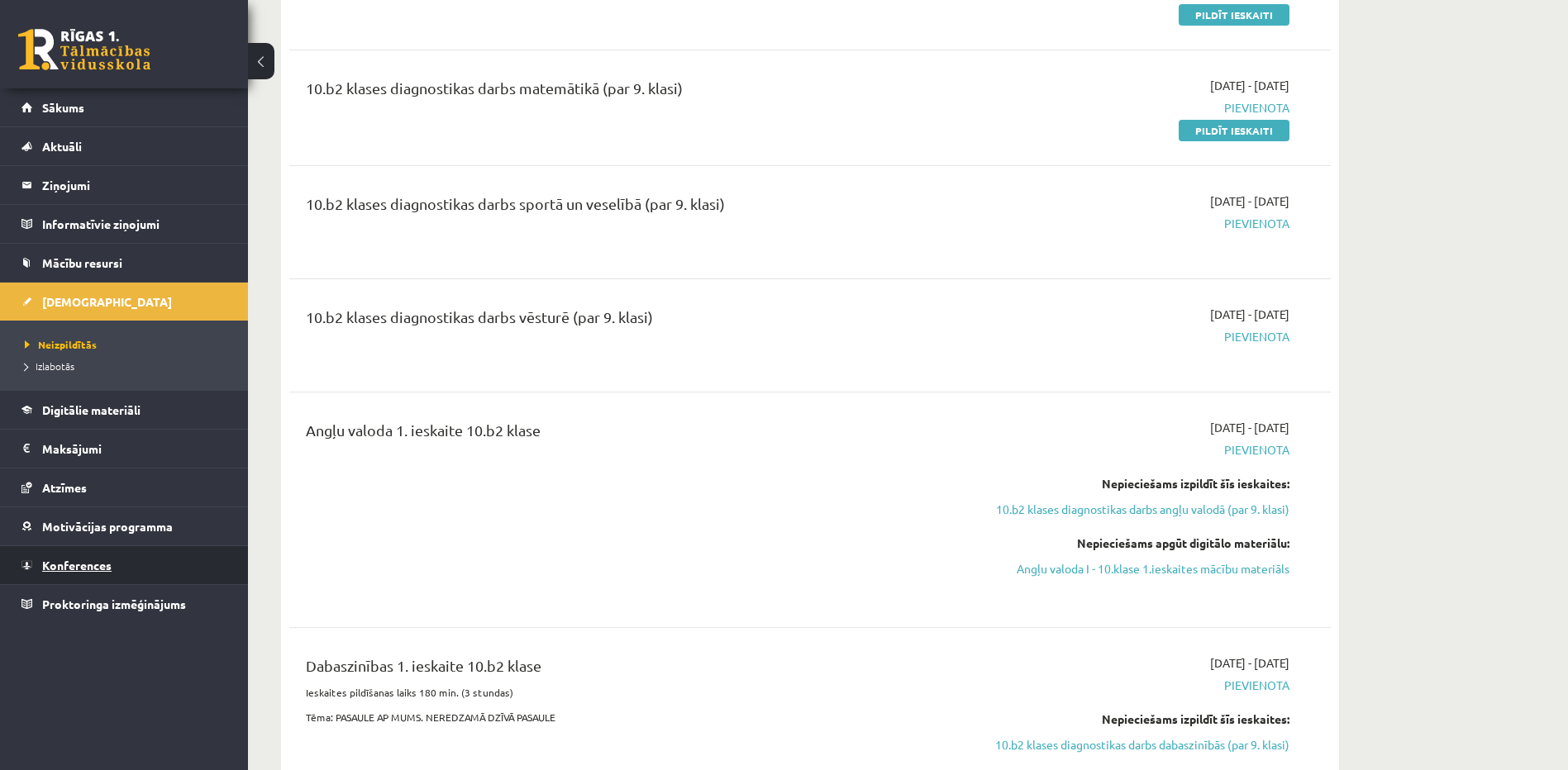
click at [89, 563] on span "Konferences" at bounding box center [77, 565] width 70 height 15
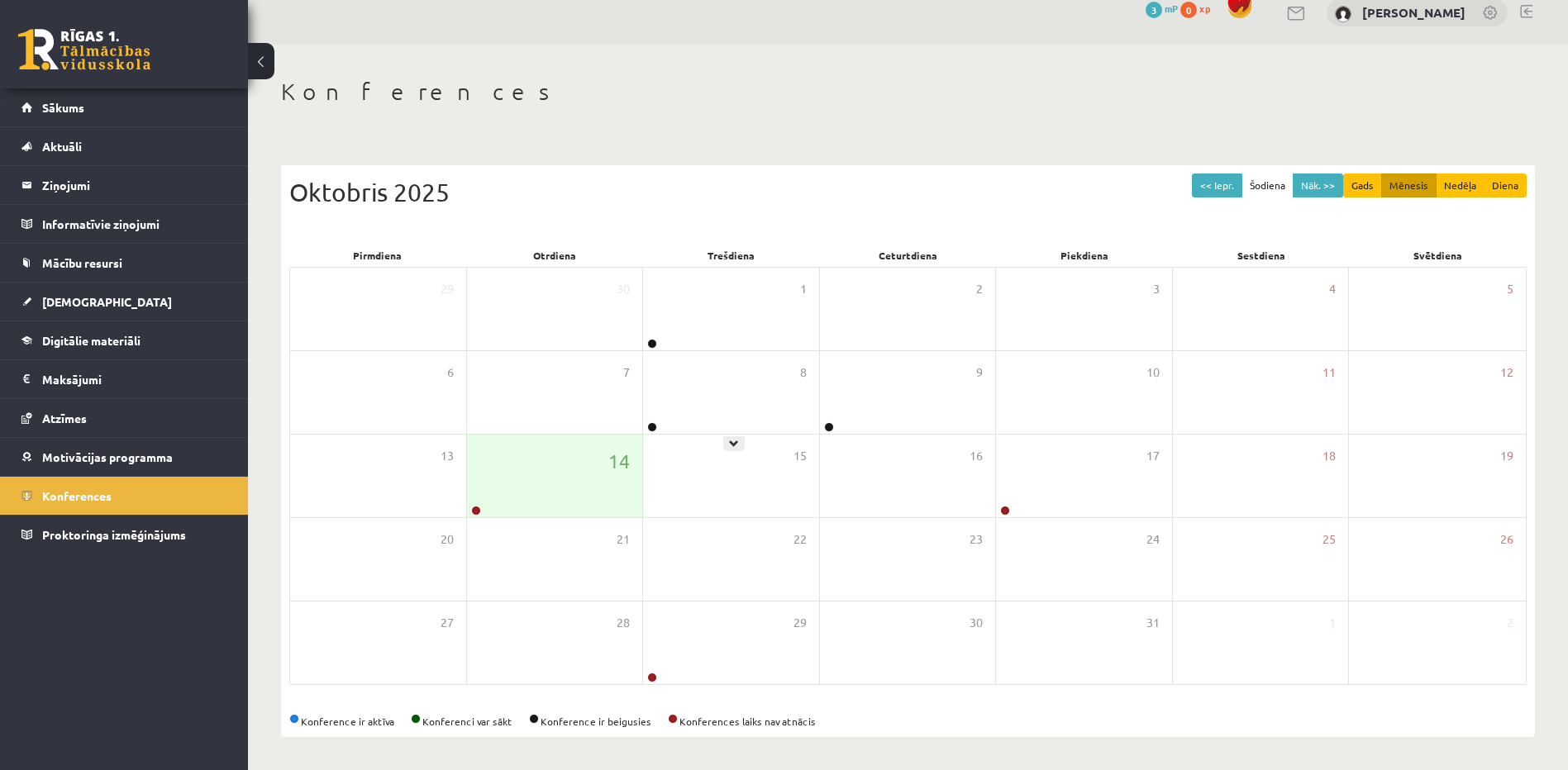
scroll to position [20, 0]
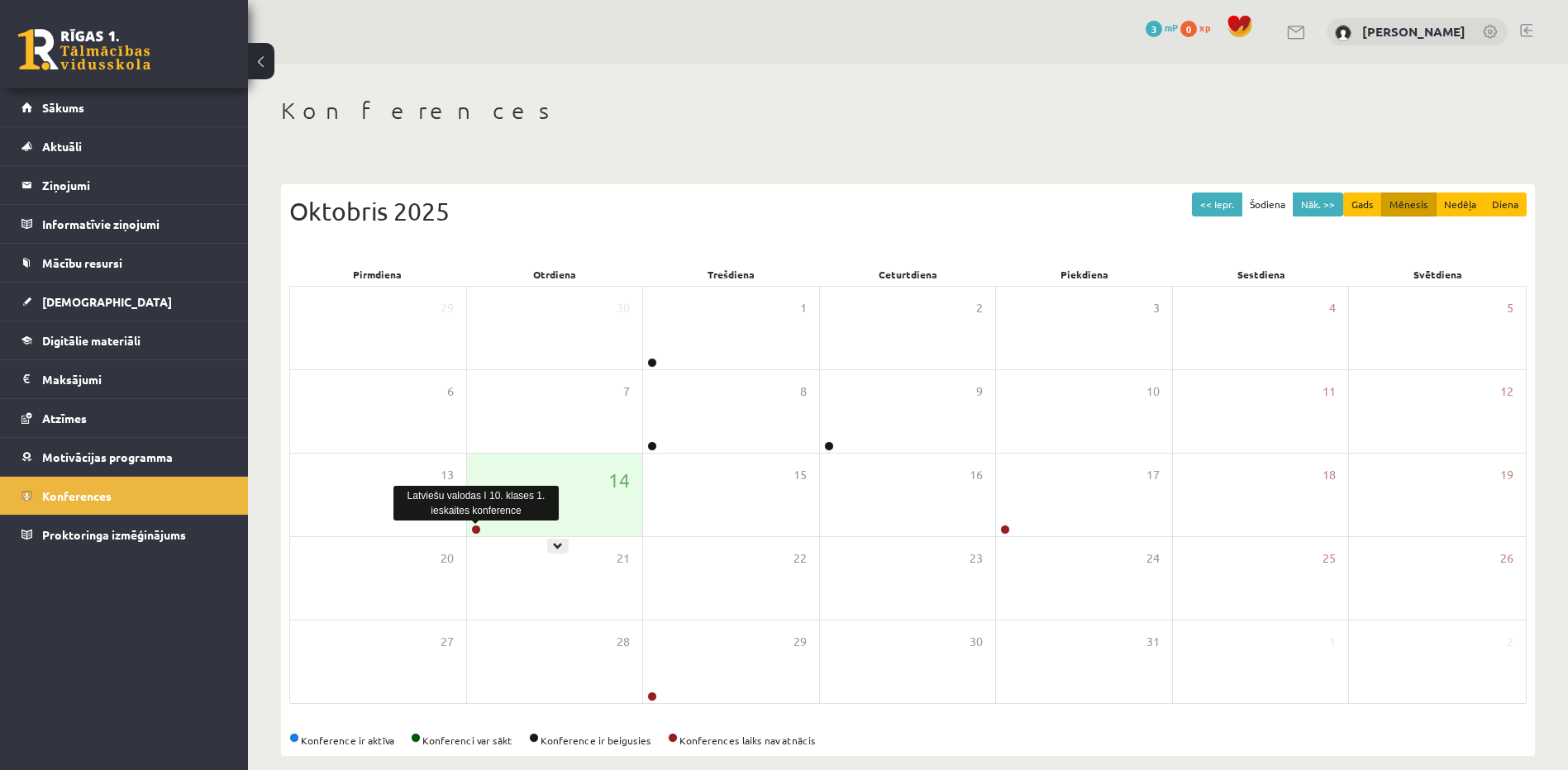
scroll to position [20, 0]
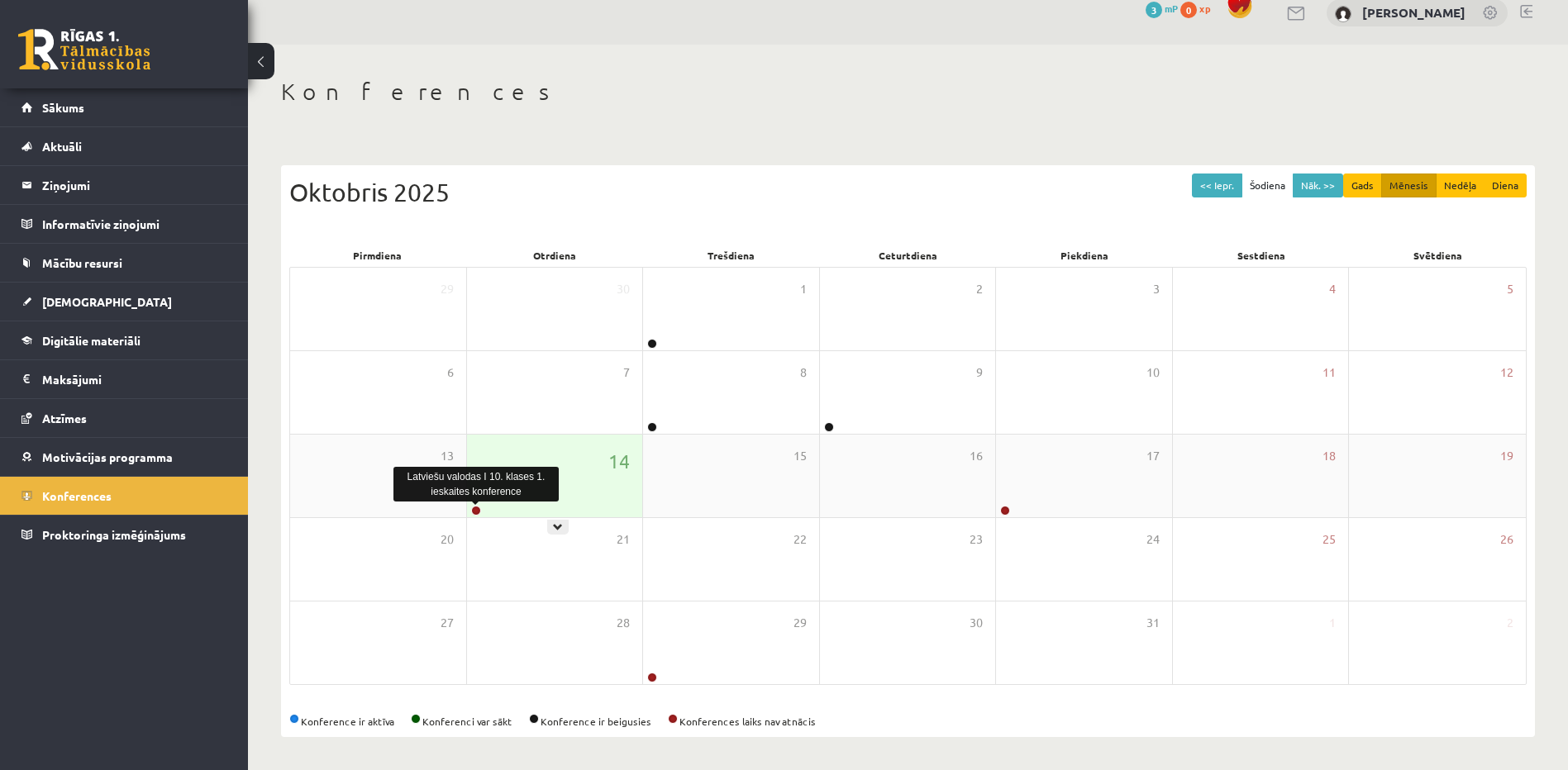
drag, startPoint x: 0, startPoint y: 0, endPoint x: 472, endPoint y: 508, distance: 693.4
click at [472, 508] on link at bounding box center [476, 511] width 10 height 10
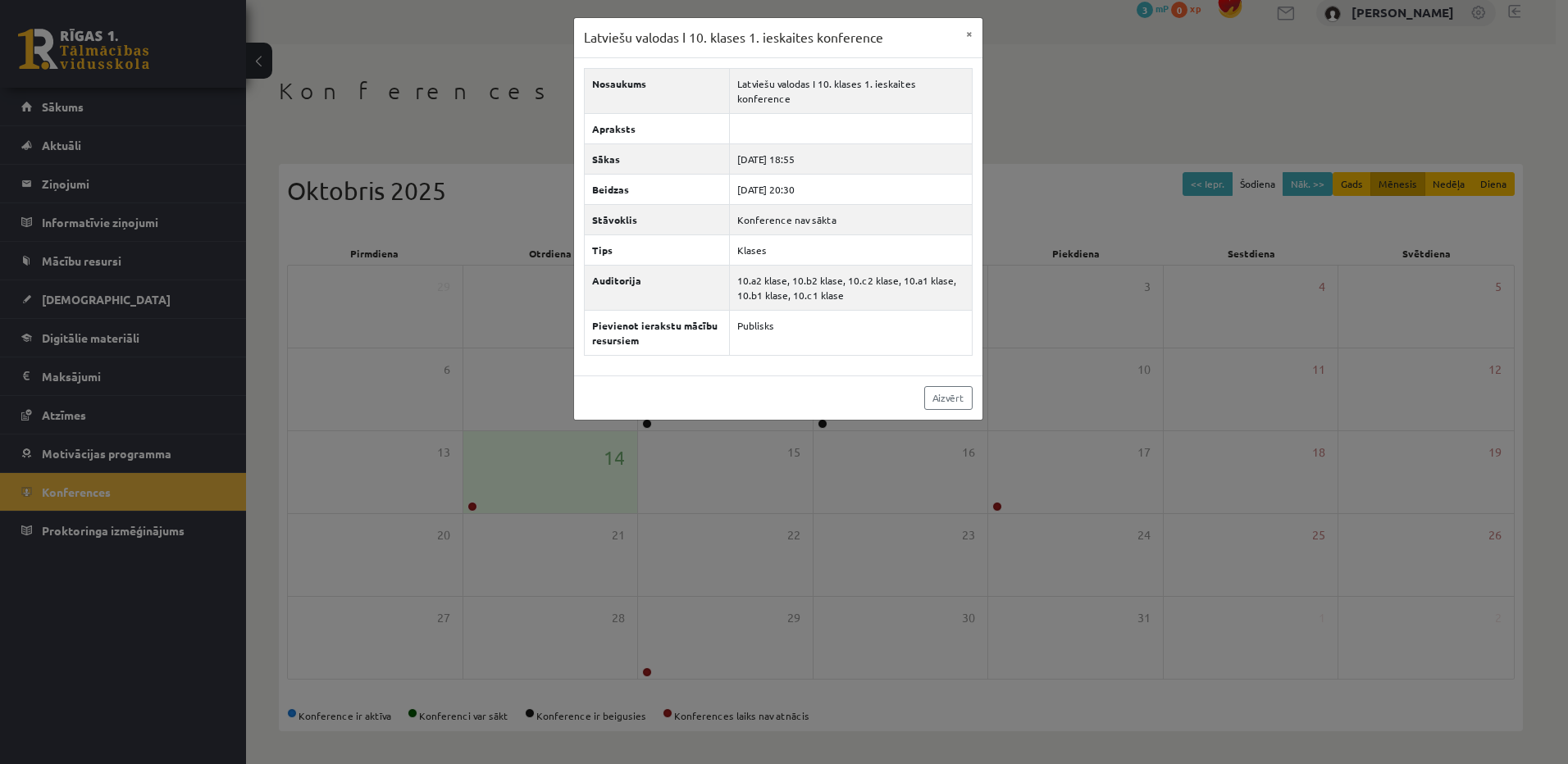
click at [468, 504] on div "Latviešu valodas I 10. klases 1. ieskaites konference × Nosaukums Latviešu valo…" at bounding box center [784, 382] width 1568 height 764
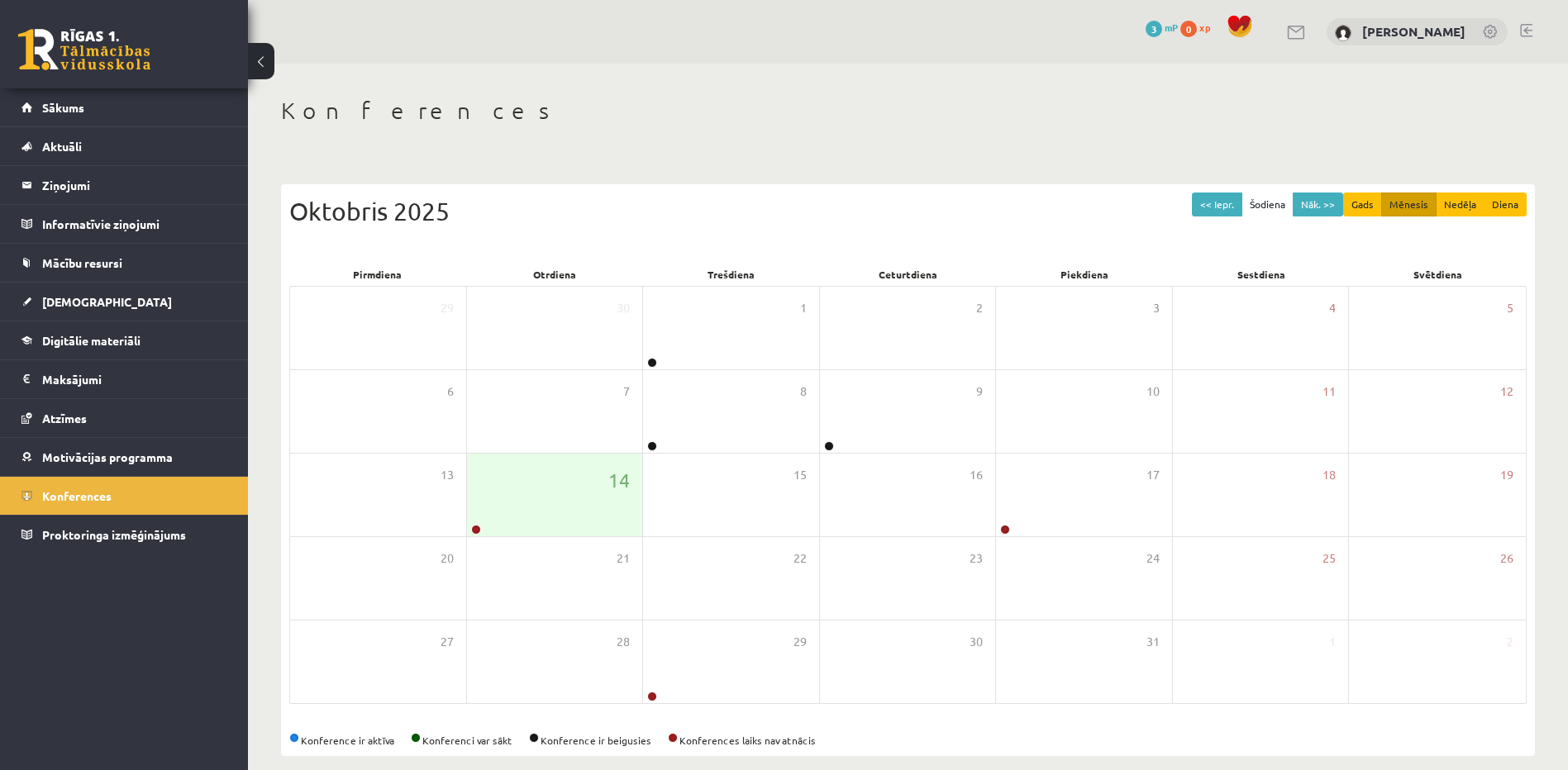
scroll to position [20, 0]
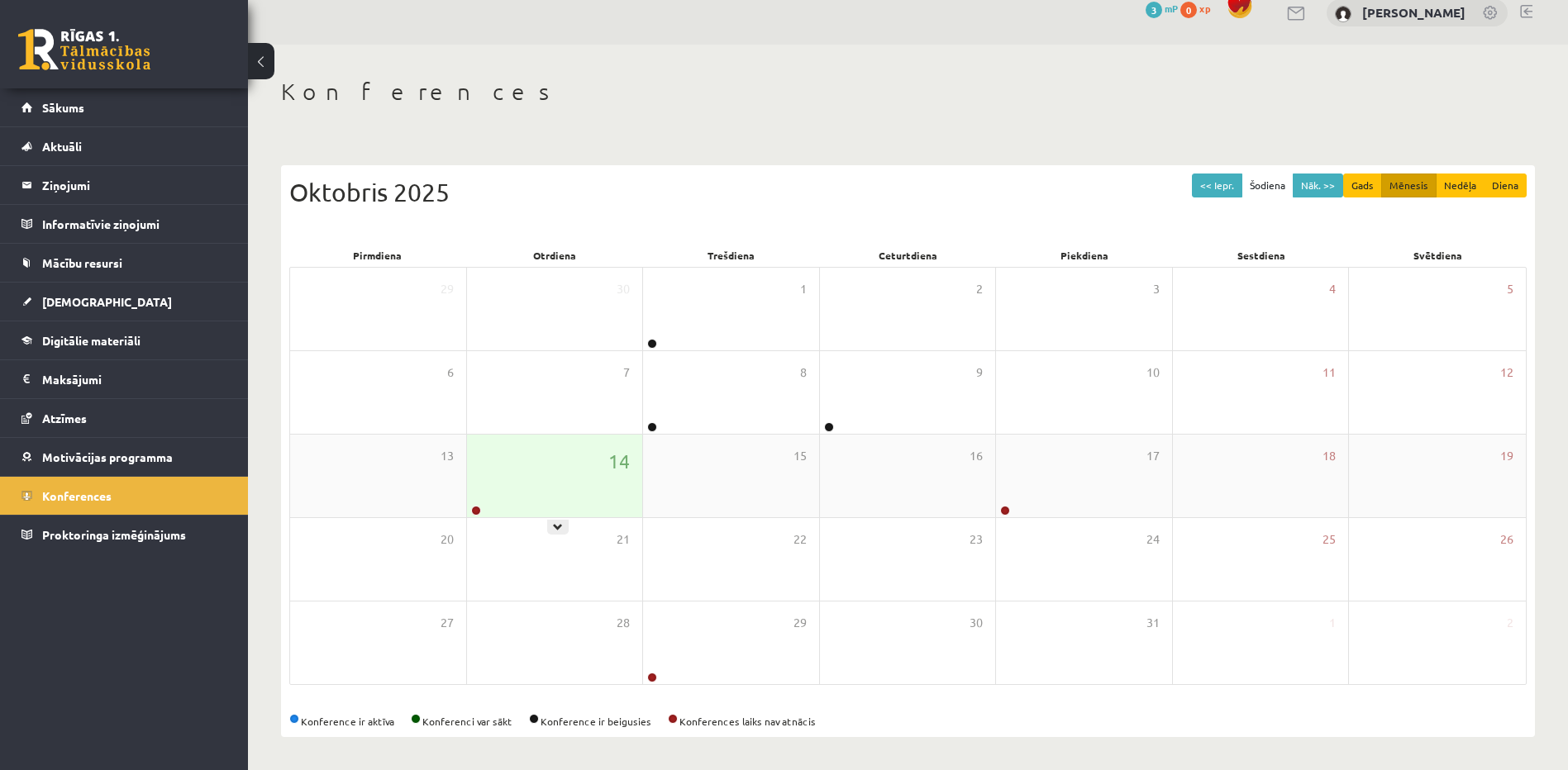
click at [478, 516] on div at bounding box center [475, 512] width 16 height 12
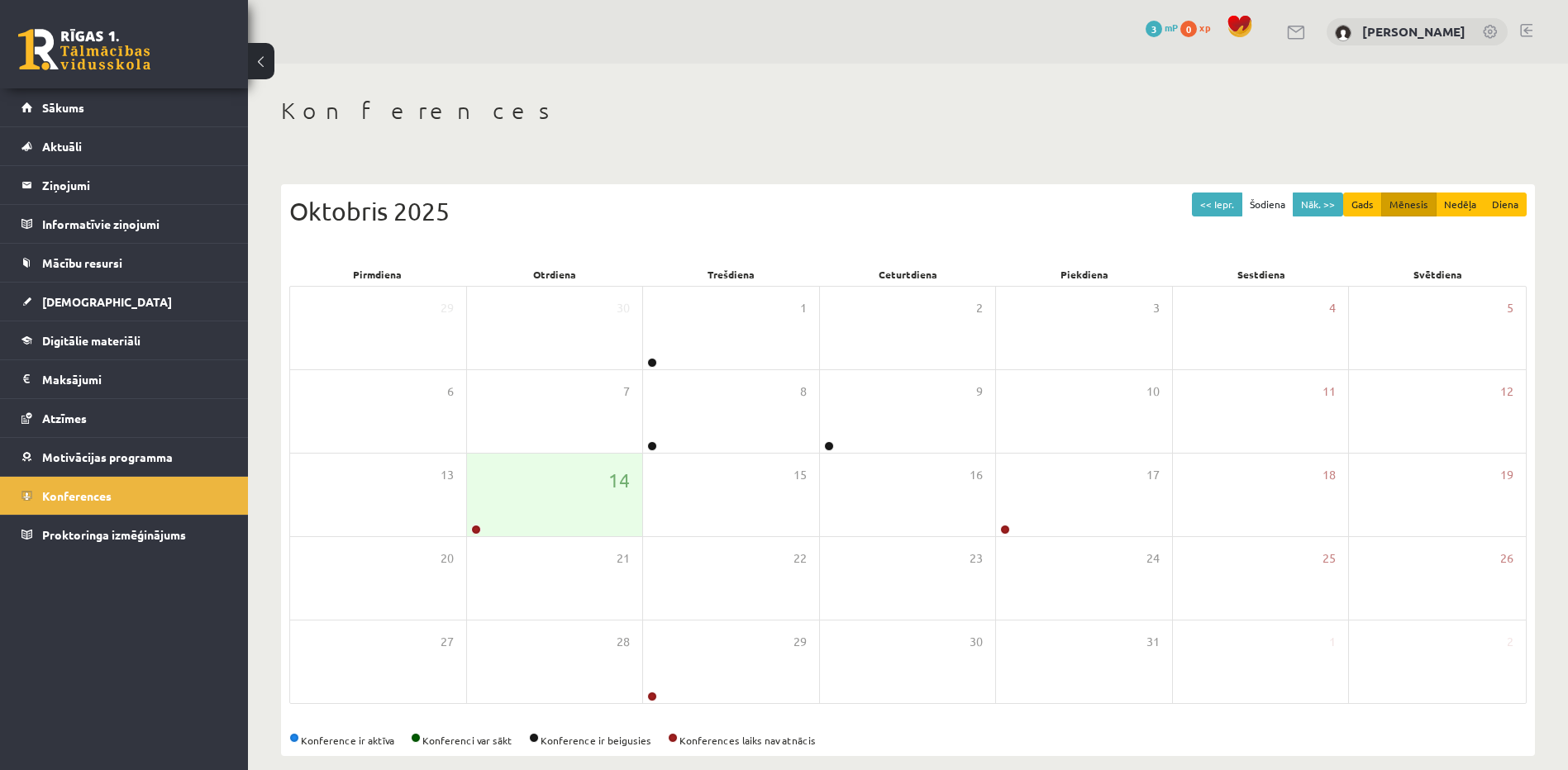
scroll to position [20, 0]
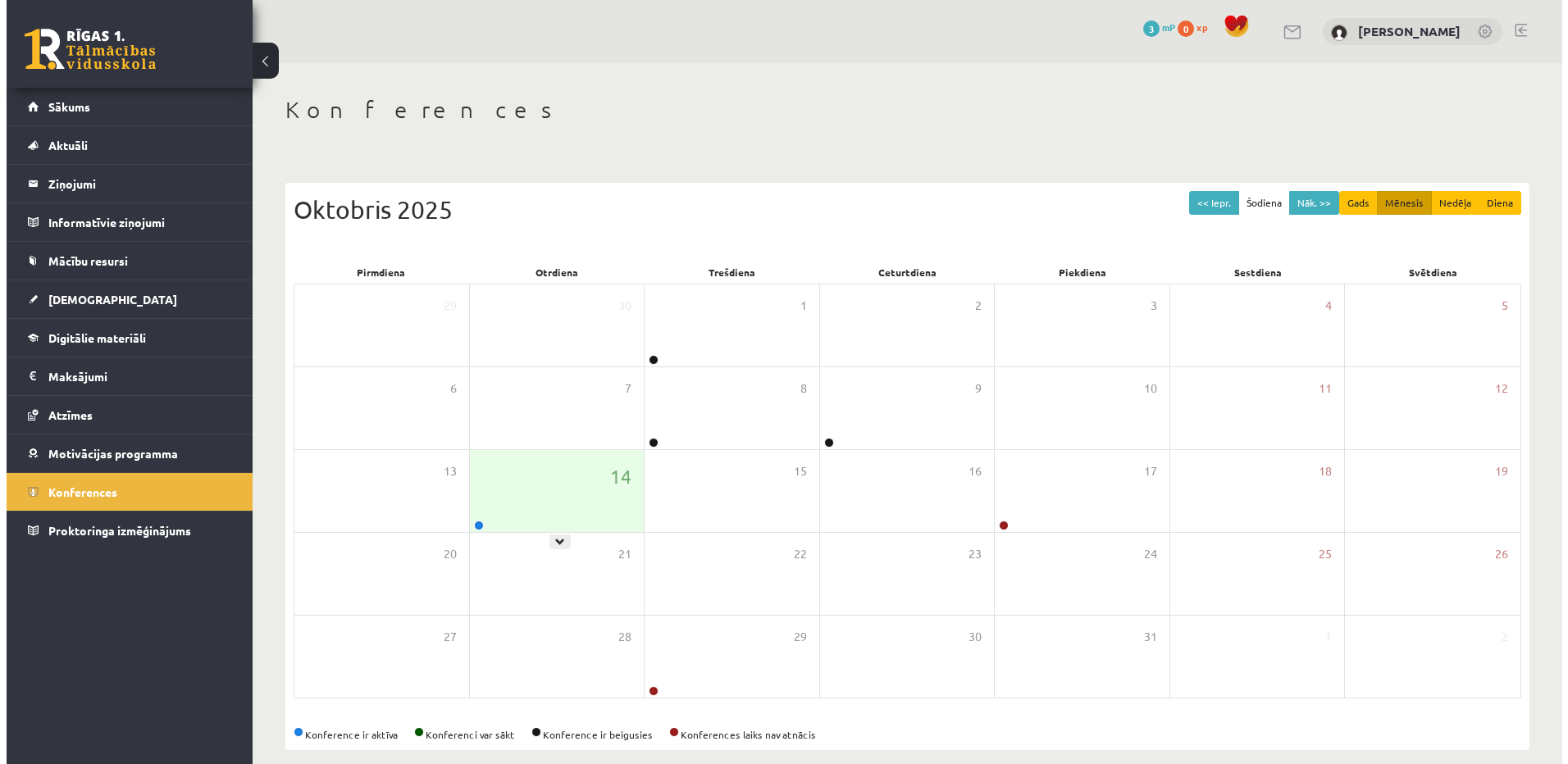
scroll to position [20, 0]
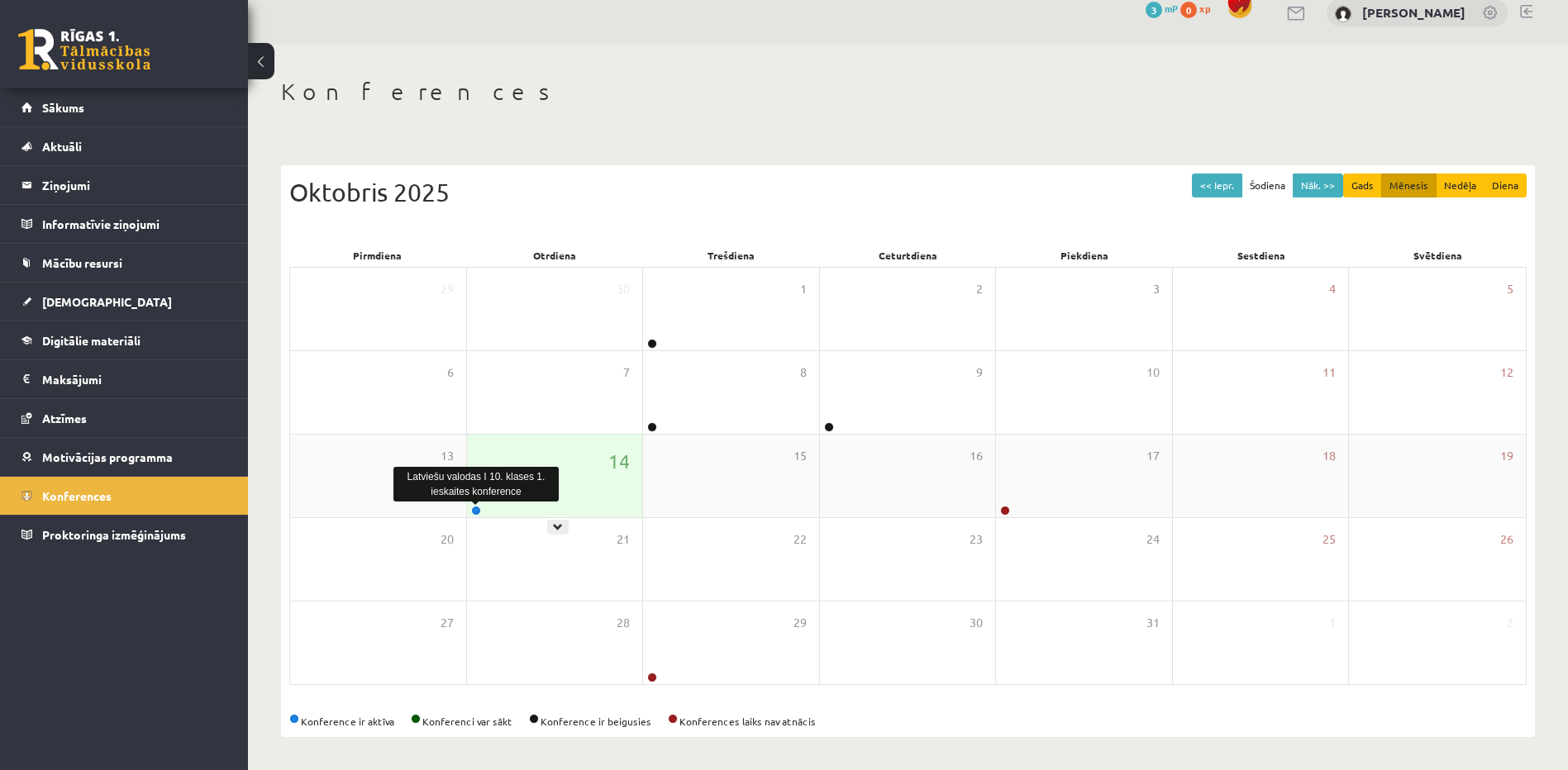
click at [476, 511] on link at bounding box center [476, 511] width 10 height 10
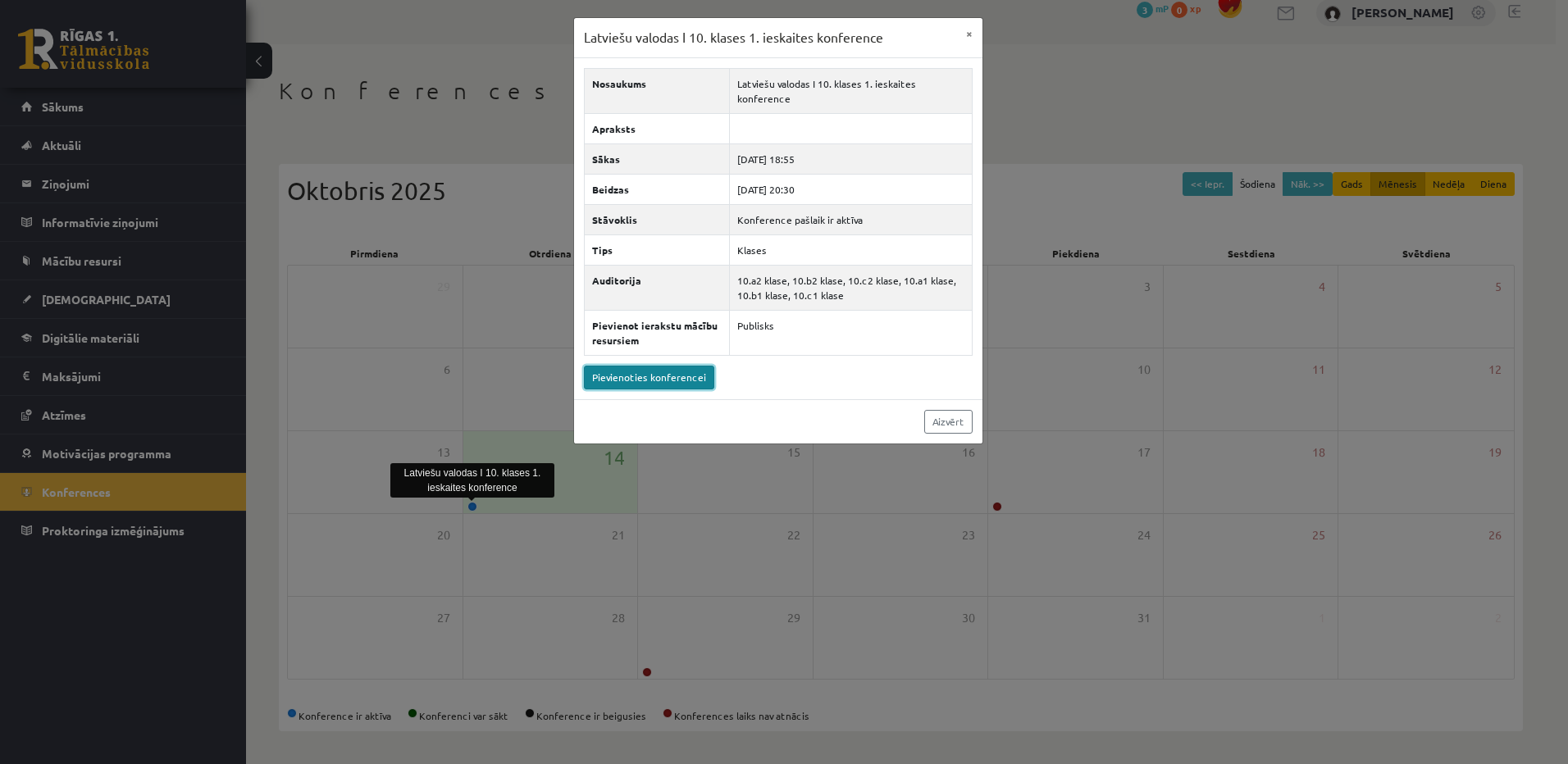
click at [666, 381] on link "Pievienoties konferencei" at bounding box center [649, 377] width 130 height 24
